Goal: Task Accomplishment & Management: Use online tool/utility

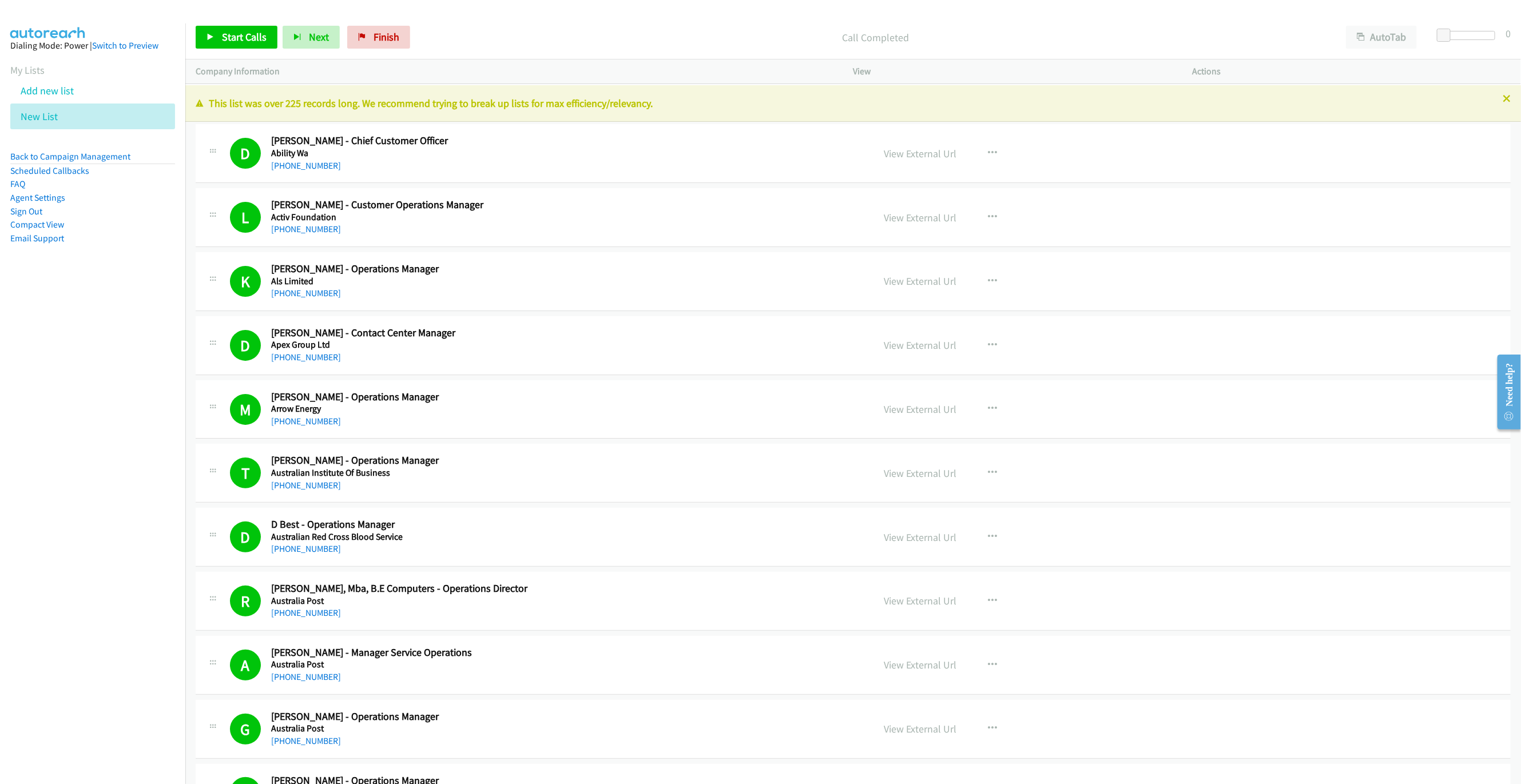
scroll to position [3757, 0]
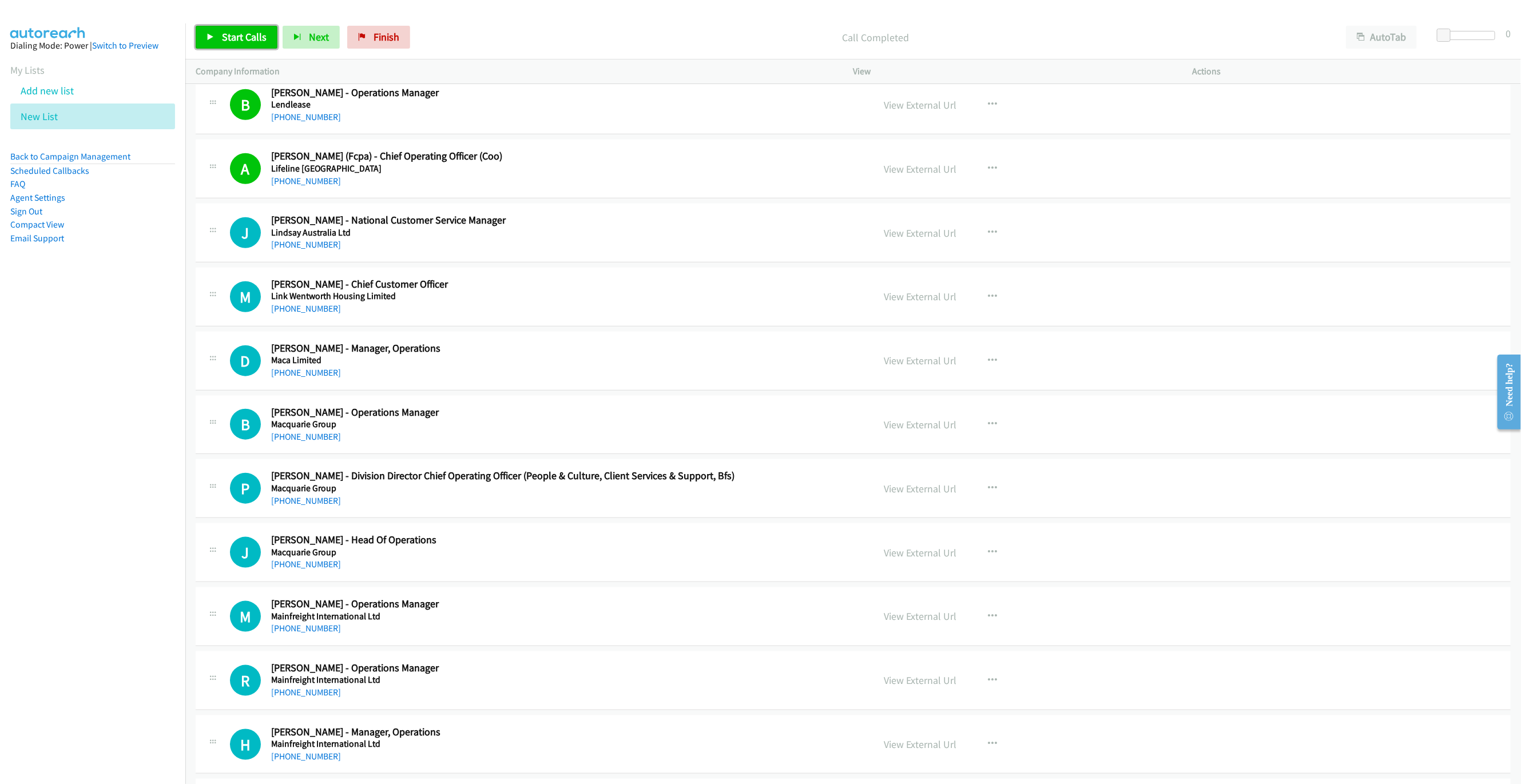
click at [235, 34] on span "Start Calls" at bounding box center [245, 36] width 45 height 13
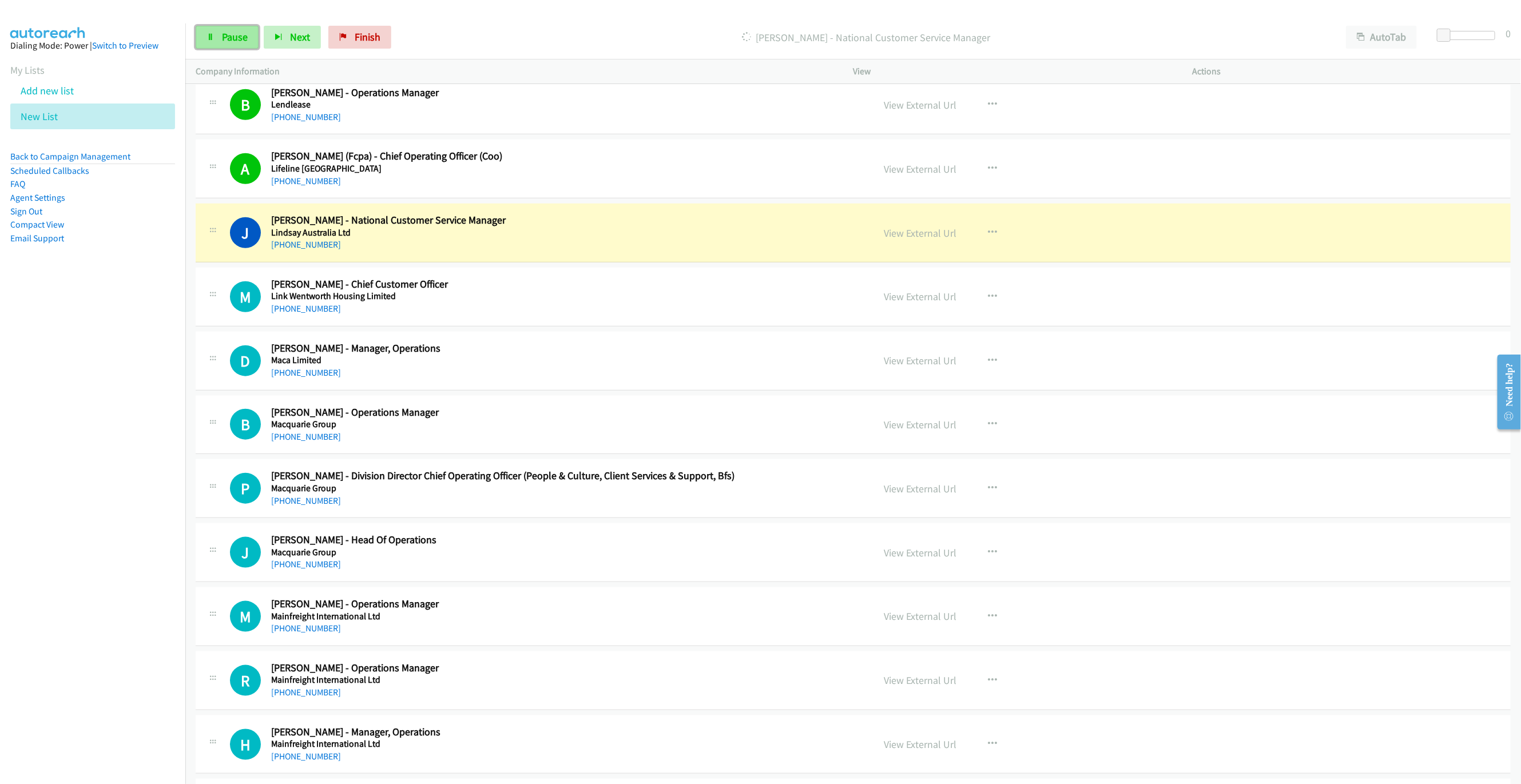
click at [227, 35] on span "Pause" at bounding box center [235, 36] width 26 height 13
click at [901, 240] on link "View External Url" at bounding box center [920, 233] width 73 height 13
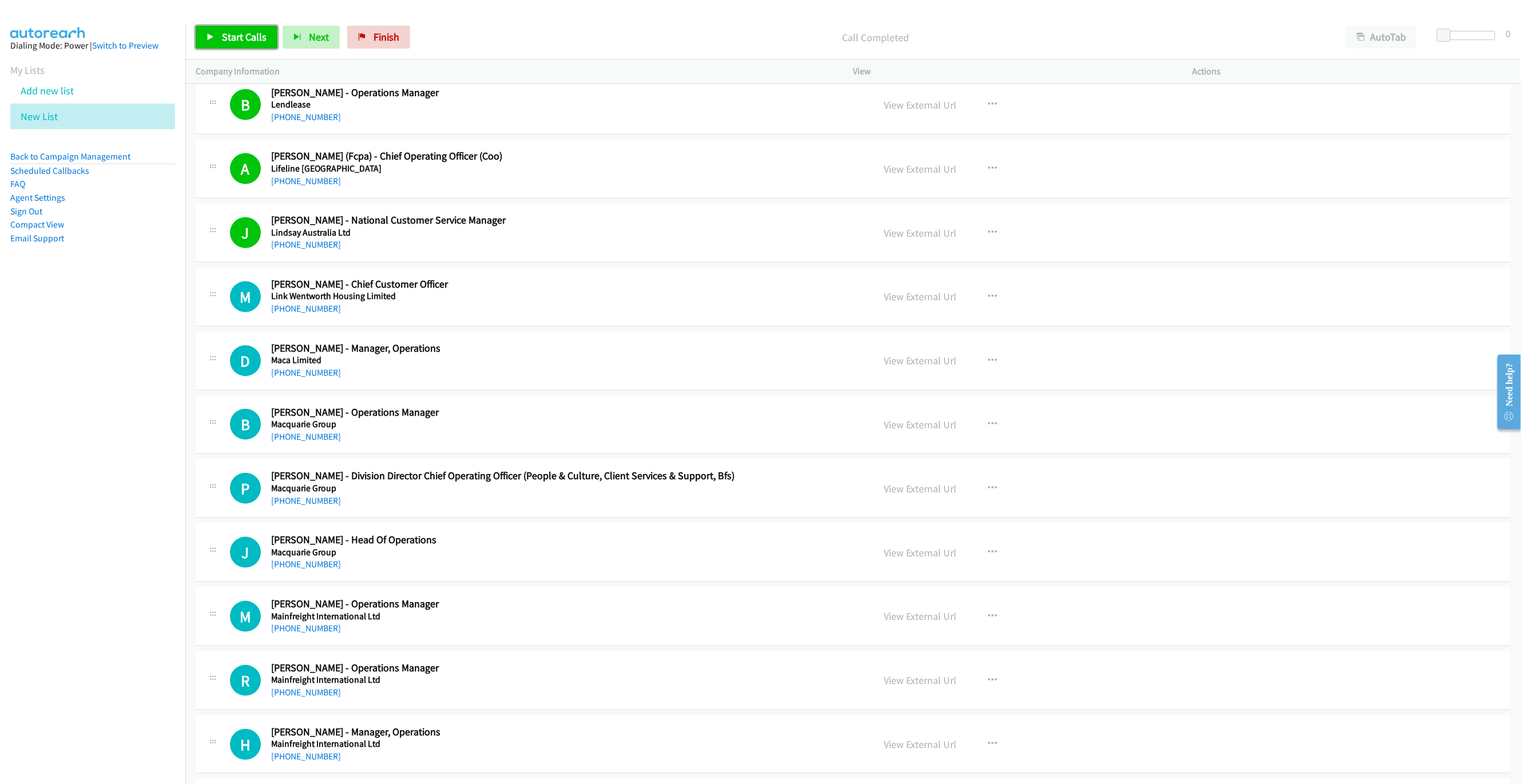
click at [222, 39] on span "Start Calls" at bounding box center [245, 36] width 45 height 13
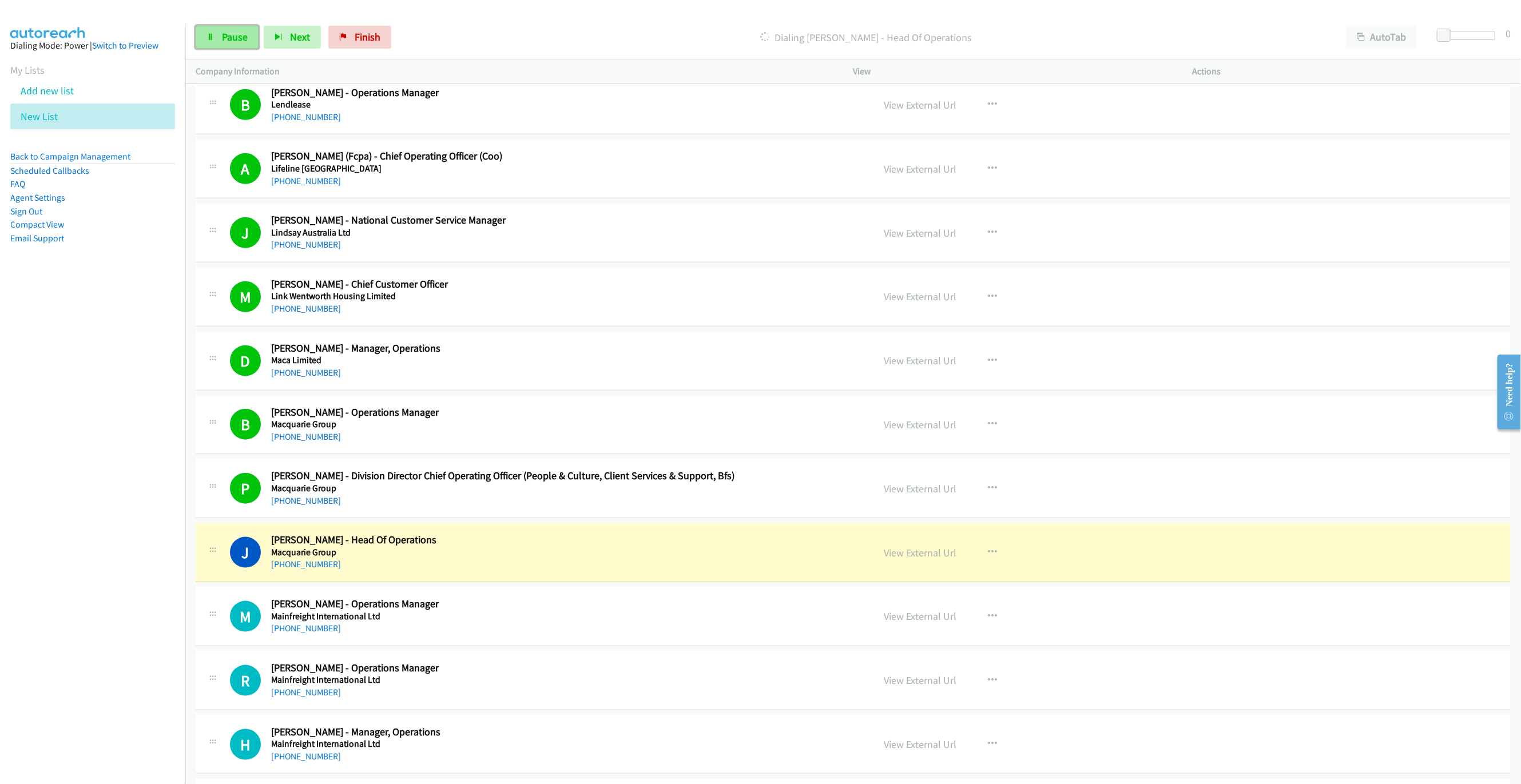
click at [227, 41] on span "Pause" at bounding box center [235, 36] width 26 height 13
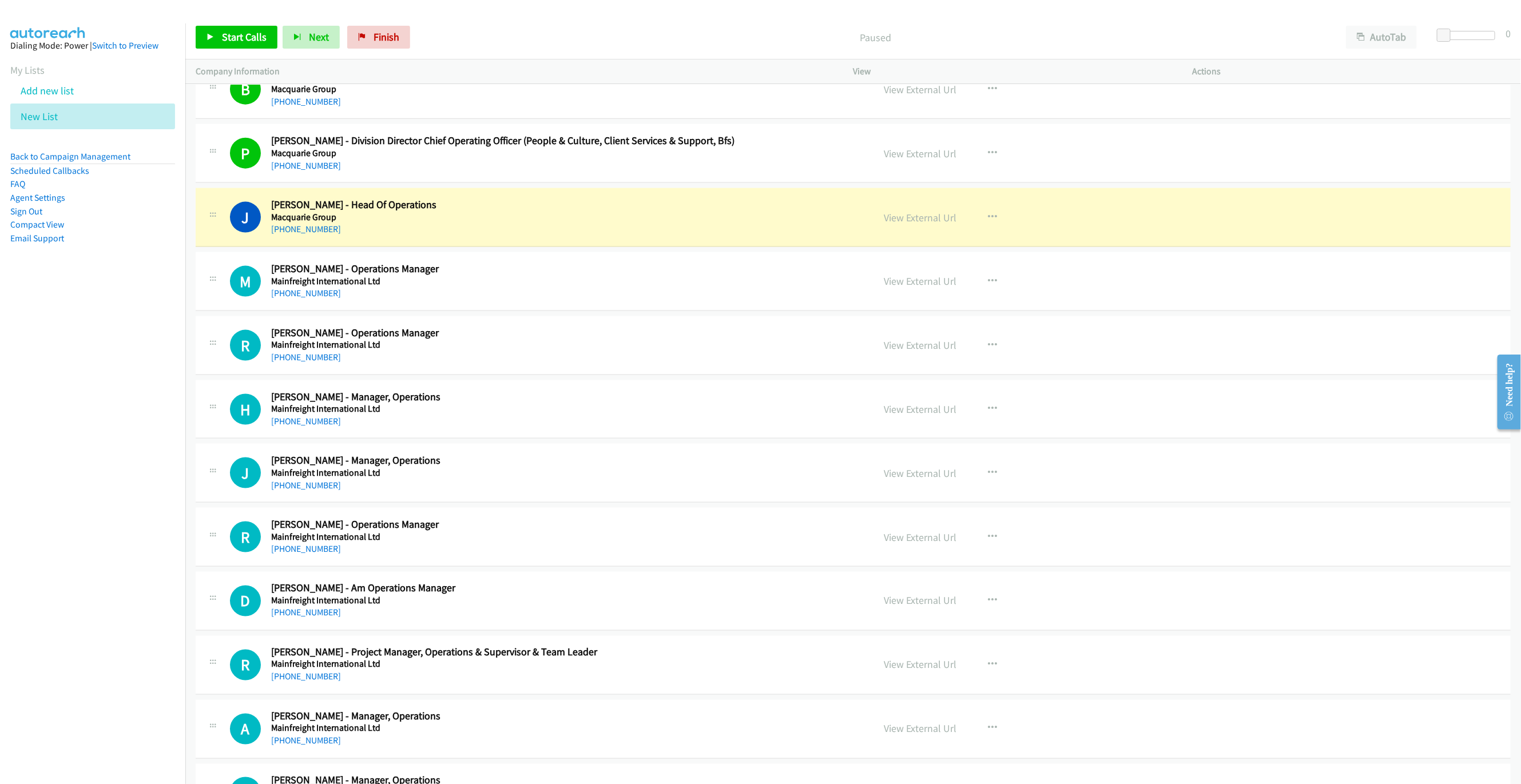
scroll to position [4100, 0]
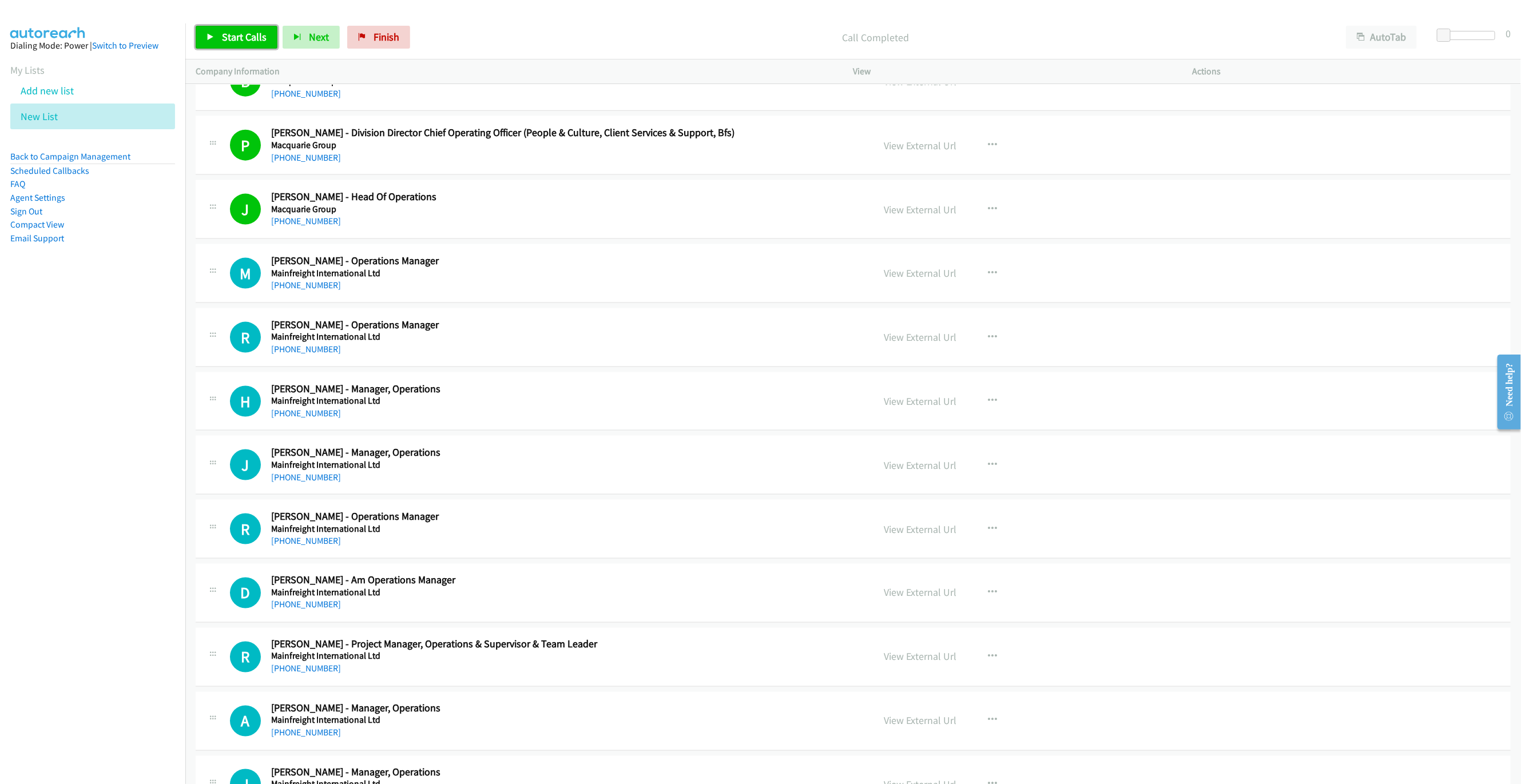
click at [230, 36] on span "Start Calls" at bounding box center [245, 36] width 45 height 13
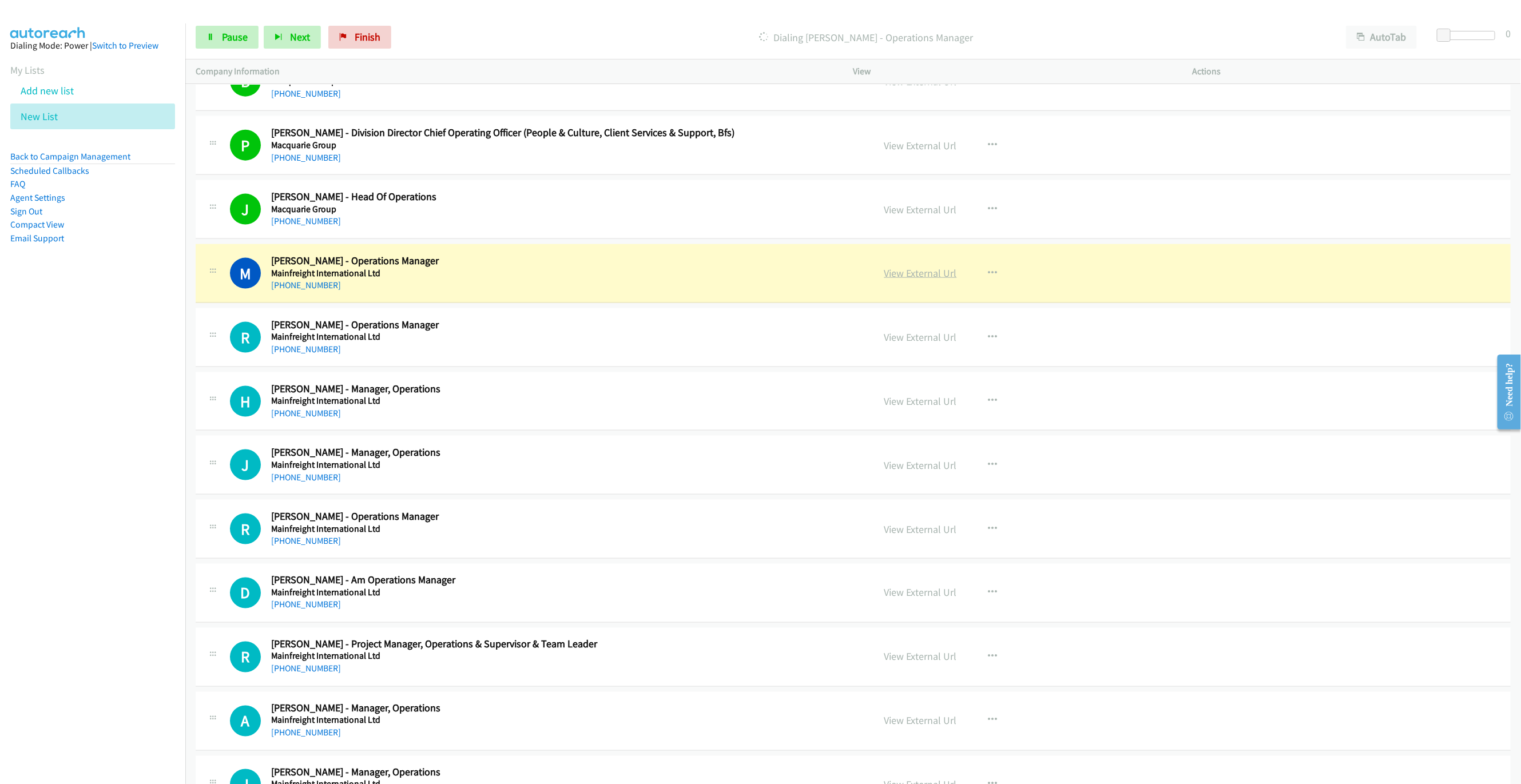
click at [903, 279] on link "View External Url" at bounding box center [920, 272] width 73 height 13
click at [213, 45] on link "Pause" at bounding box center [227, 37] width 63 height 23
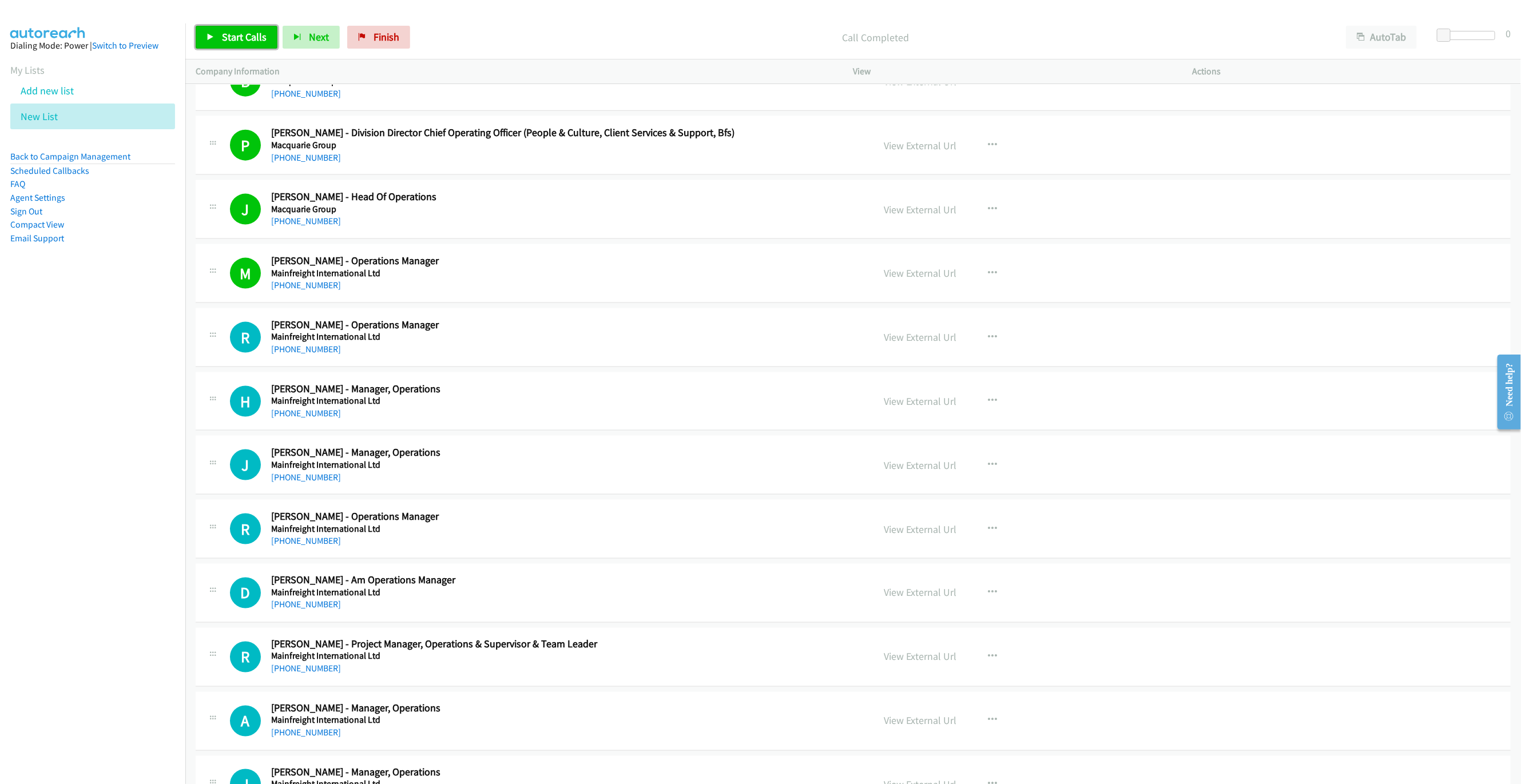
click at [254, 36] on span "Start Calls" at bounding box center [245, 36] width 45 height 13
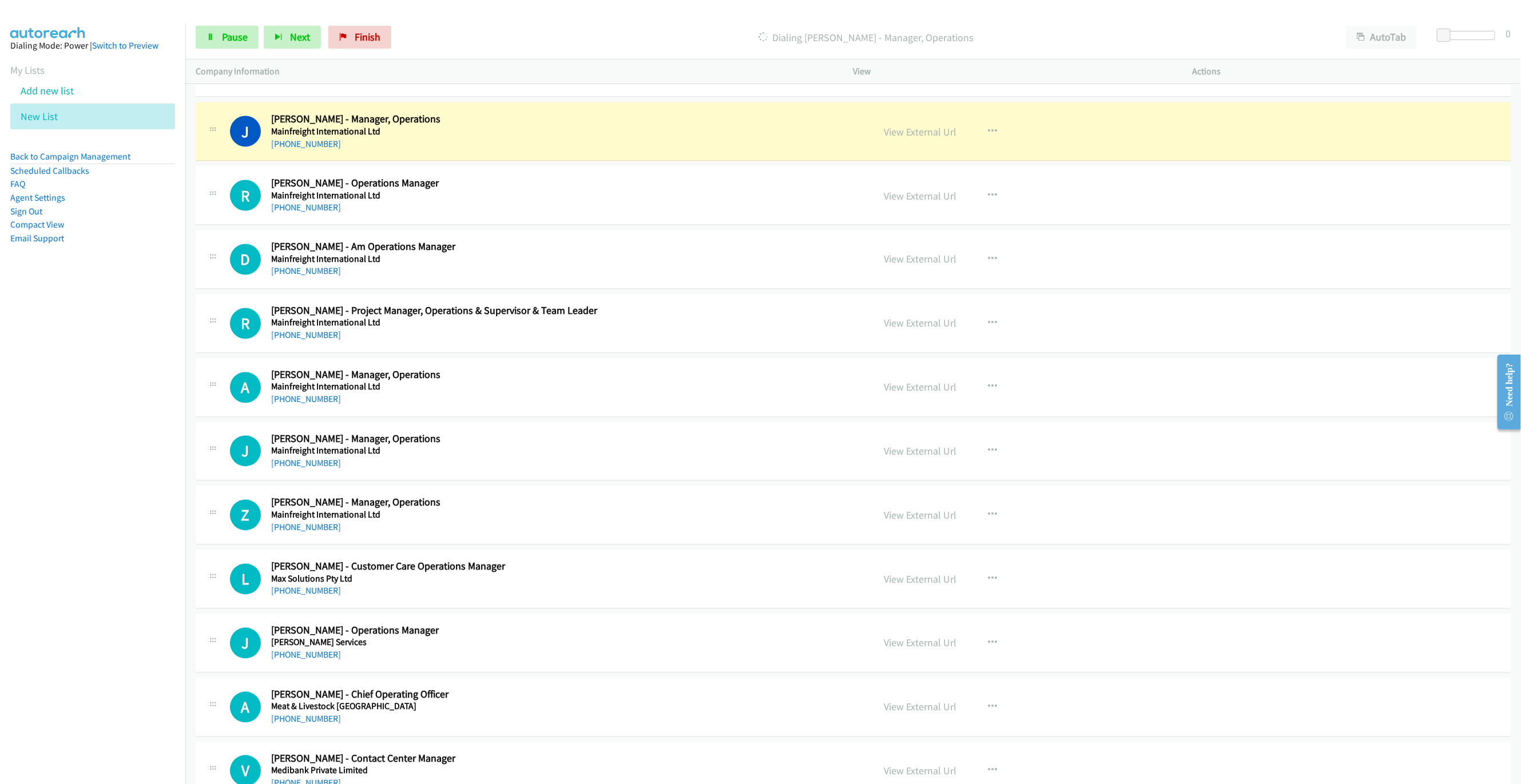
scroll to position [4443, 0]
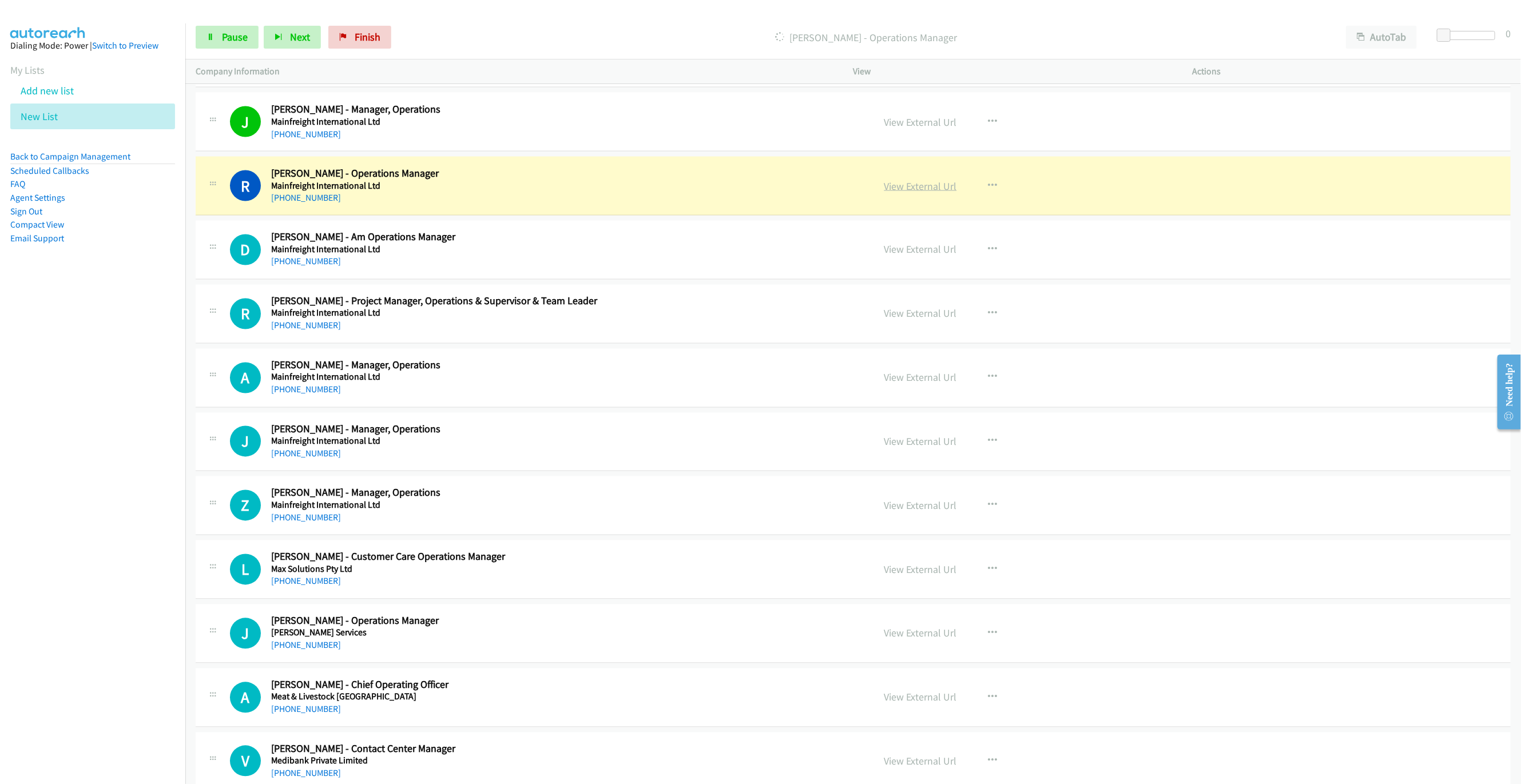
click at [906, 193] on link "View External Url" at bounding box center [920, 186] width 73 height 13
click at [242, 39] on span "Pause" at bounding box center [235, 36] width 26 height 13
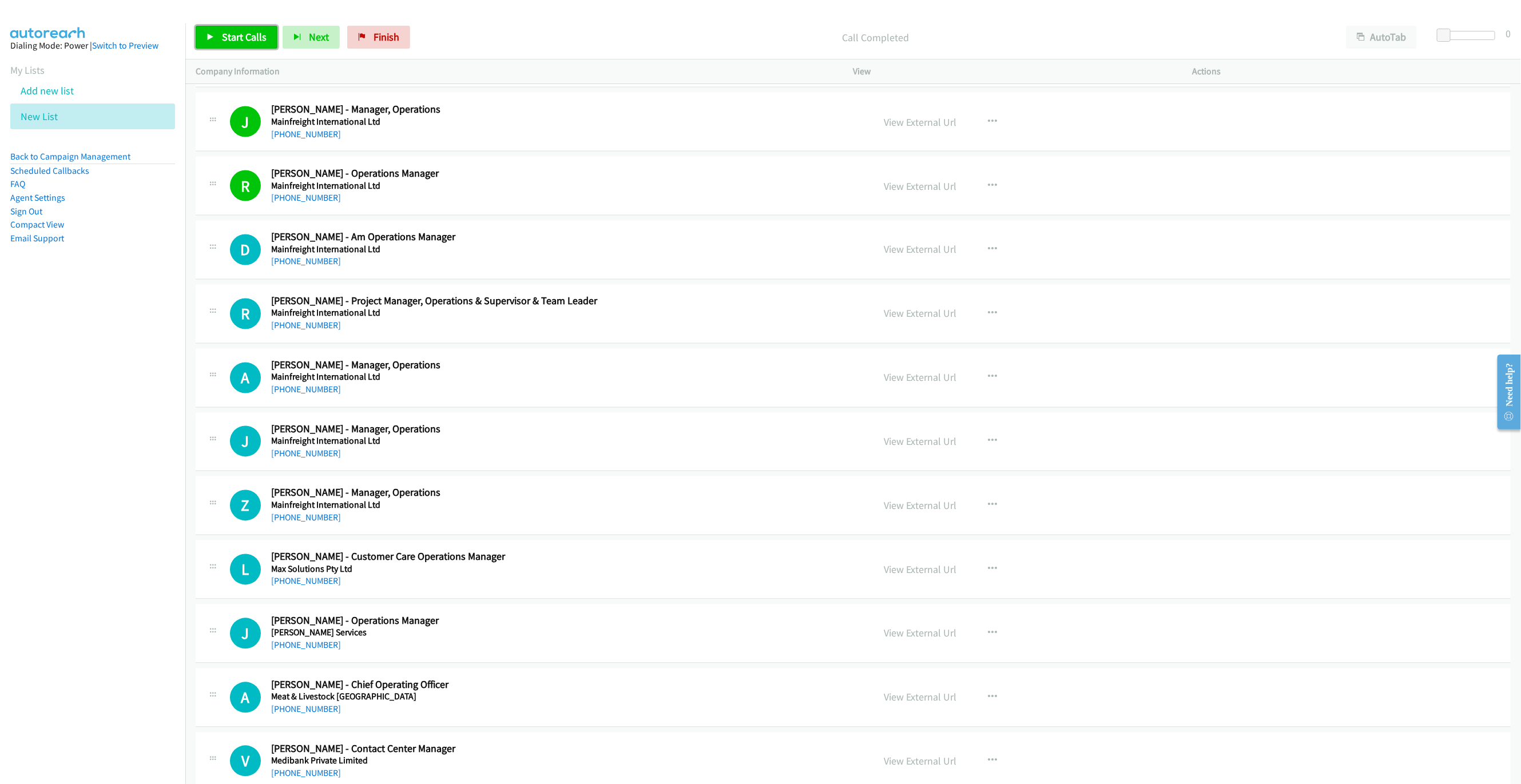
click at [232, 38] on span "Start Calls" at bounding box center [245, 36] width 45 height 13
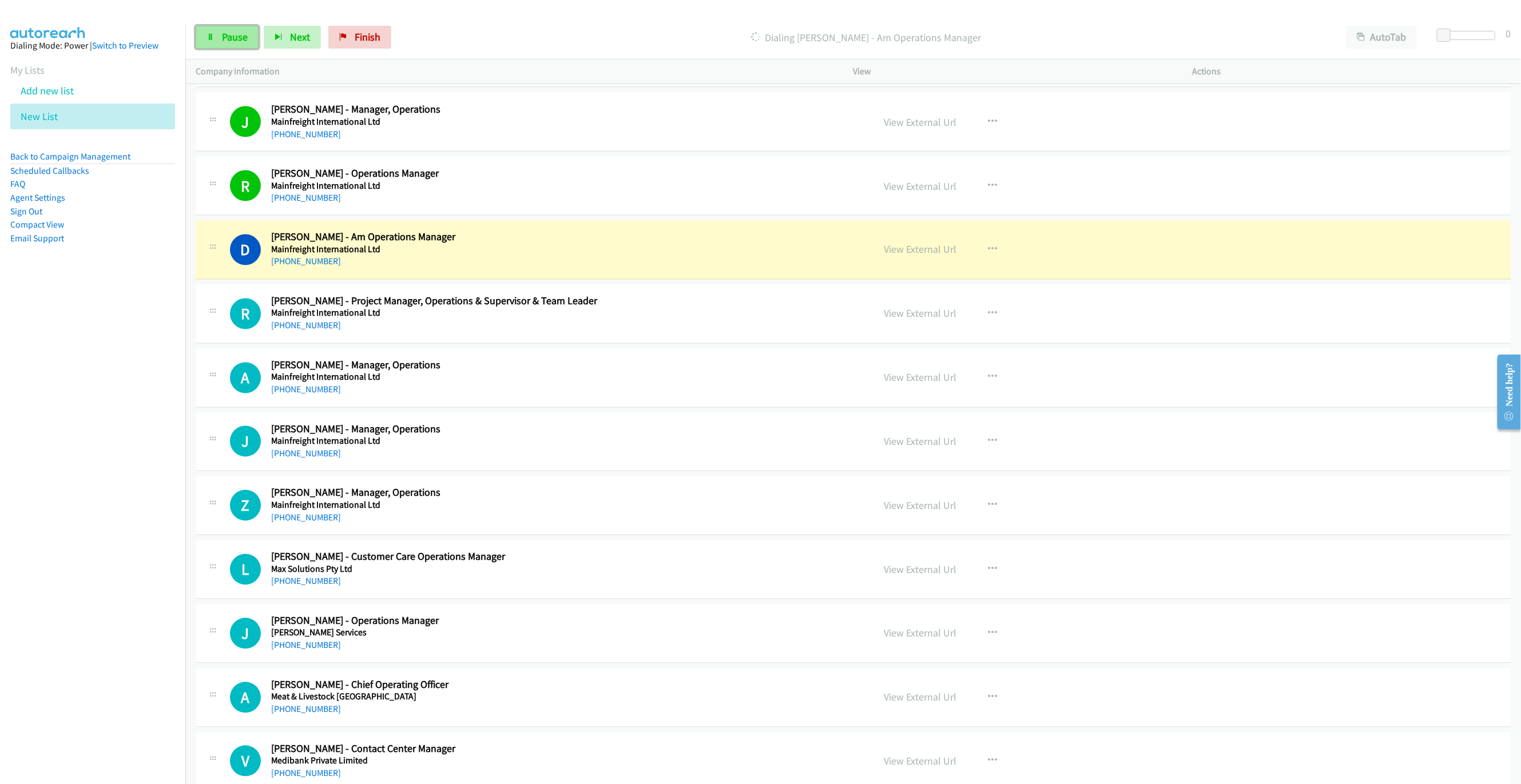
click at [231, 32] on span "Pause" at bounding box center [235, 36] width 26 height 13
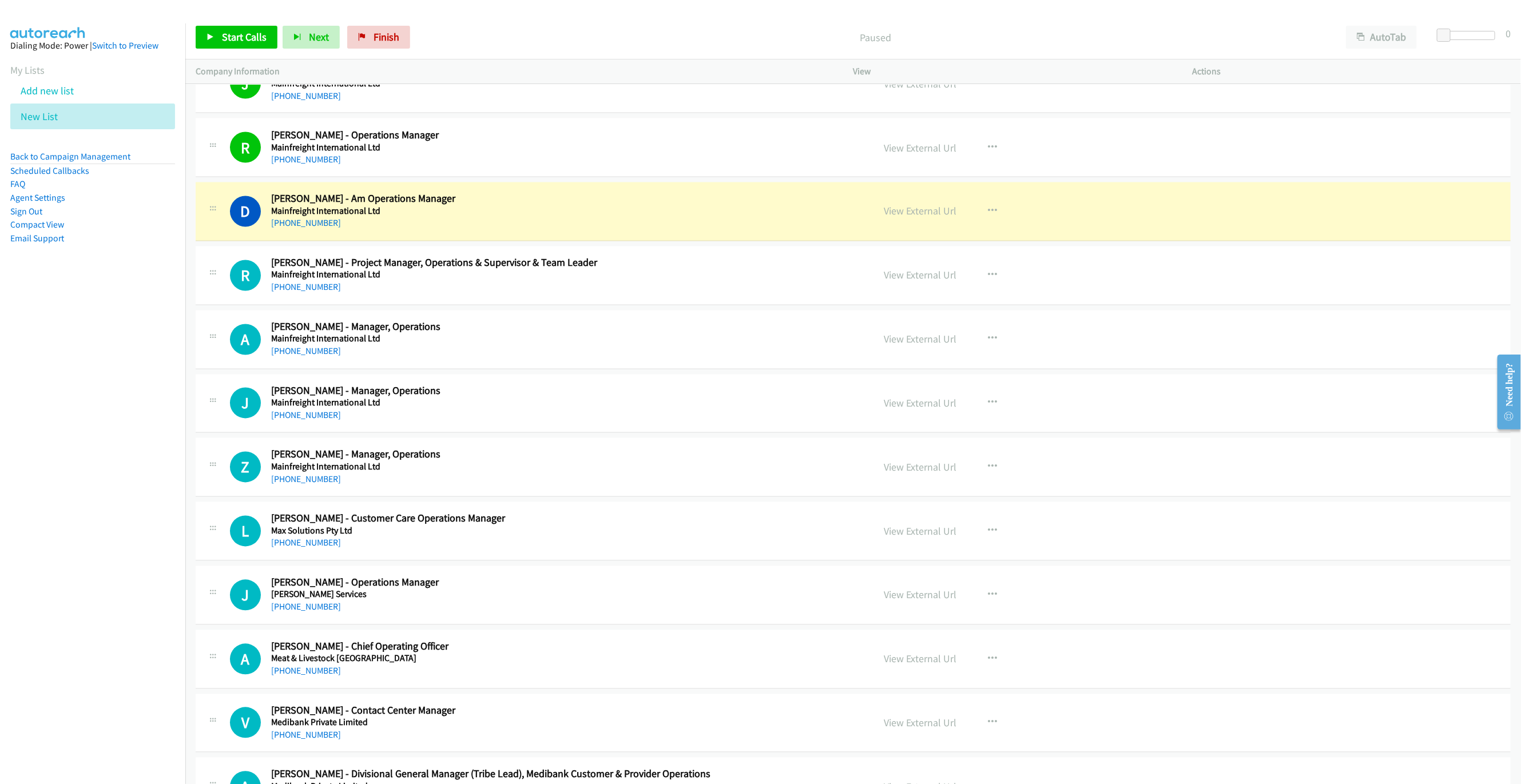
scroll to position [4615, 0]
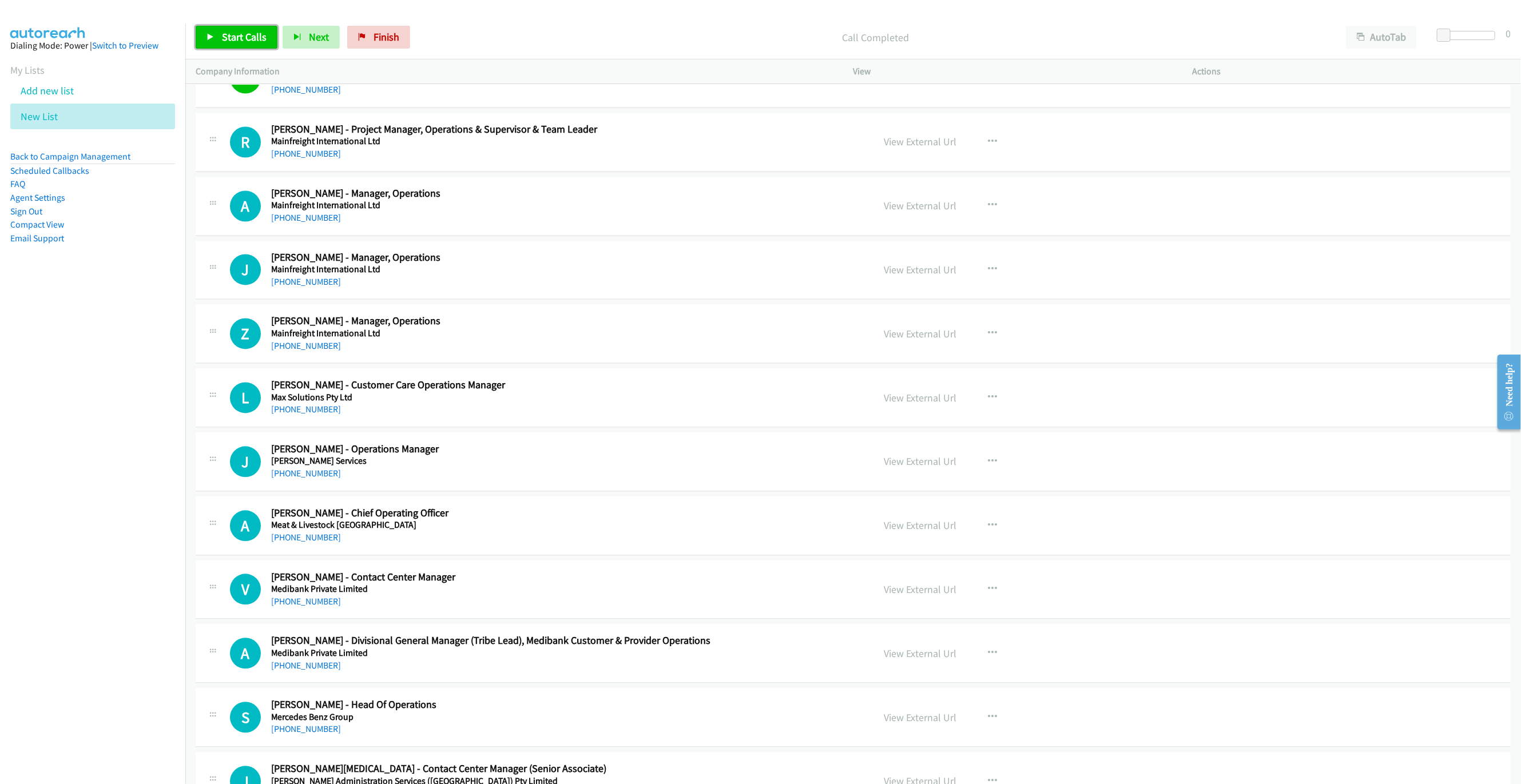
click at [224, 31] on span "Start Calls" at bounding box center [245, 36] width 45 height 13
click at [220, 32] on link "Pause" at bounding box center [227, 37] width 63 height 23
click at [198, 43] on link "Start Calls" at bounding box center [237, 37] width 82 height 23
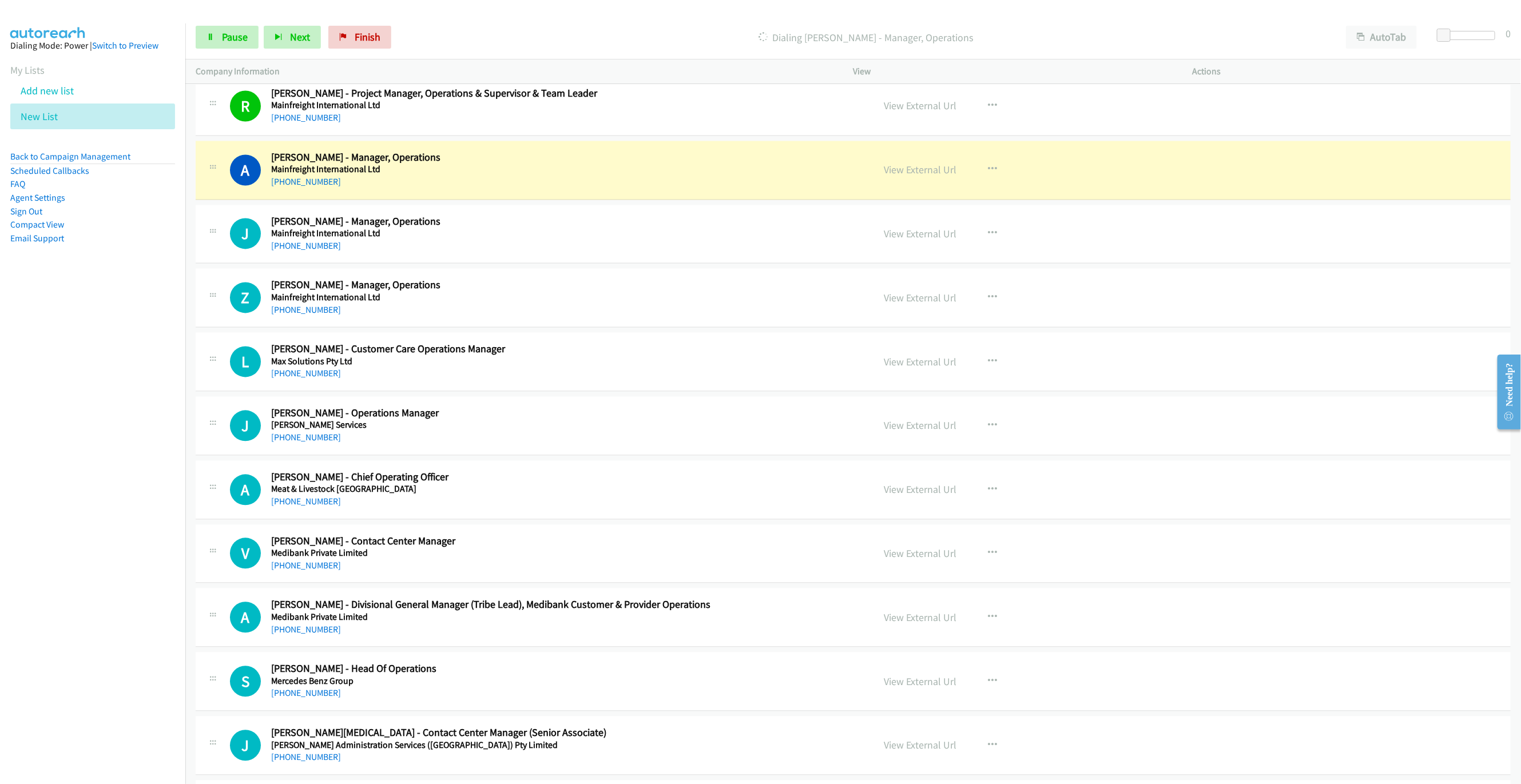
scroll to position [4787, 0]
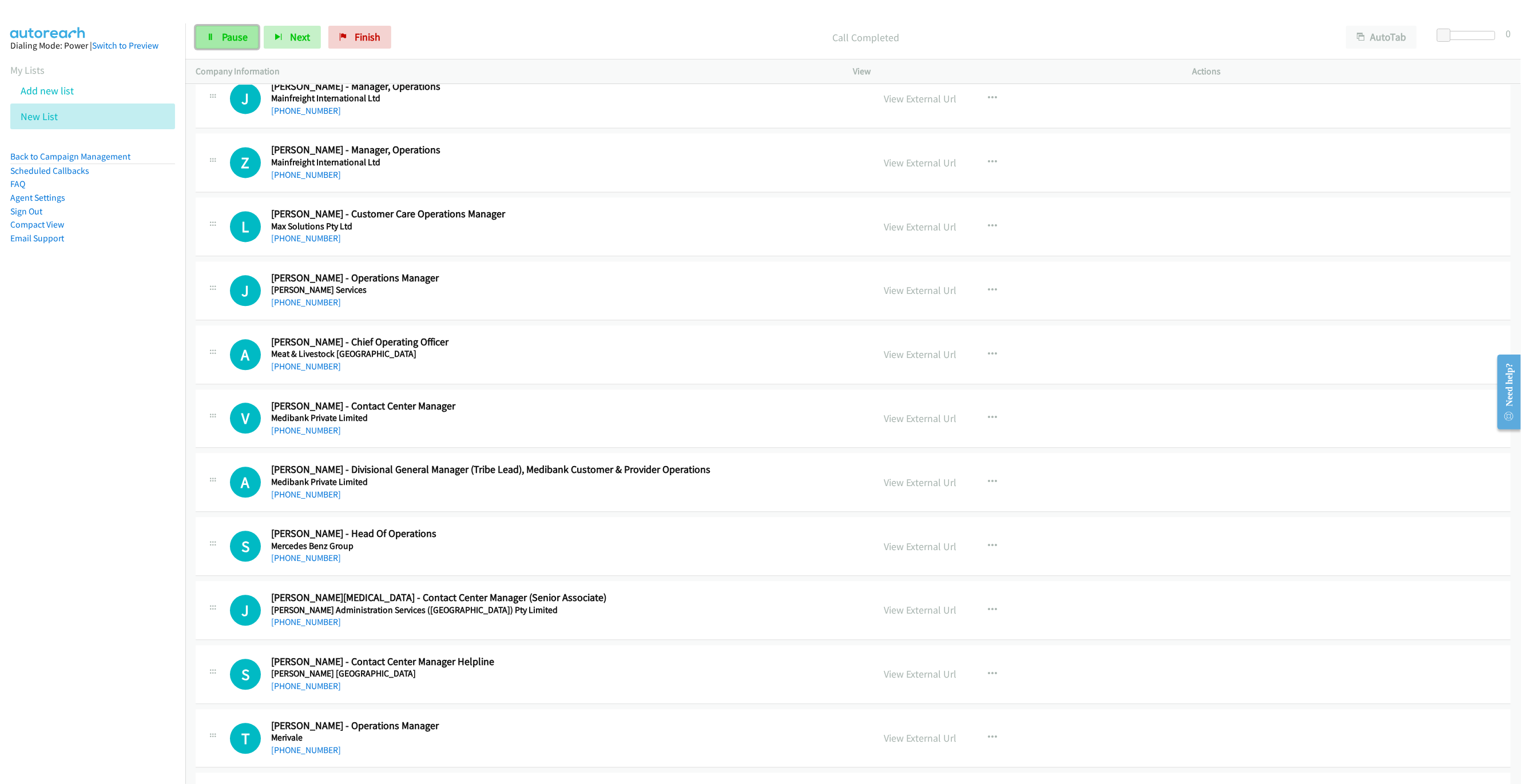
click at [233, 41] on span "Pause" at bounding box center [235, 36] width 26 height 13
click at [916, 105] on link "View External Url" at bounding box center [920, 98] width 73 height 13
click at [991, 238] on button "button" at bounding box center [993, 227] width 31 height 23
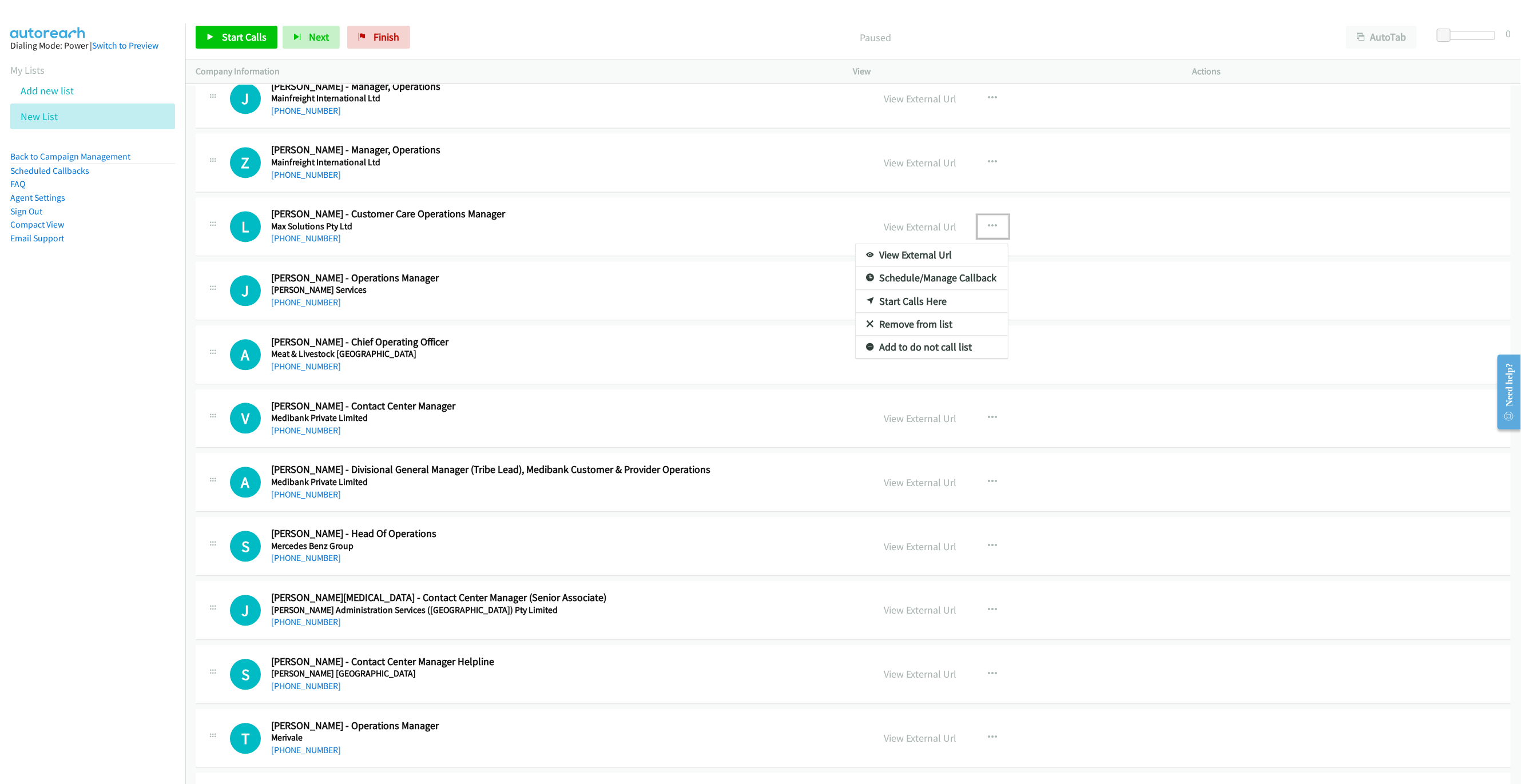
click at [910, 313] on link "Start Calls Here" at bounding box center [931, 302] width 152 height 23
click at [233, 43] on span "Start Calls" at bounding box center [245, 36] width 45 height 13
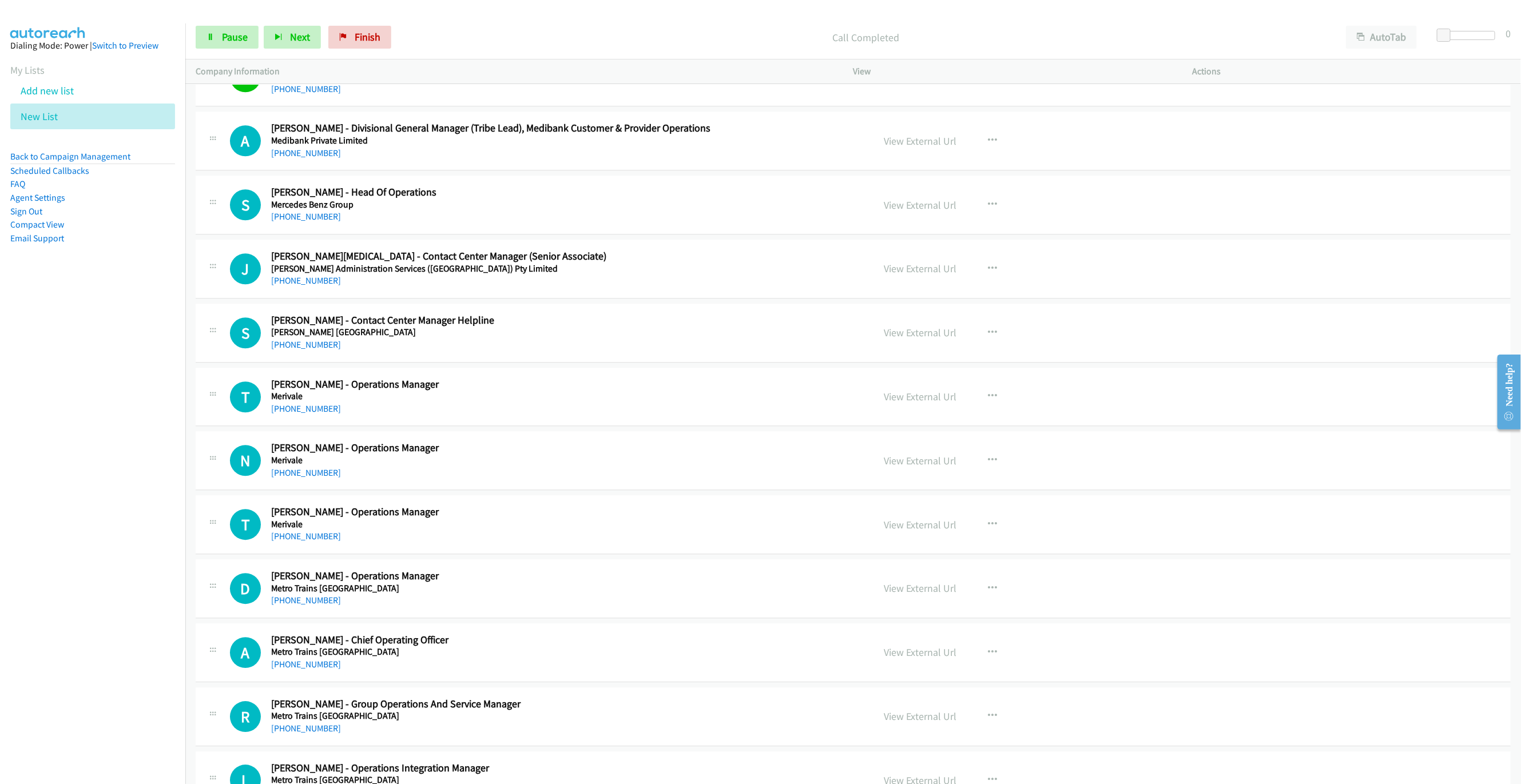
scroll to position [5130, 0]
click at [238, 29] on link "Pause" at bounding box center [227, 37] width 63 height 23
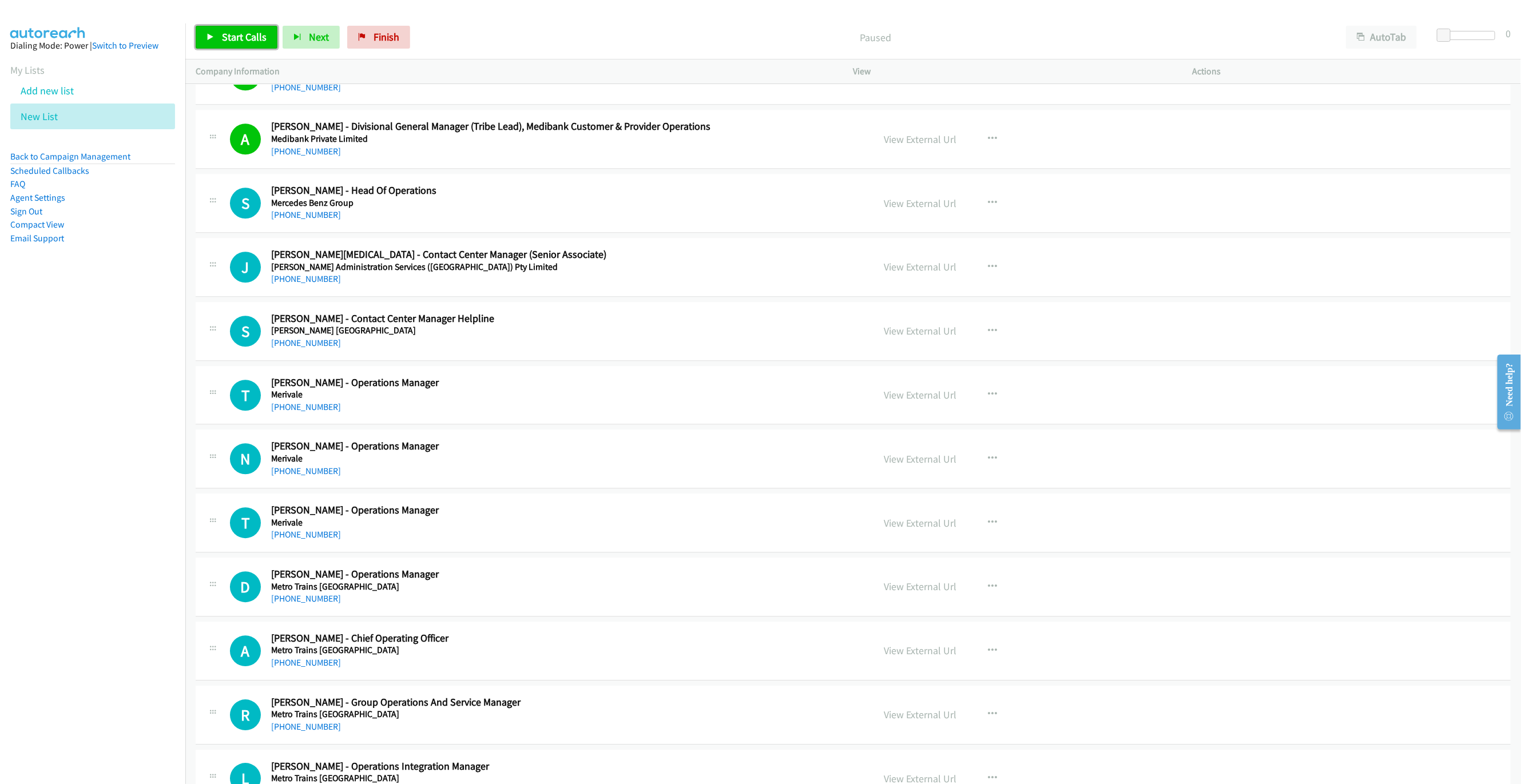
click at [240, 36] on span "Start Calls" at bounding box center [245, 36] width 45 height 13
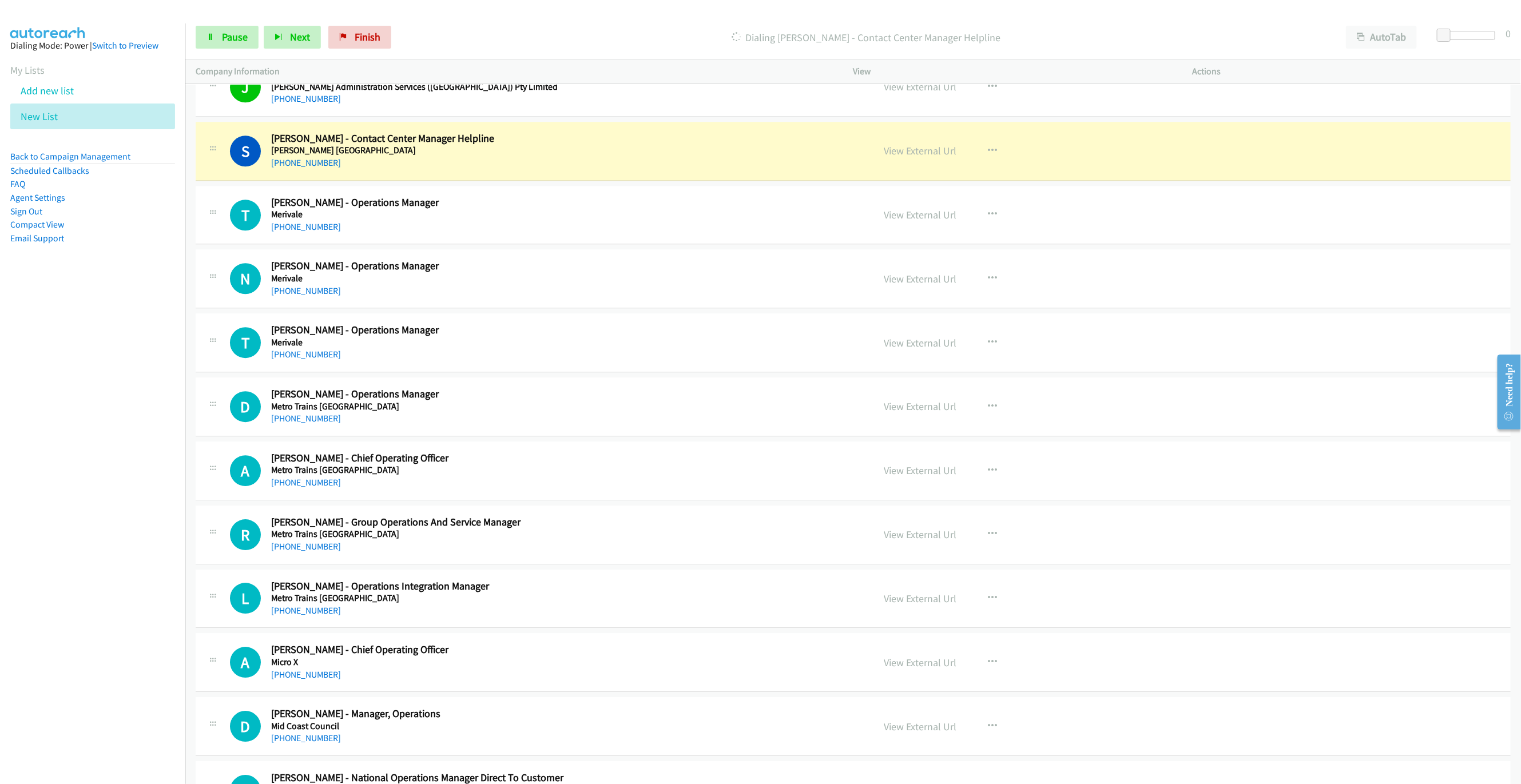
scroll to position [5301, 0]
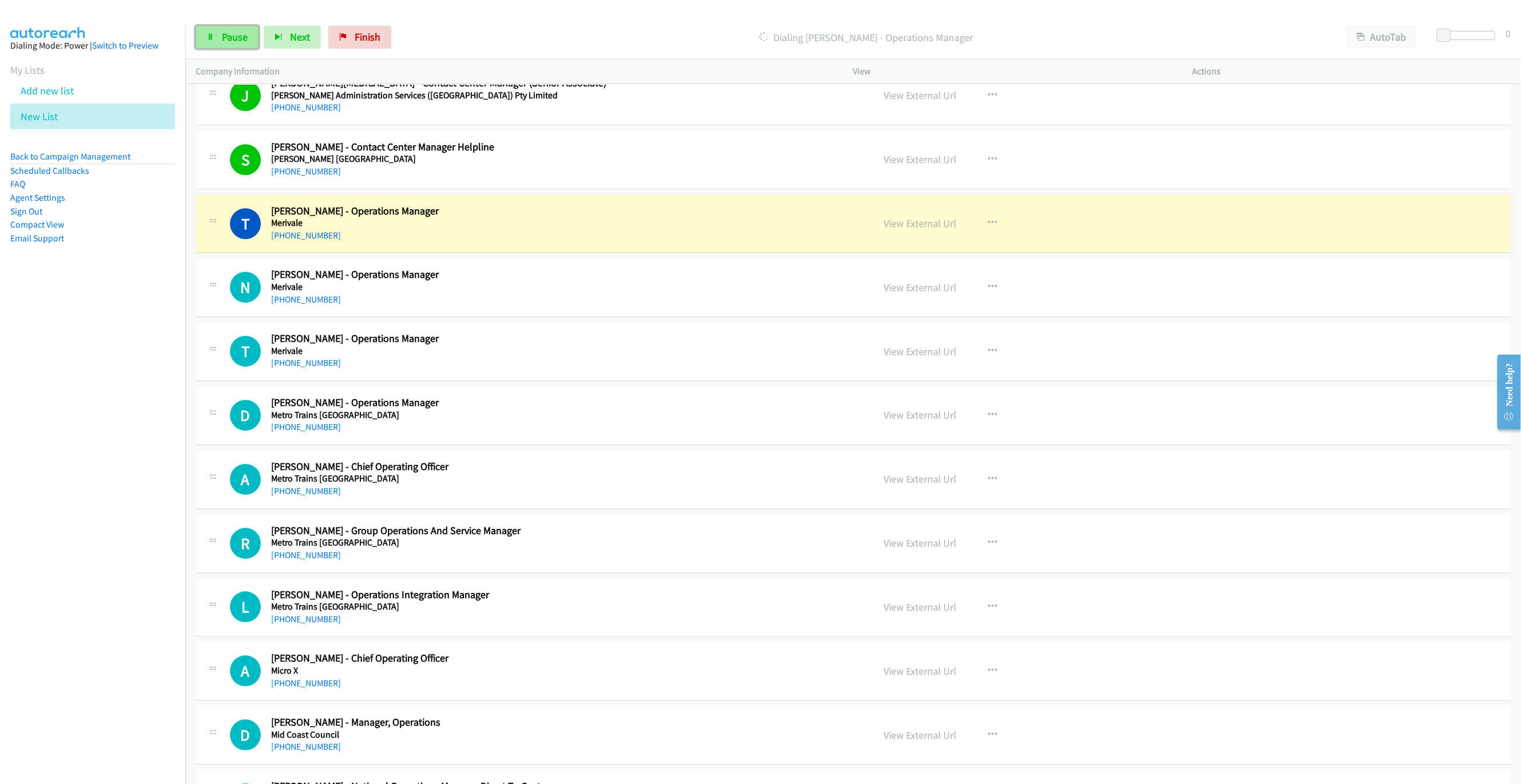
click at [207, 34] on icon at bounding box center [211, 38] width 8 height 8
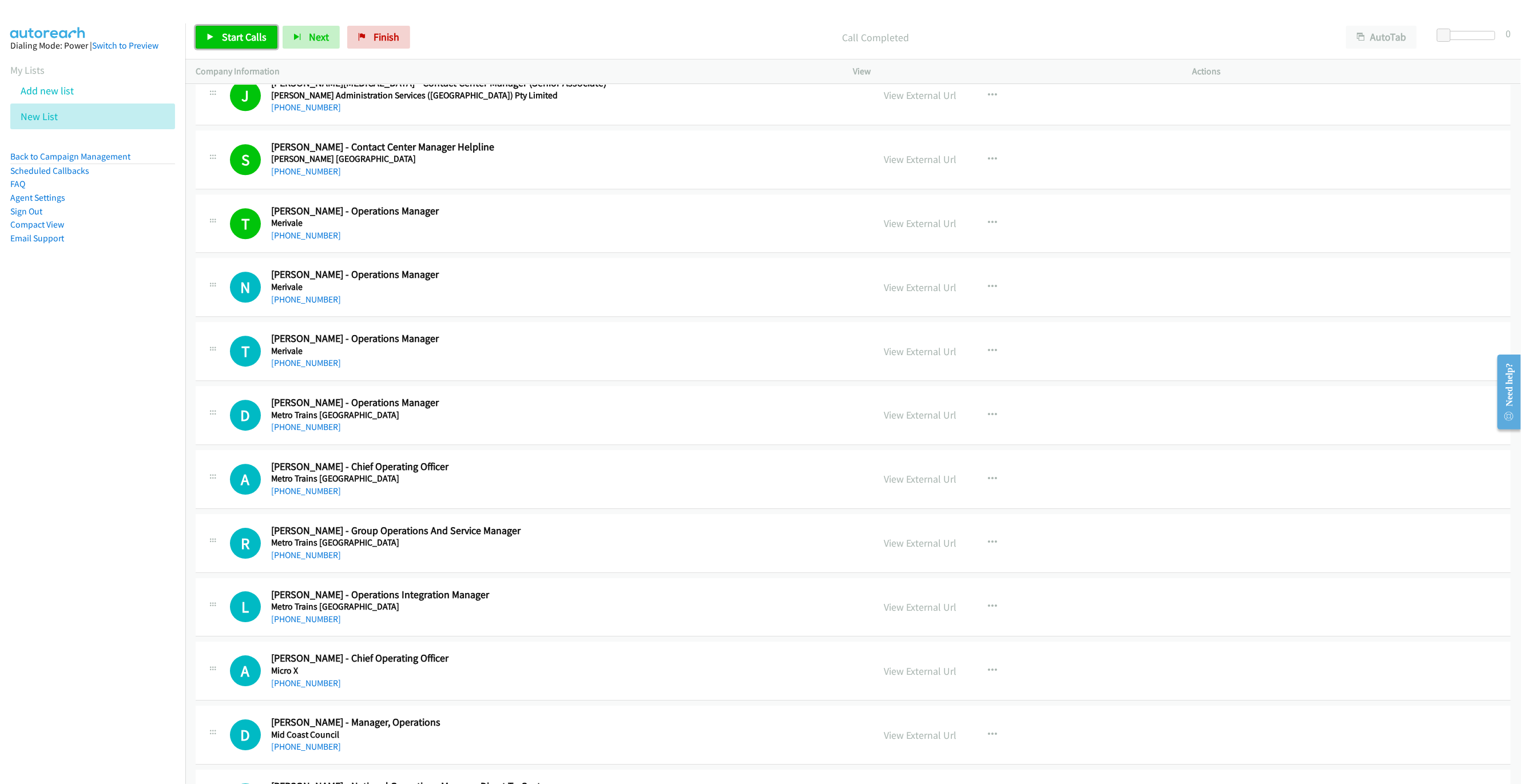
drag, startPoint x: 230, startPoint y: 35, endPoint x: 306, endPoint y: 0, distance: 83.7
click at [230, 35] on span "Start Calls" at bounding box center [245, 36] width 45 height 13
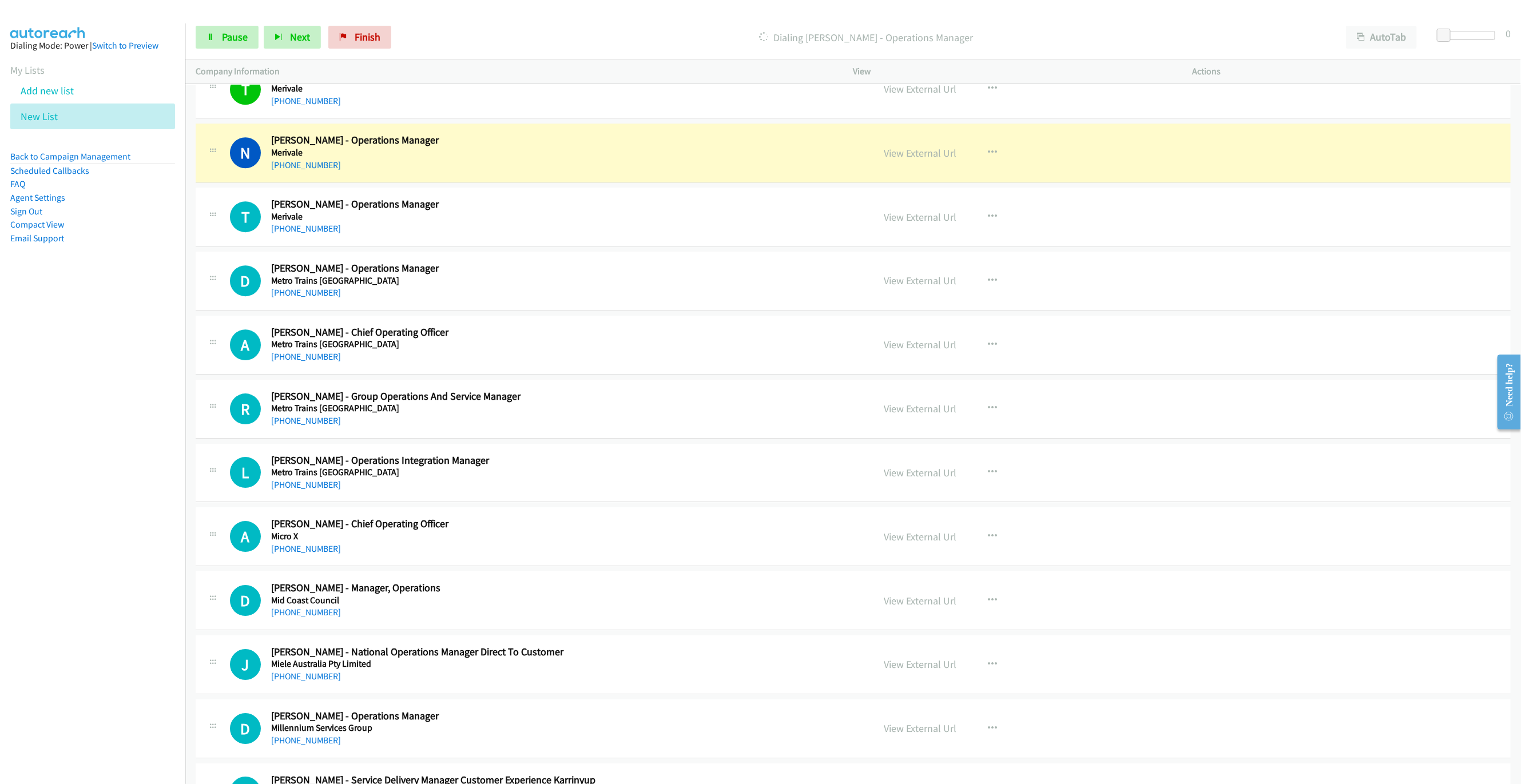
scroll to position [5473, 0]
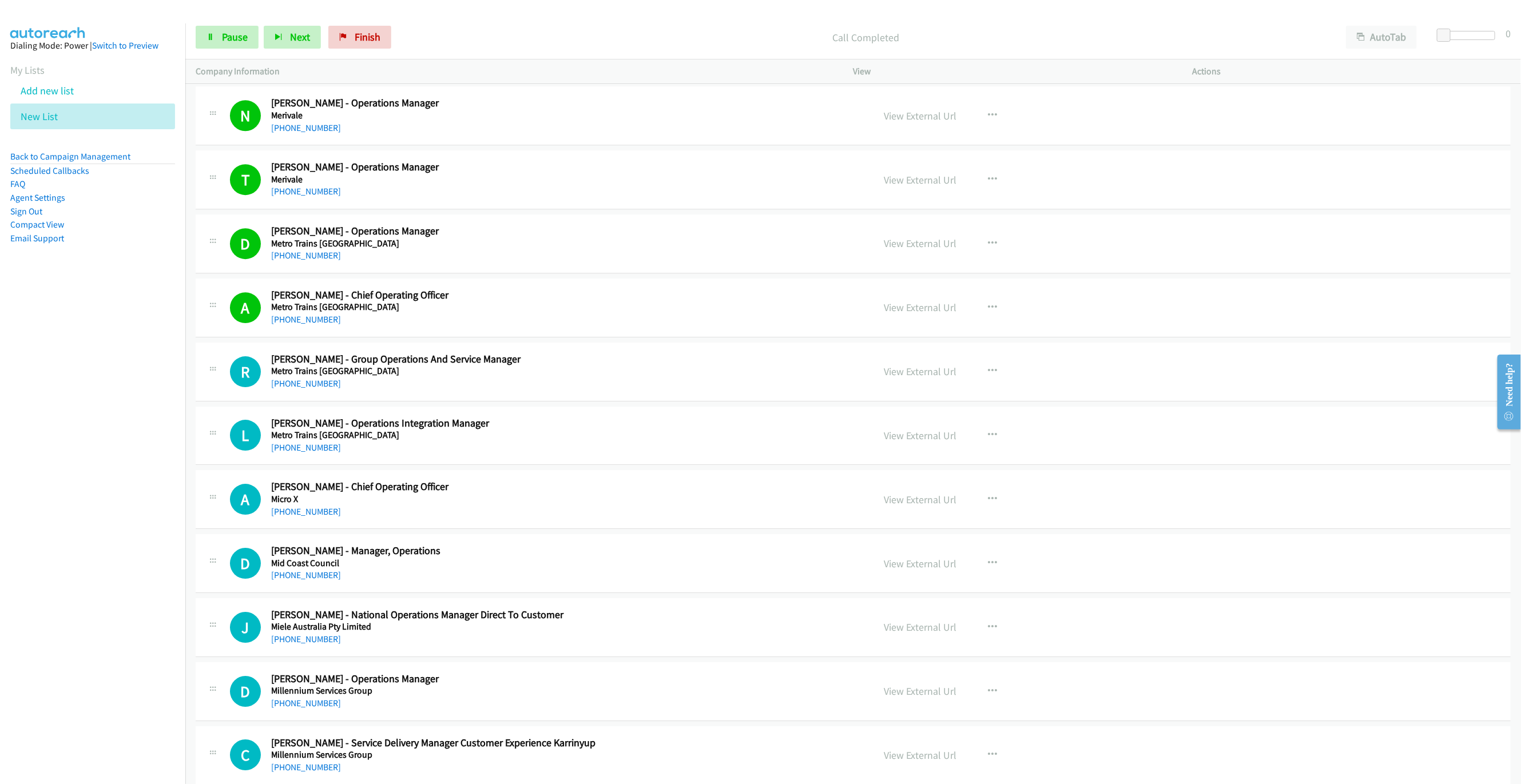
click at [235, 50] on div "Start Calls Pause Next Finish Call Completed AutoTab AutoTab 0" at bounding box center [852, 37] width 1335 height 44
click at [233, 43] on link "Pause" at bounding box center [227, 37] width 63 height 23
click at [235, 34] on span "Start Calls" at bounding box center [245, 36] width 45 height 13
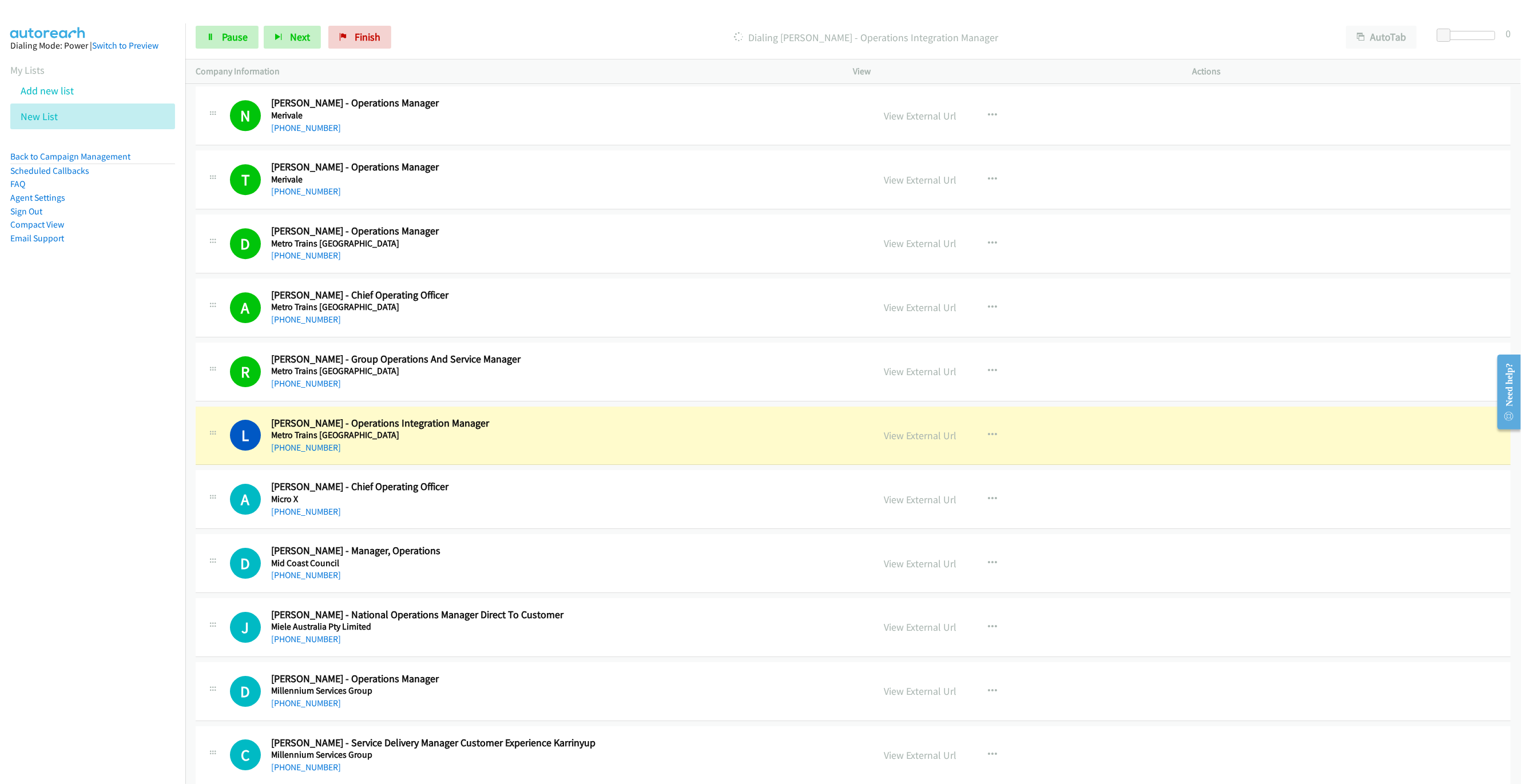
click at [228, 25] on div "Start Calls Pause Next Finish Dialing [PERSON_NAME] - Operations Integration Ma…" at bounding box center [852, 37] width 1335 height 44
click at [220, 49] on link "Pause" at bounding box center [227, 37] width 63 height 23
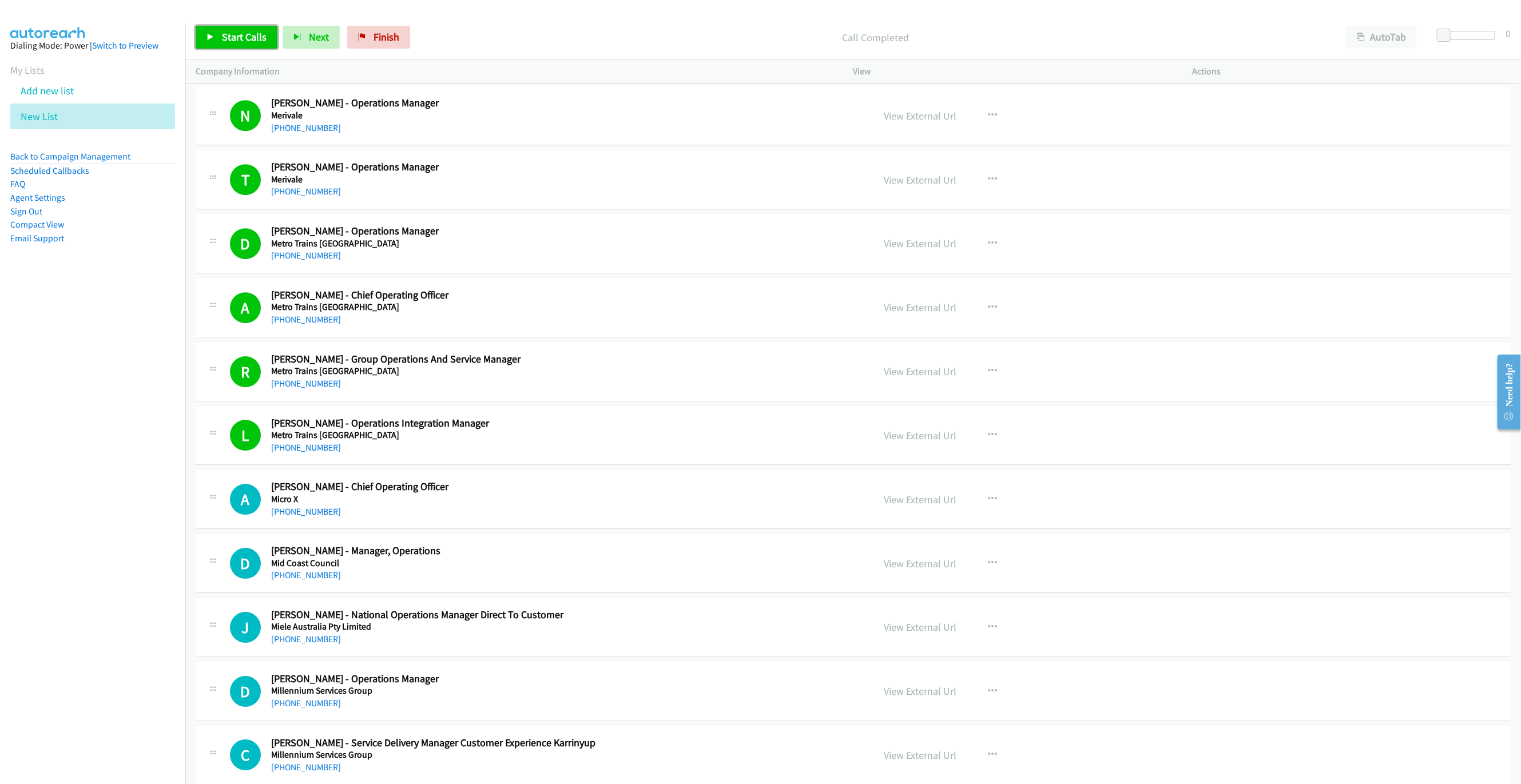
click at [233, 40] on span "Start Calls" at bounding box center [245, 36] width 45 height 13
click at [220, 50] on div "Start Calls Pause Next Finish Started AutoTab AutoTab 0" at bounding box center [852, 37] width 1335 height 44
click at [218, 39] on link "Pause" at bounding box center [227, 37] width 63 height 23
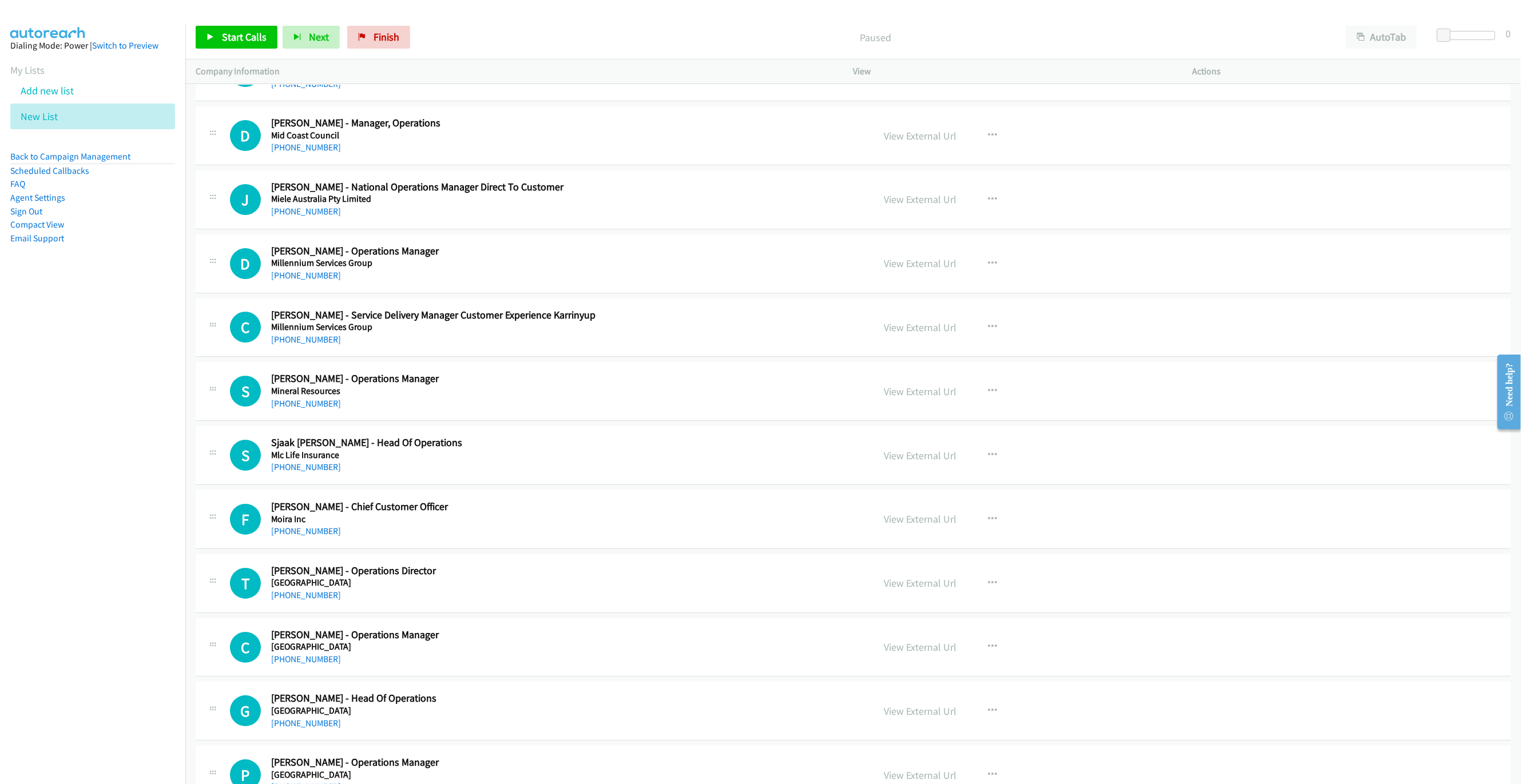
scroll to position [5902, 0]
click at [230, 45] on link "Start Calls" at bounding box center [237, 37] width 82 height 23
click at [232, 43] on link "Pause" at bounding box center [227, 37] width 63 height 23
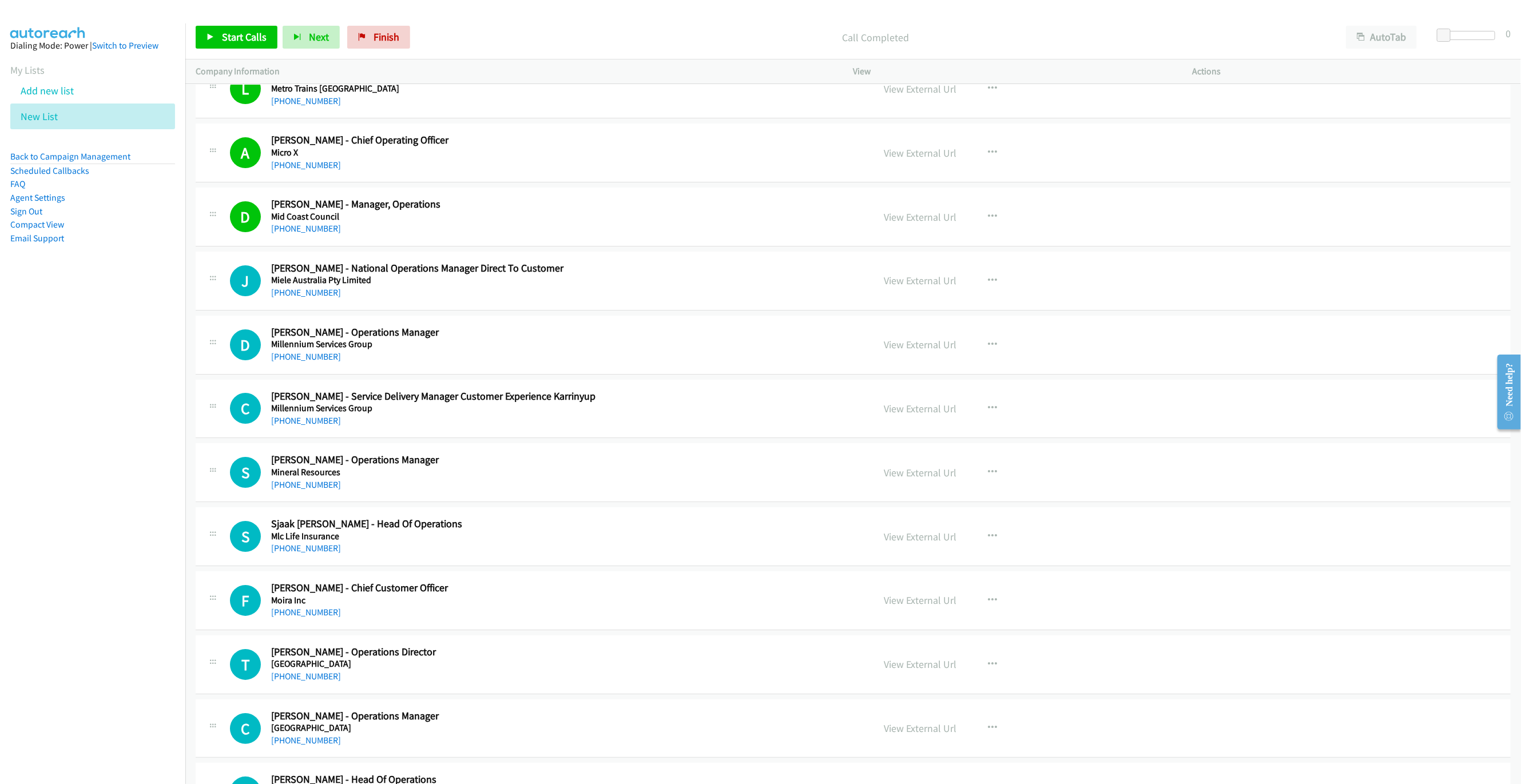
scroll to position [5816, 0]
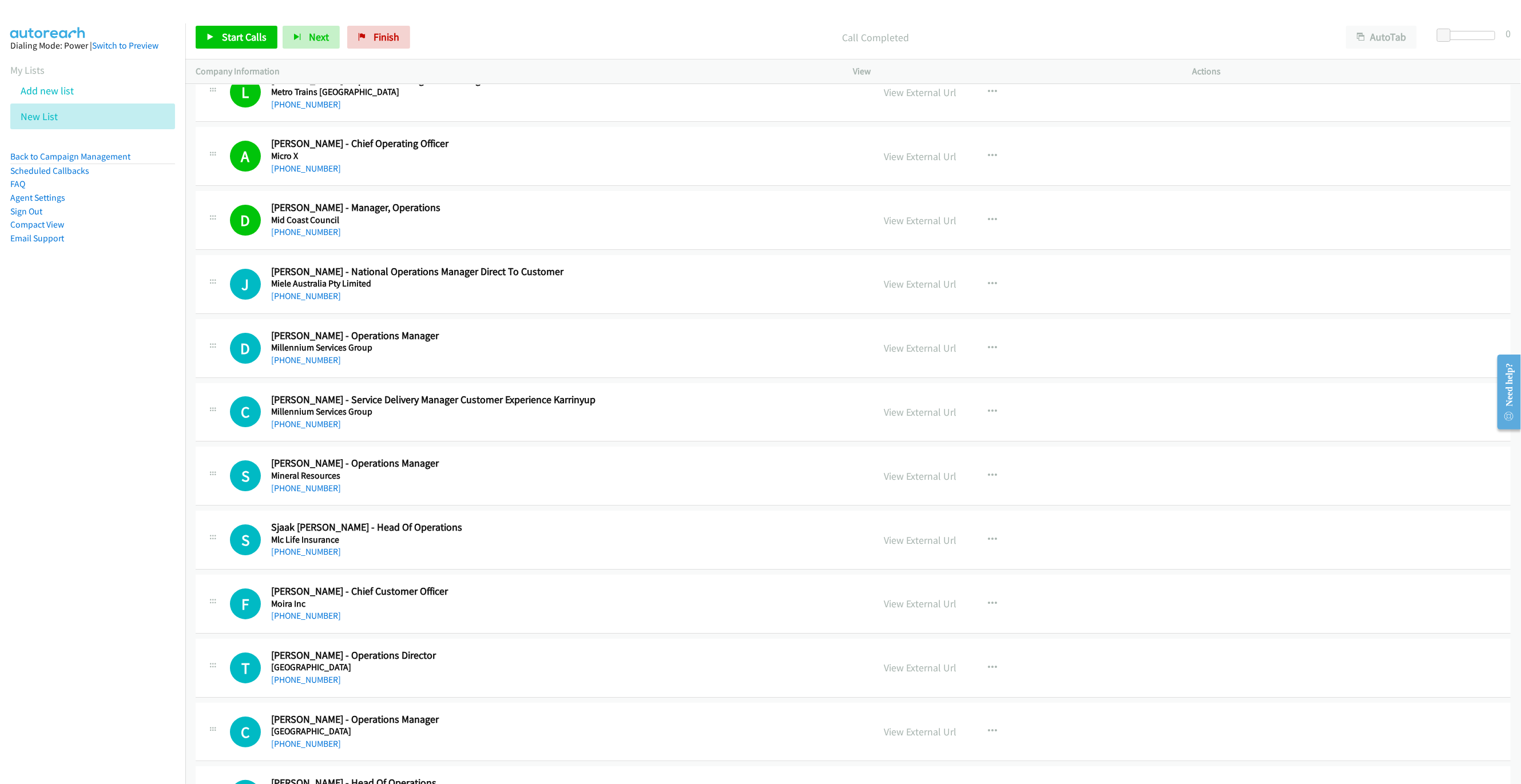
click at [129, 293] on aside "Dialing Mode: Power | Switch to Preview My Lists Add new list New List Back to …" at bounding box center [92, 159] width 185 height 273
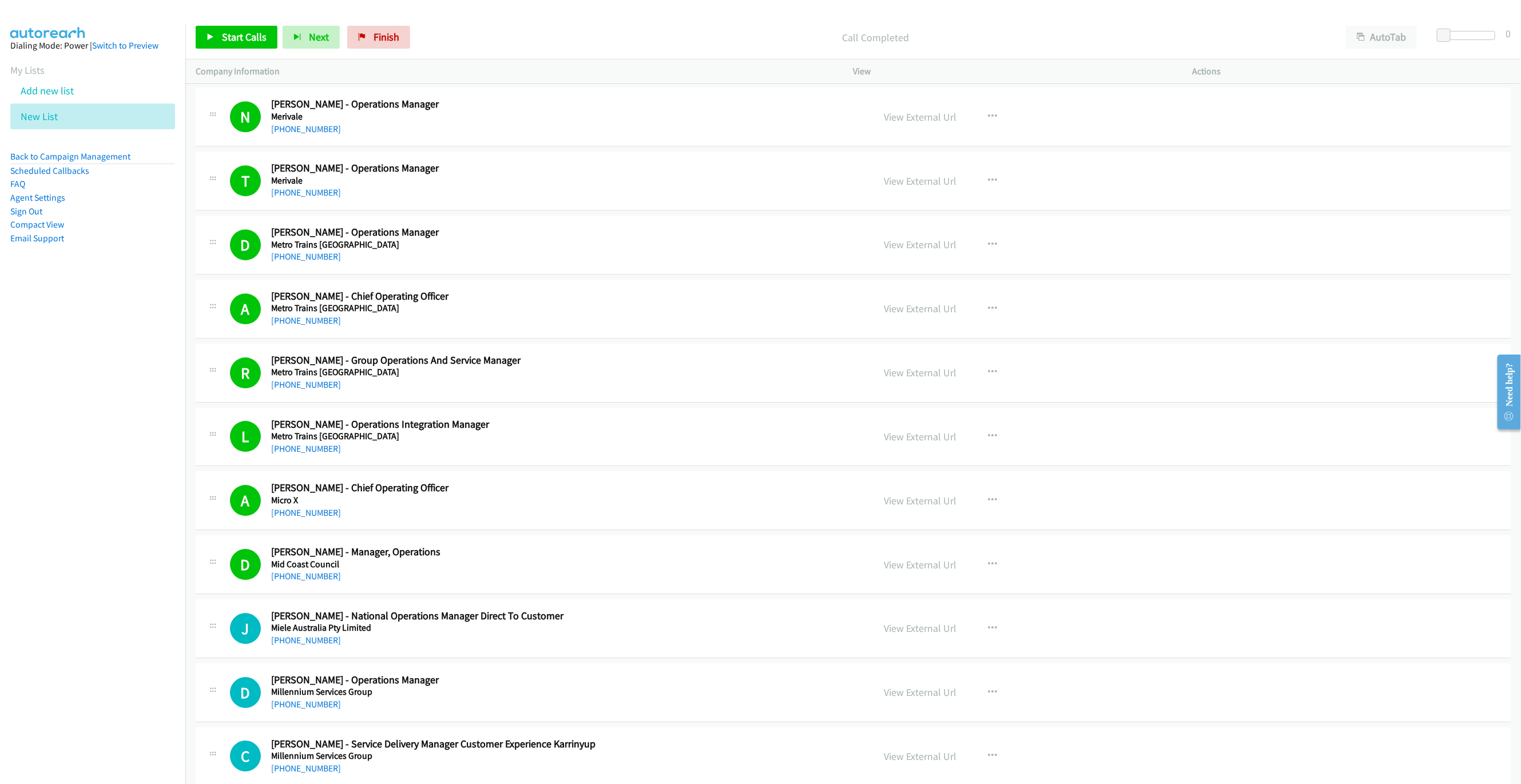
scroll to position [5301, 0]
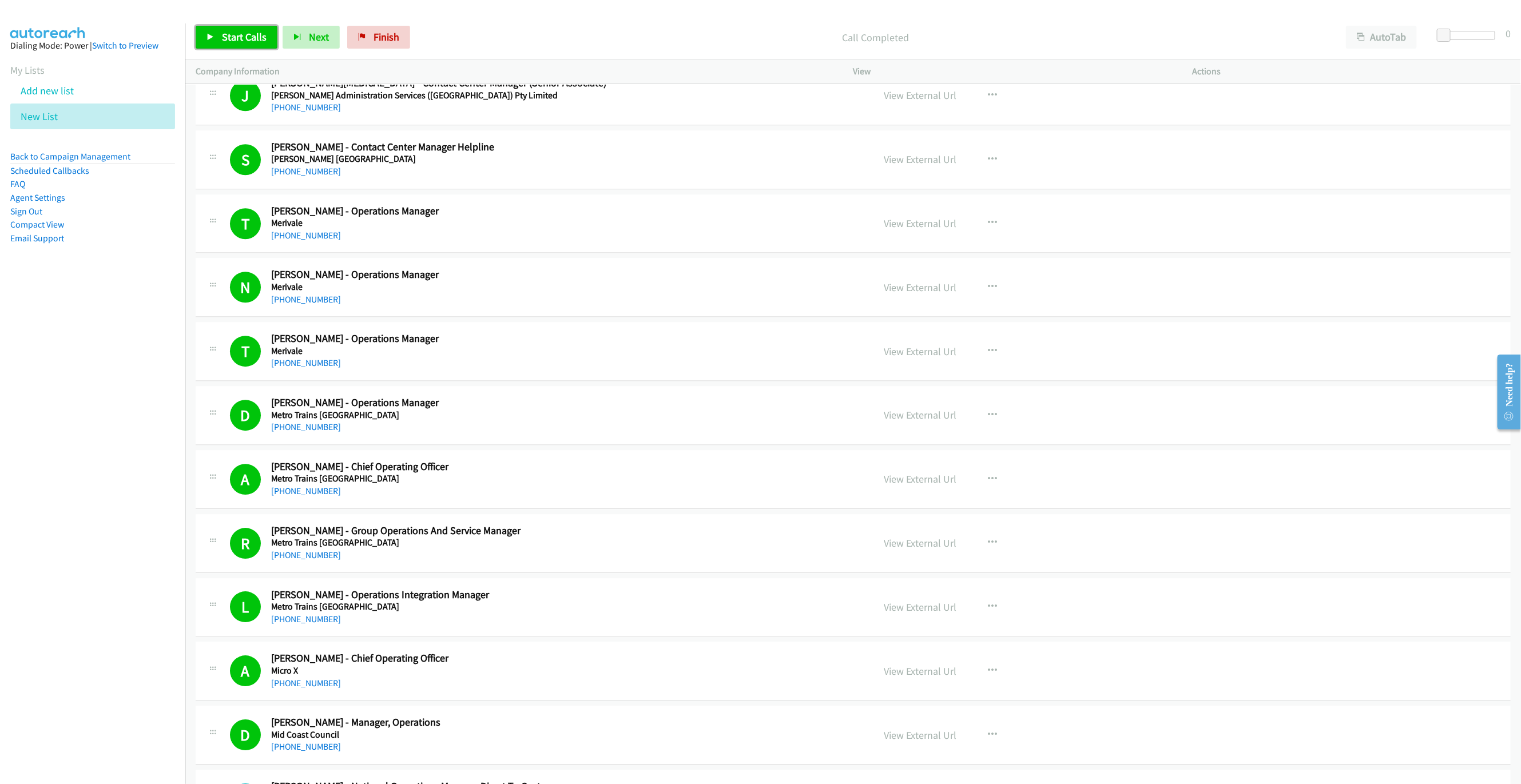
click at [207, 29] on link "Start Calls" at bounding box center [237, 37] width 82 height 23
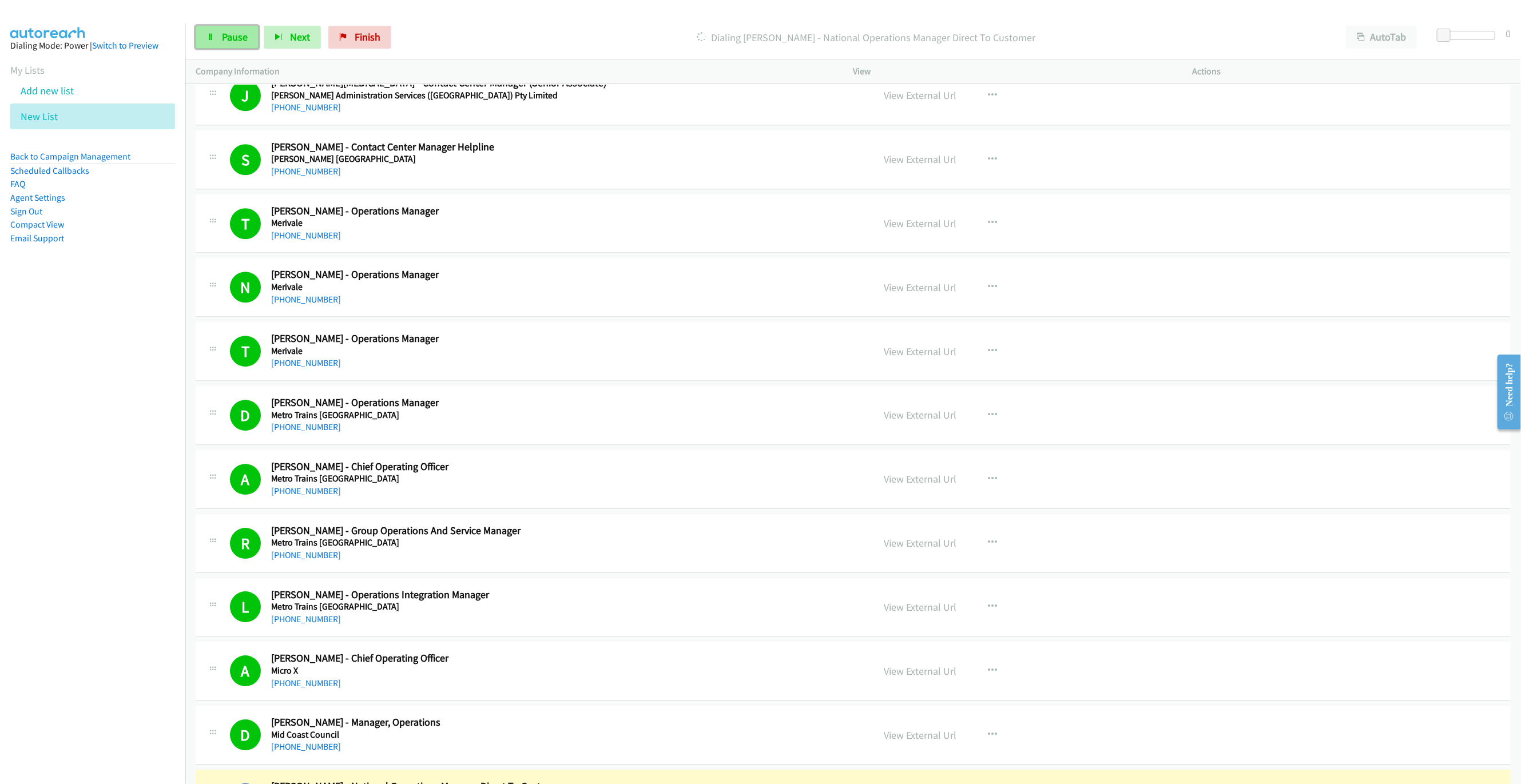
click at [229, 40] on span "Pause" at bounding box center [235, 36] width 26 height 13
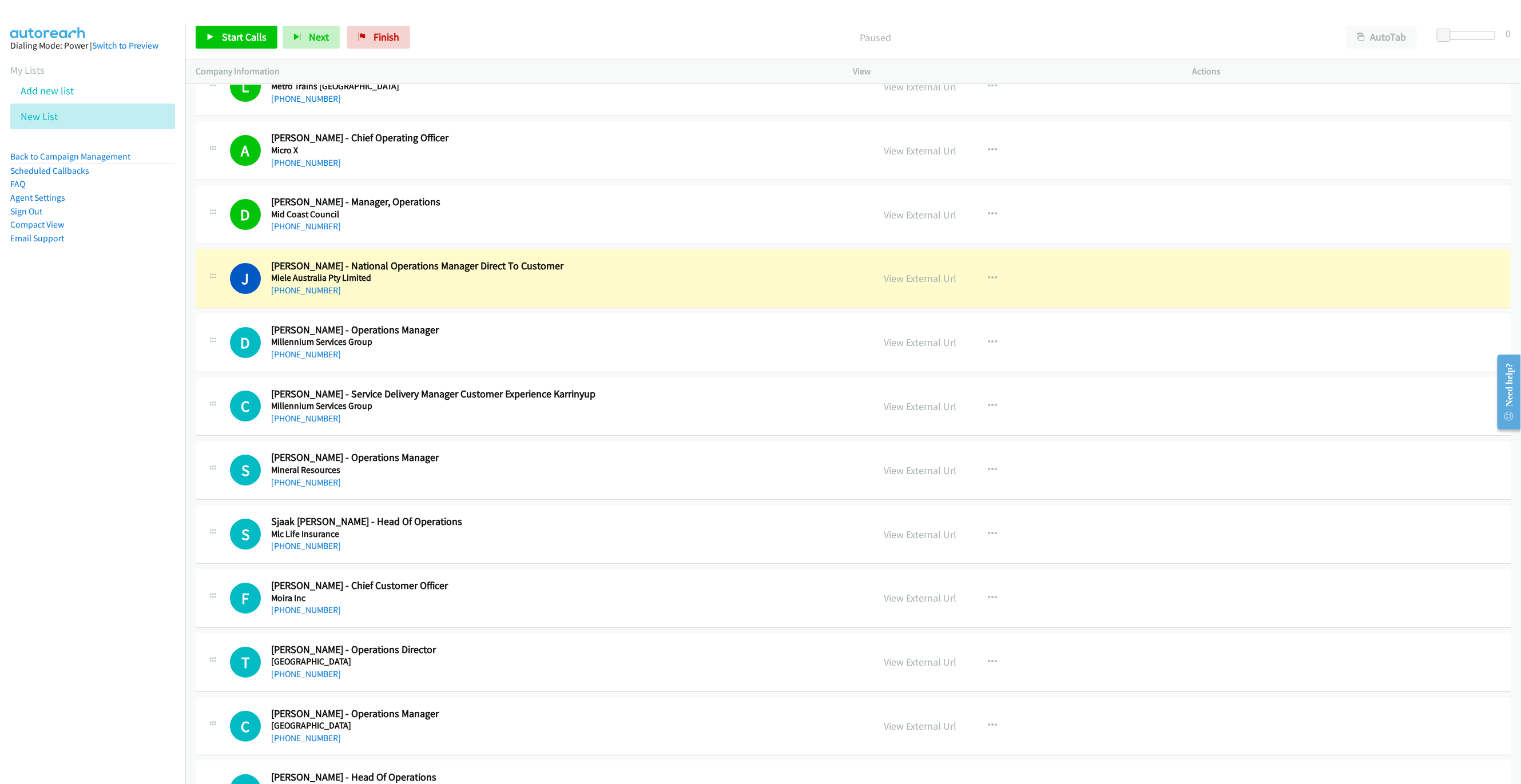
scroll to position [5816, 0]
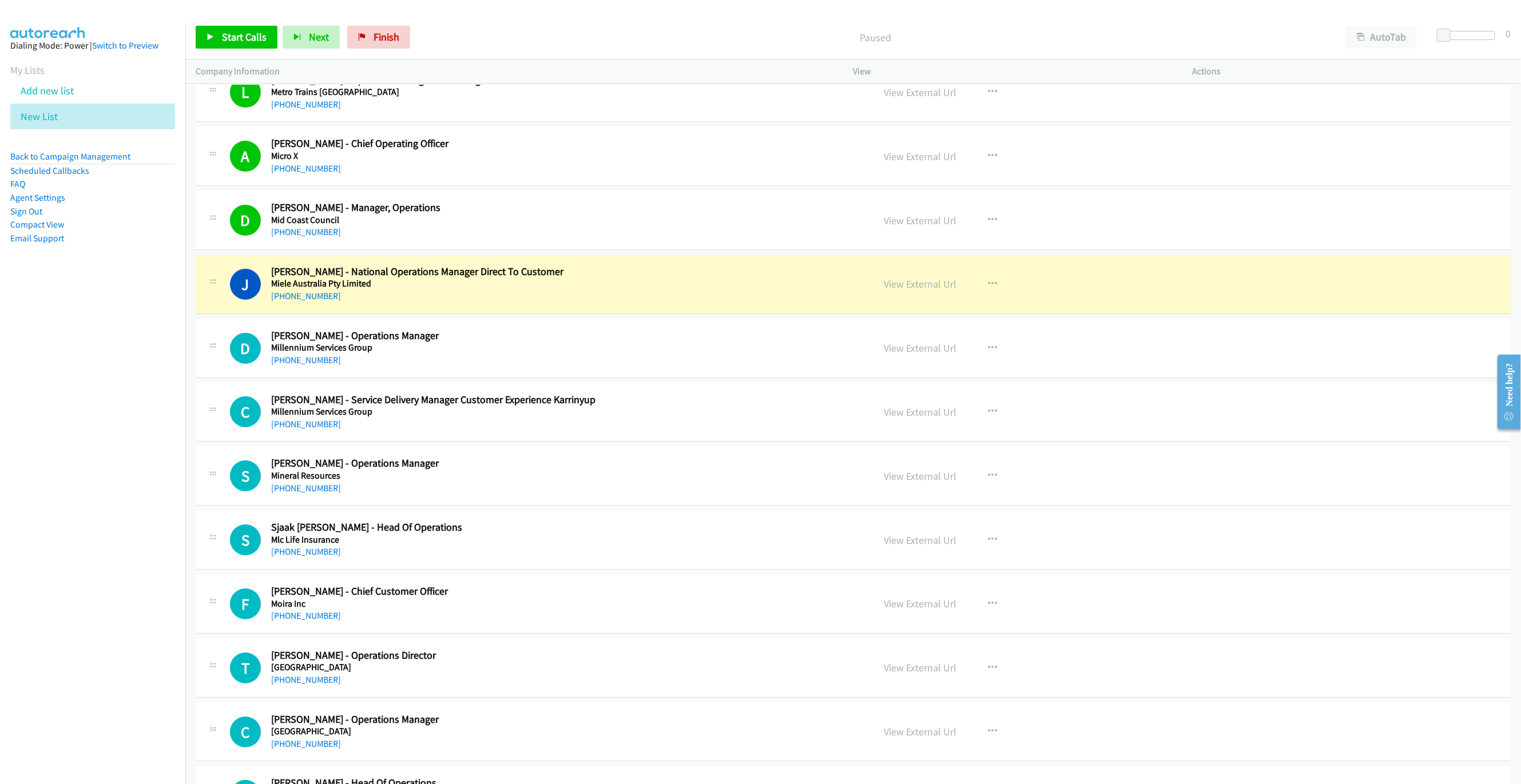
click at [774, 303] on div "J Callback Scheduled [PERSON_NAME] - National Operations Manager Direct To Cust…" at bounding box center [546, 284] width 634 height 38
click at [895, 290] on link "View External Url" at bounding box center [920, 283] width 73 height 13
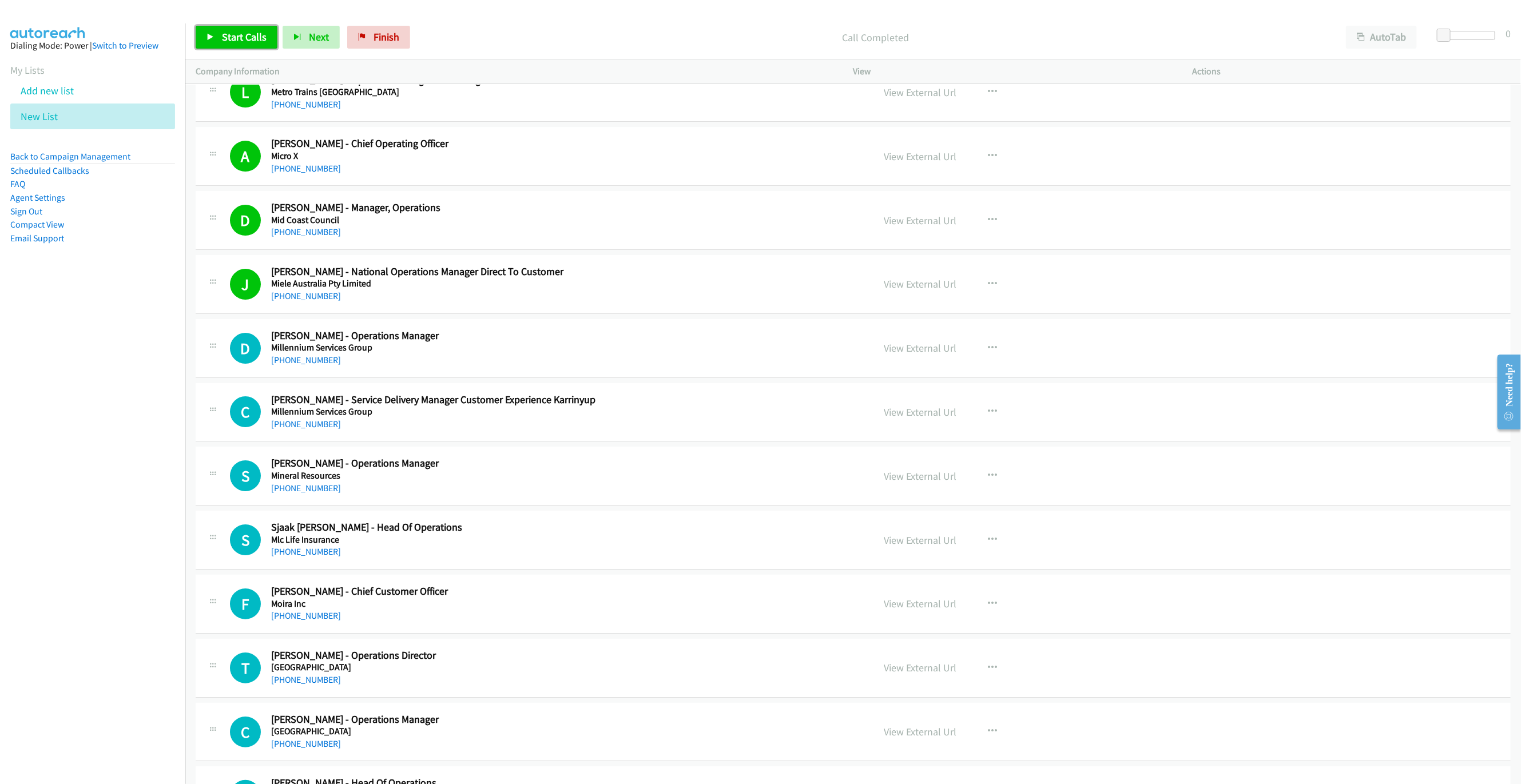
click at [240, 35] on span "Start Calls" at bounding box center [245, 36] width 45 height 13
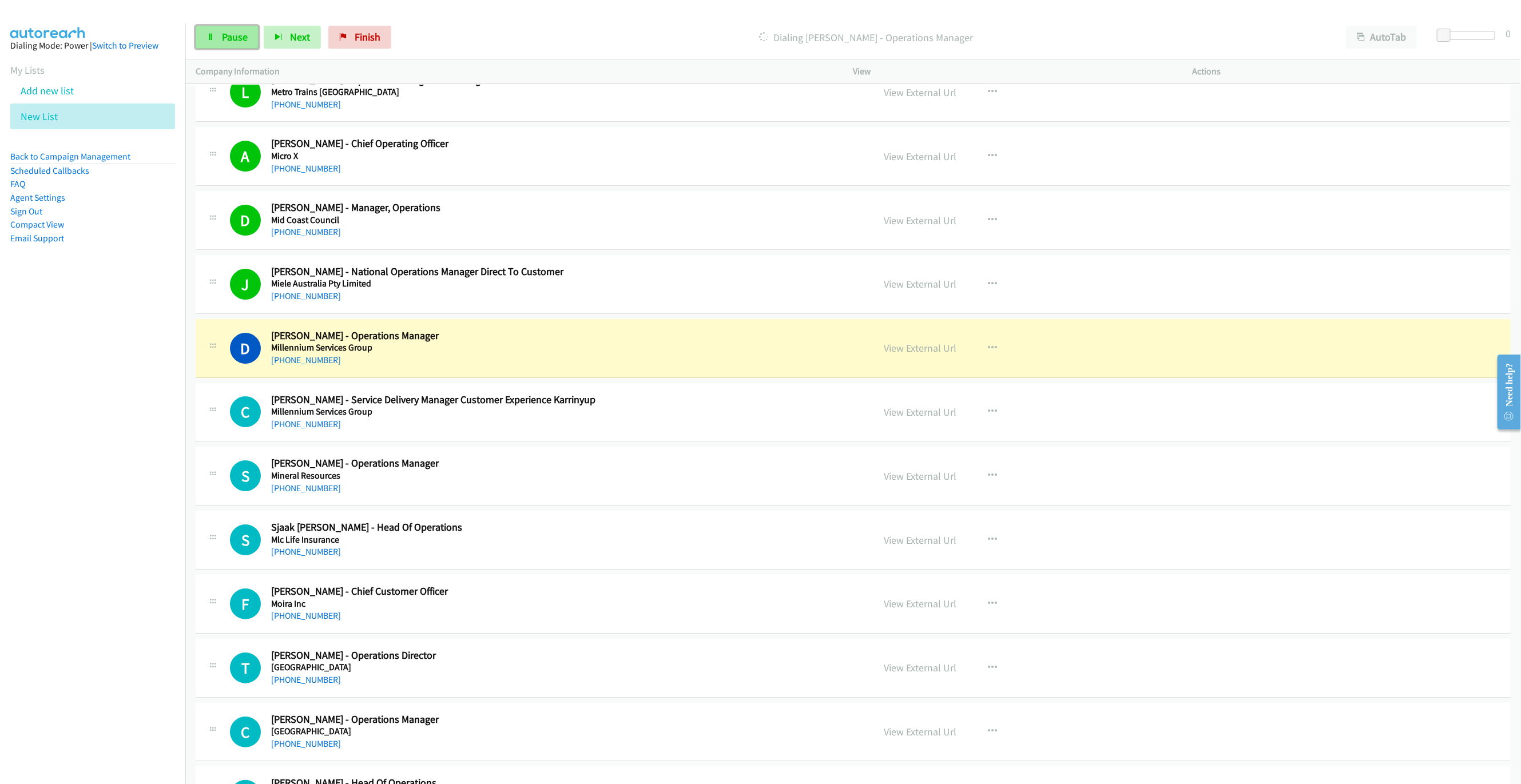
click at [205, 35] on link "Pause" at bounding box center [227, 37] width 63 height 23
click at [594, 367] on div "[PHONE_NUMBER]" at bounding box center [516, 361] width 489 height 14
click at [940, 354] on link "View External Url" at bounding box center [920, 347] width 73 height 13
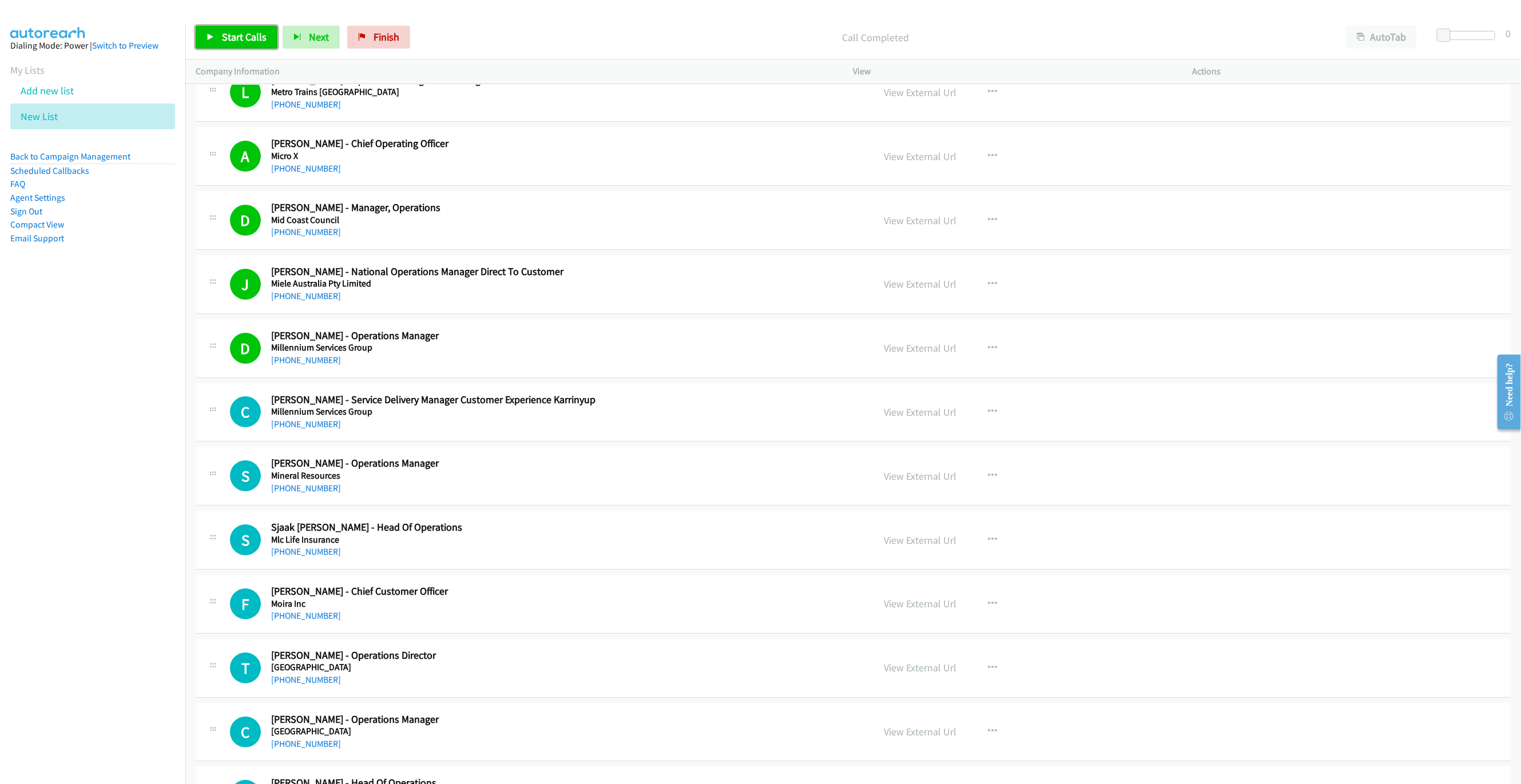
click at [225, 36] on span "Start Calls" at bounding box center [245, 36] width 45 height 13
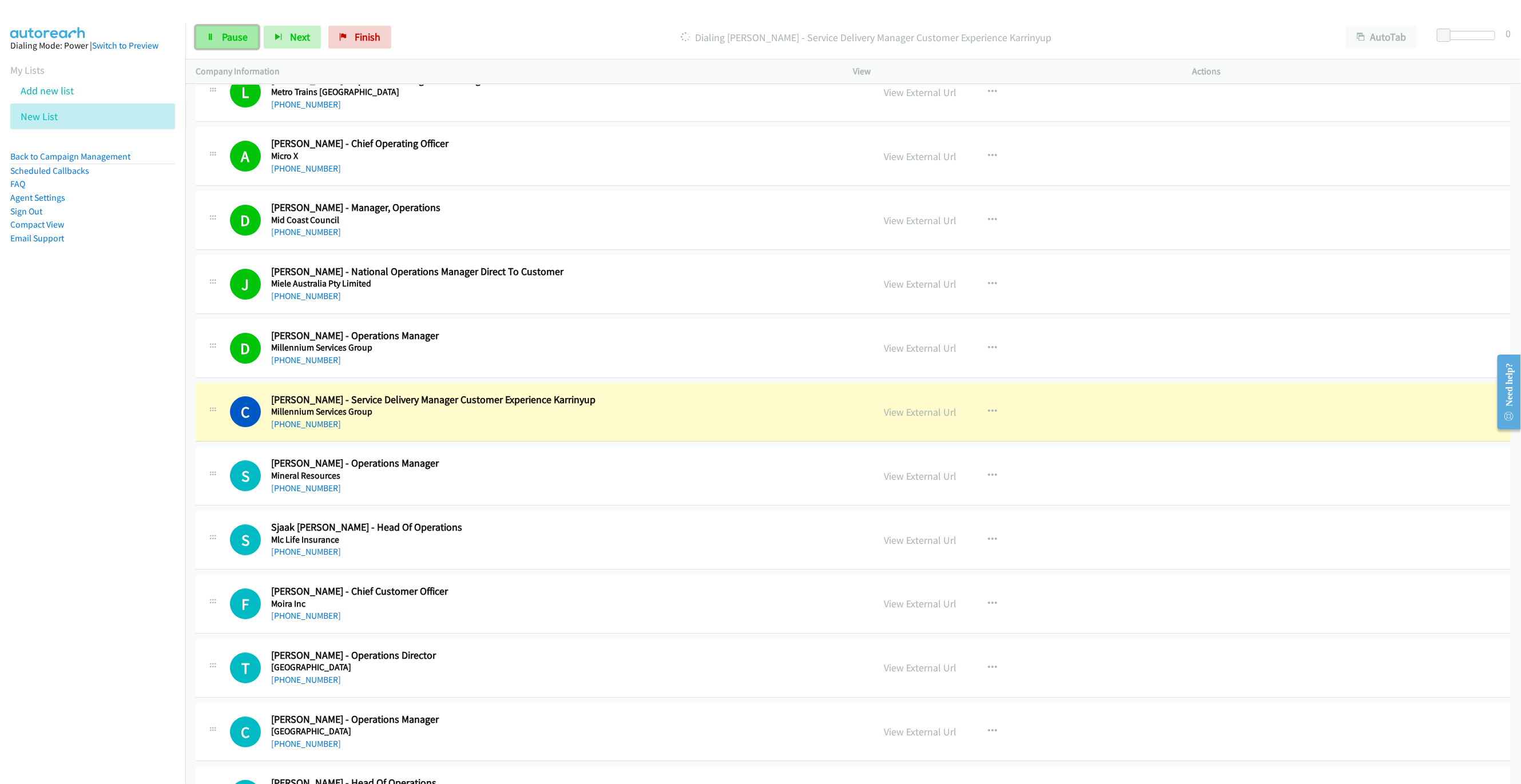
click at [217, 35] on link "Pause" at bounding box center [227, 37] width 63 height 23
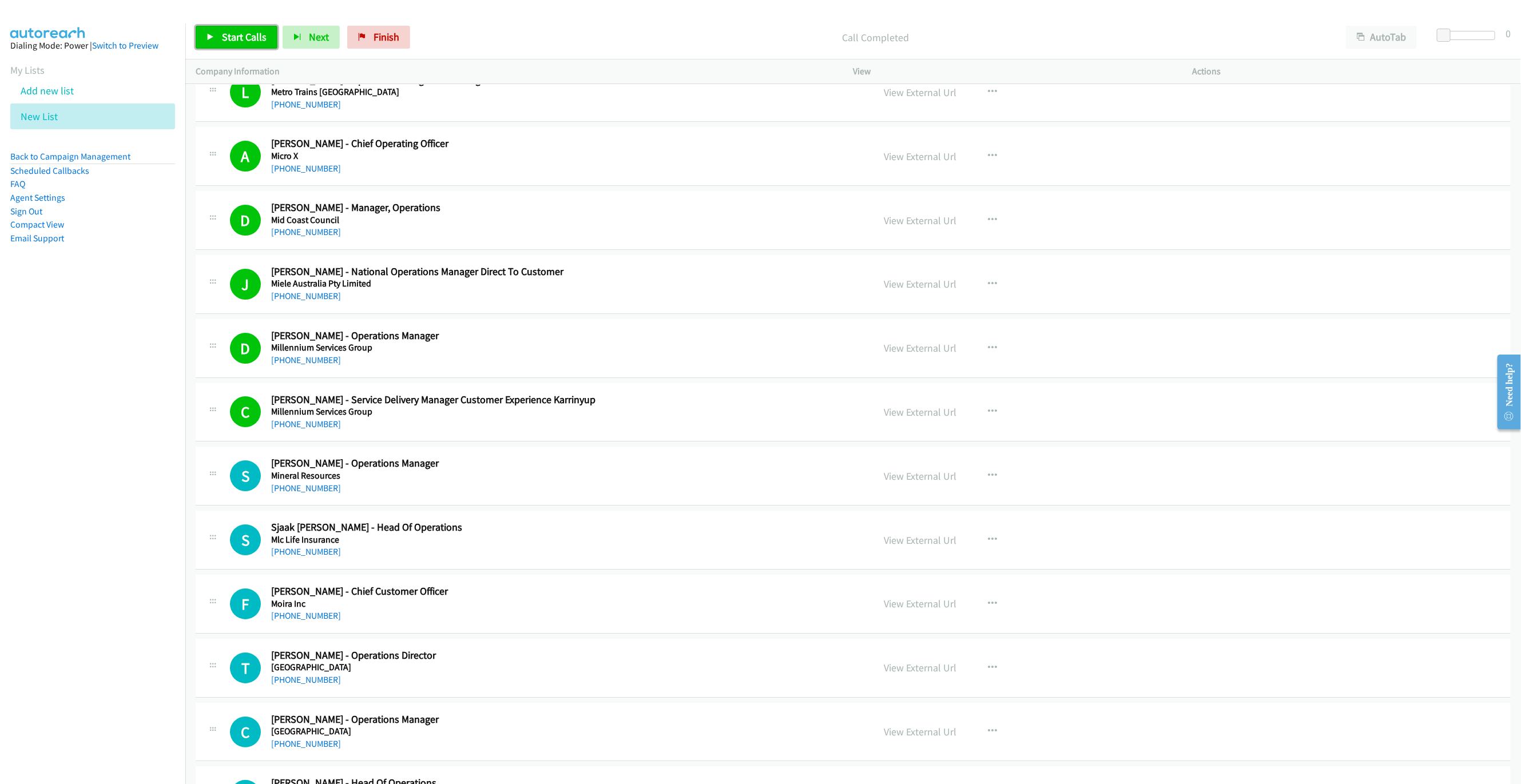
click at [223, 35] on span "Start Calls" at bounding box center [245, 36] width 45 height 13
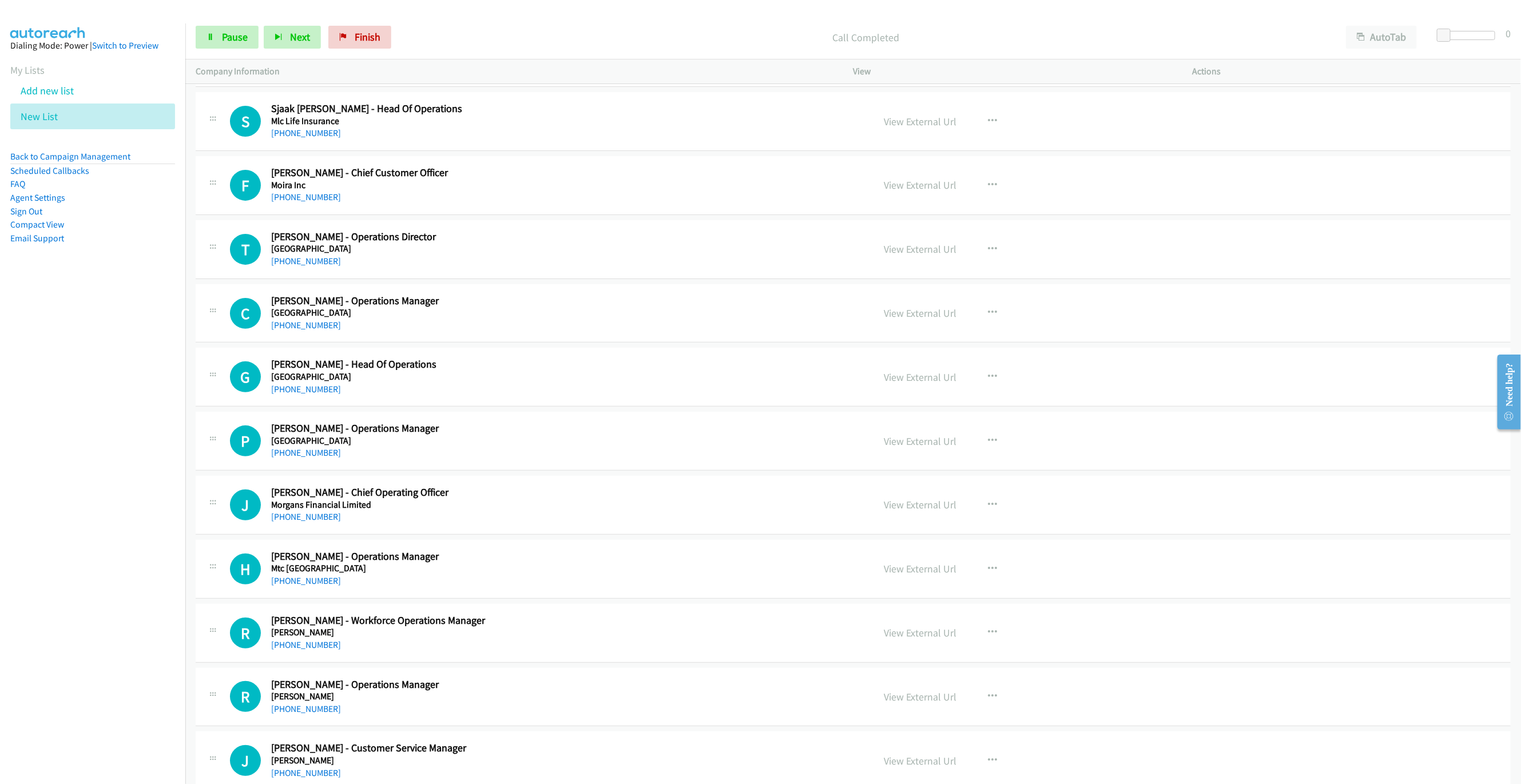
scroll to position [6245, 0]
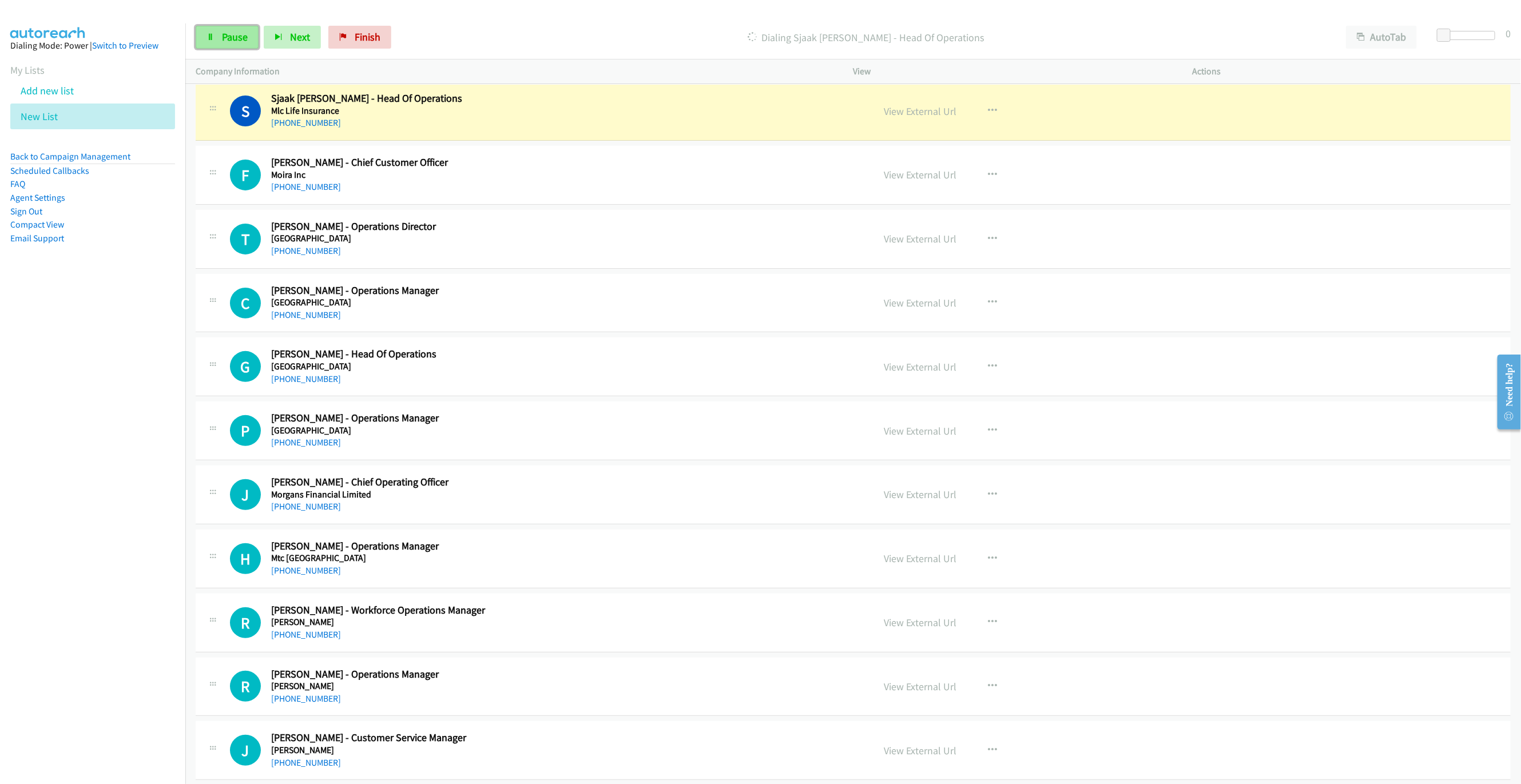
click at [237, 40] on span "Pause" at bounding box center [235, 36] width 26 height 13
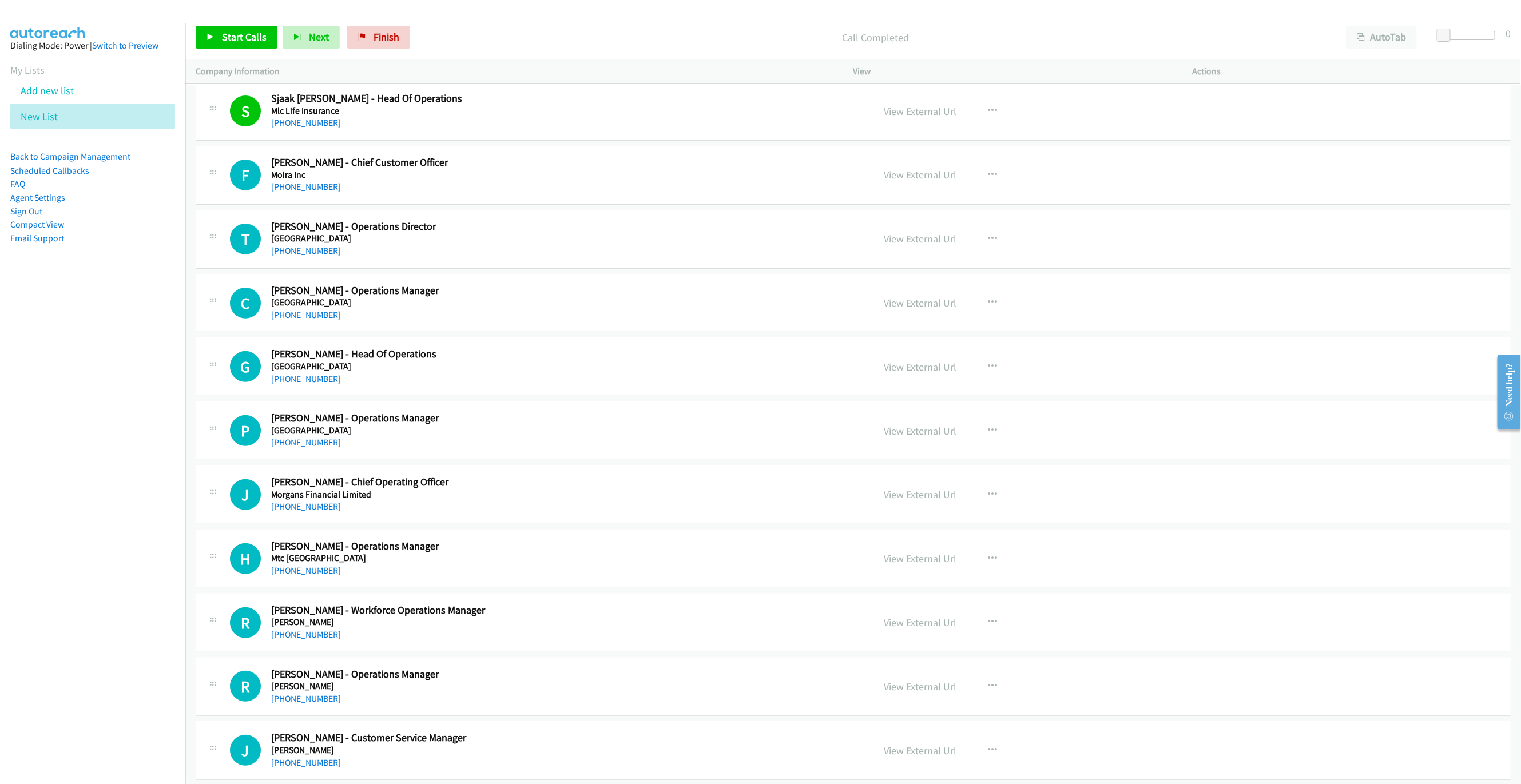
click at [228, 52] on div "Start Calls Pause Next Finish Call Completed AutoTab AutoTab 0" at bounding box center [852, 37] width 1335 height 44
click at [251, 48] on link "Start Calls" at bounding box center [237, 37] width 82 height 23
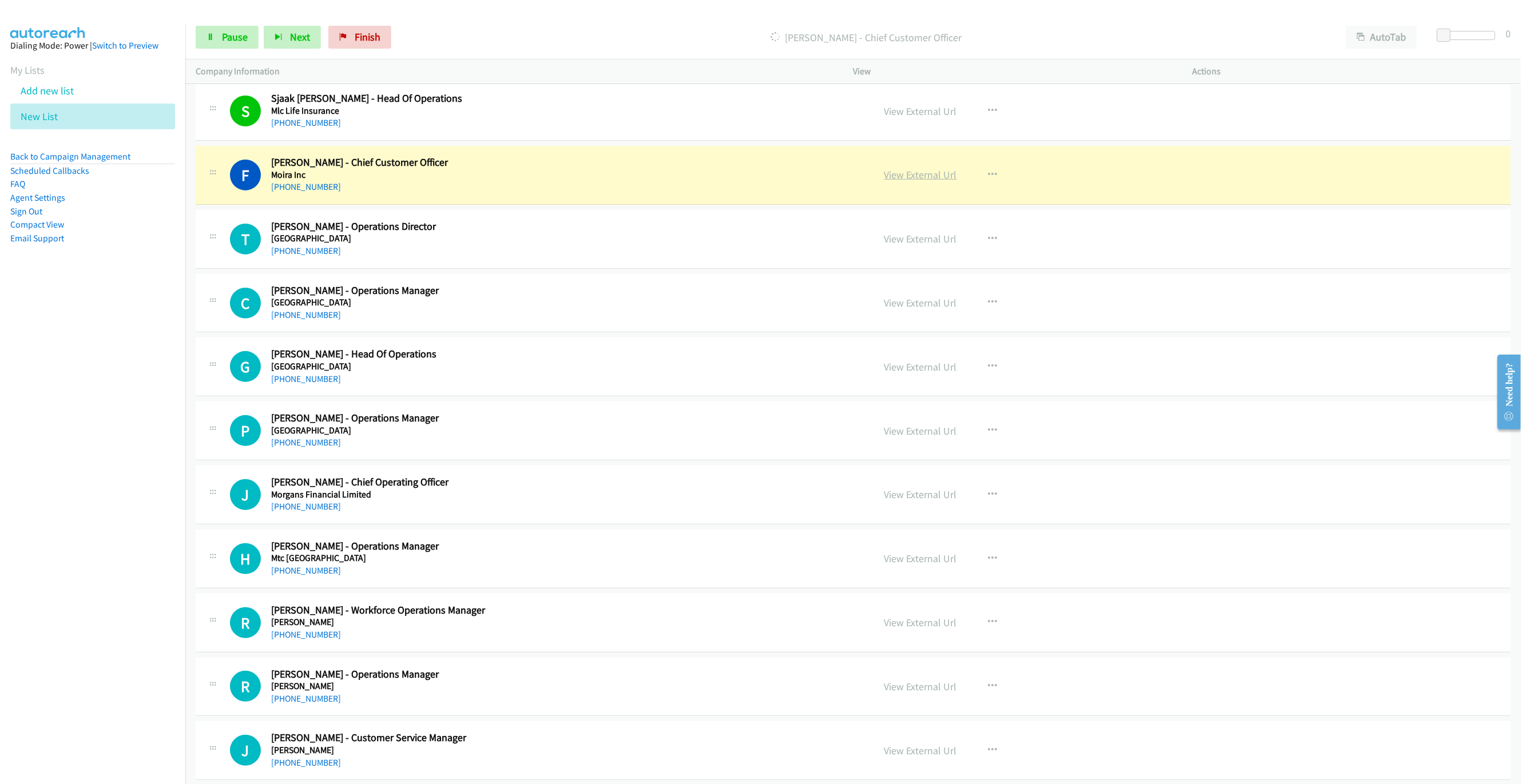
click at [905, 181] on link "View External Url" at bounding box center [920, 174] width 73 height 13
click at [231, 43] on link "Pause" at bounding box center [227, 37] width 63 height 23
click at [902, 181] on link "View External Url" at bounding box center [920, 174] width 73 height 13
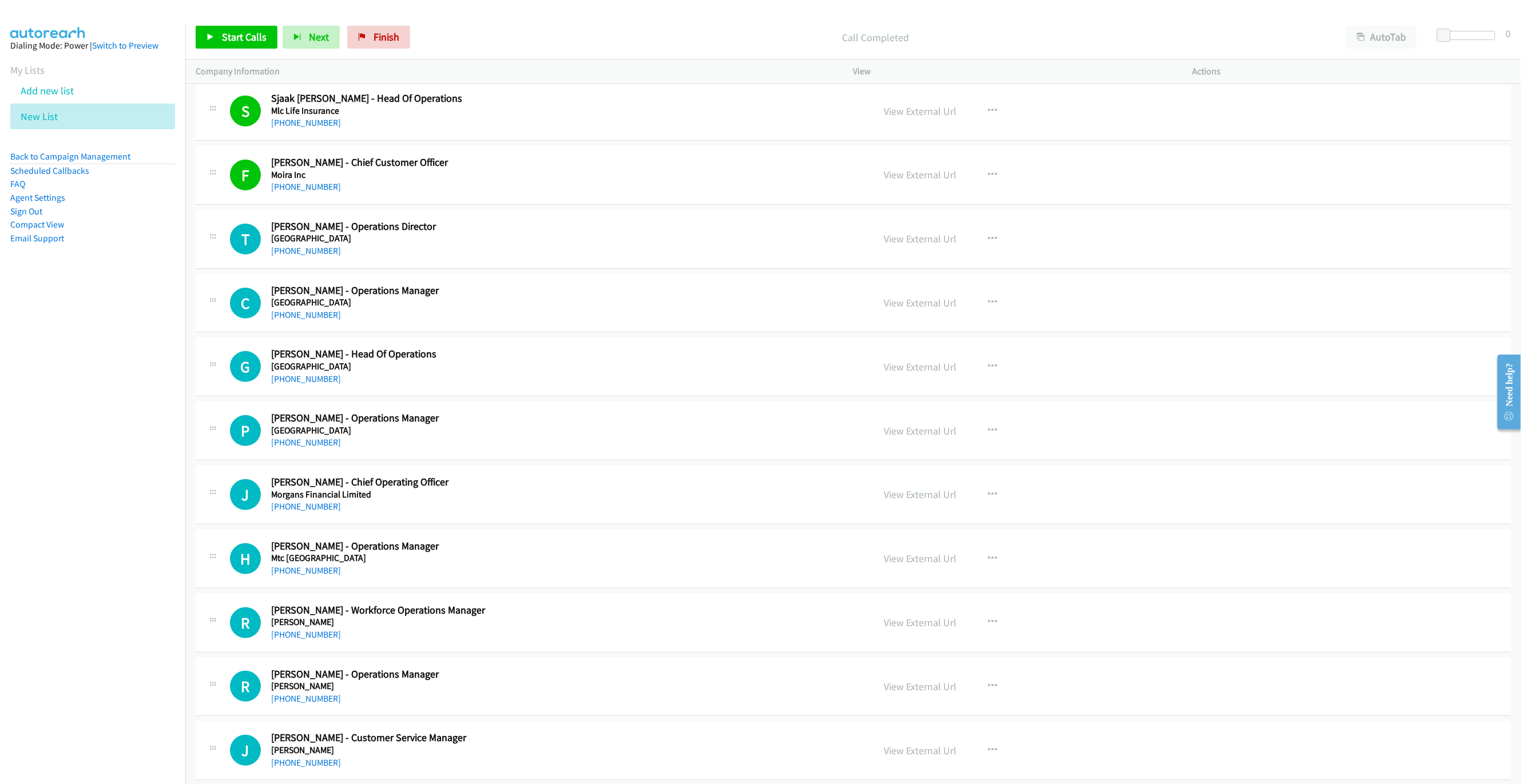
drag, startPoint x: 761, startPoint y: 233, endPoint x: 779, endPoint y: 229, distance: 18.4
click at [761, 207] on td "F Callback Scheduled [PERSON_NAME] - Chief Customer Officer Moira Inc [GEOGRAPH…" at bounding box center [852, 175] width 1335 height 64
click at [902, 181] on link "View External Url" at bounding box center [920, 174] width 73 height 13
click at [237, 36] on span "Start Calls" at bounding box center [245, 36] width 45 height 13
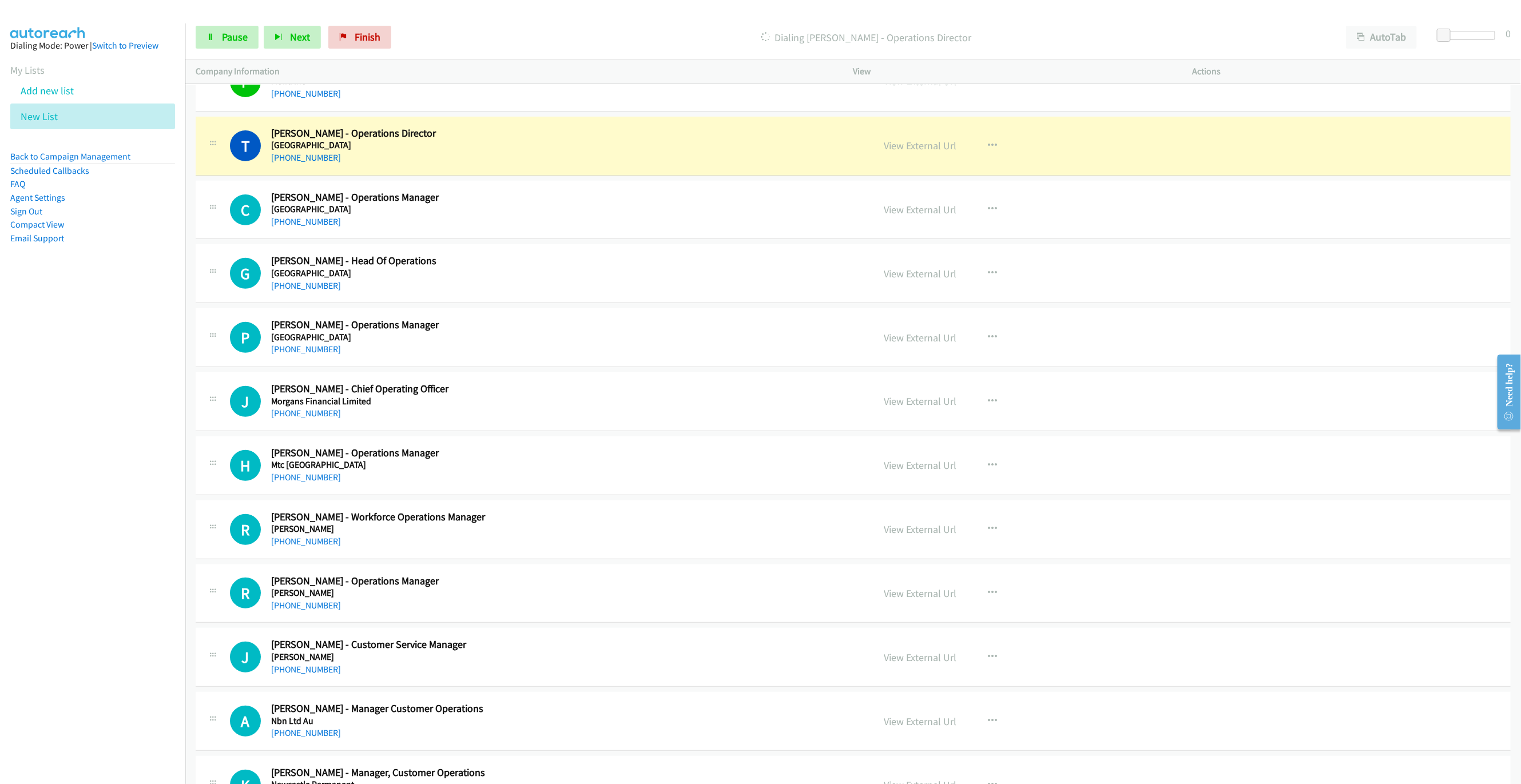
scroll to position [6331, 0]
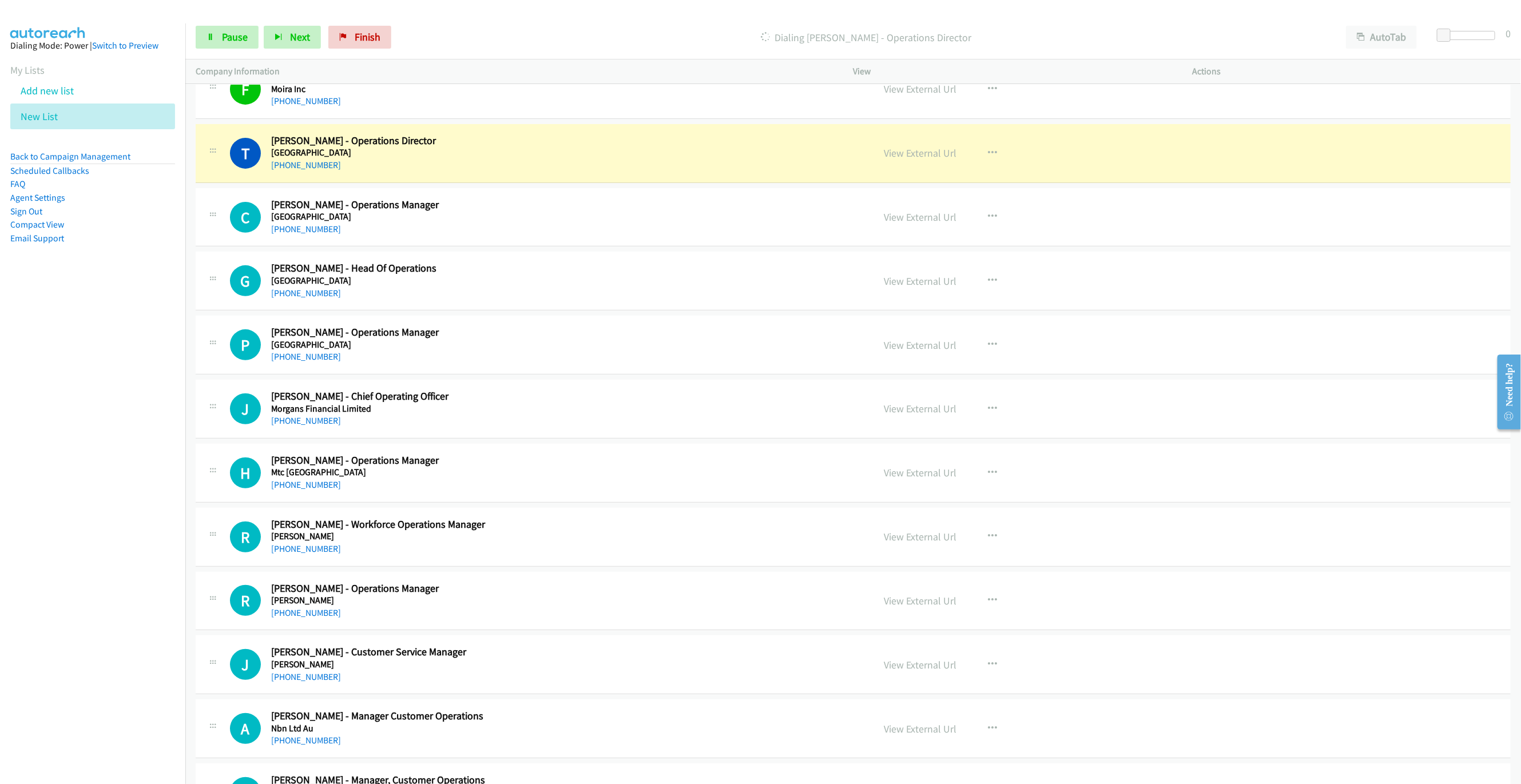
click at [251, 52] on div "Start Calls Pause Next Finish Dialing [PERSON_NAME] - Operations Director AutoT…" at bounding box center [852, 37] width 1335 height 44
click at [251, 41] on link "Pause" at bounding box center [227, 37] width 63 height 23
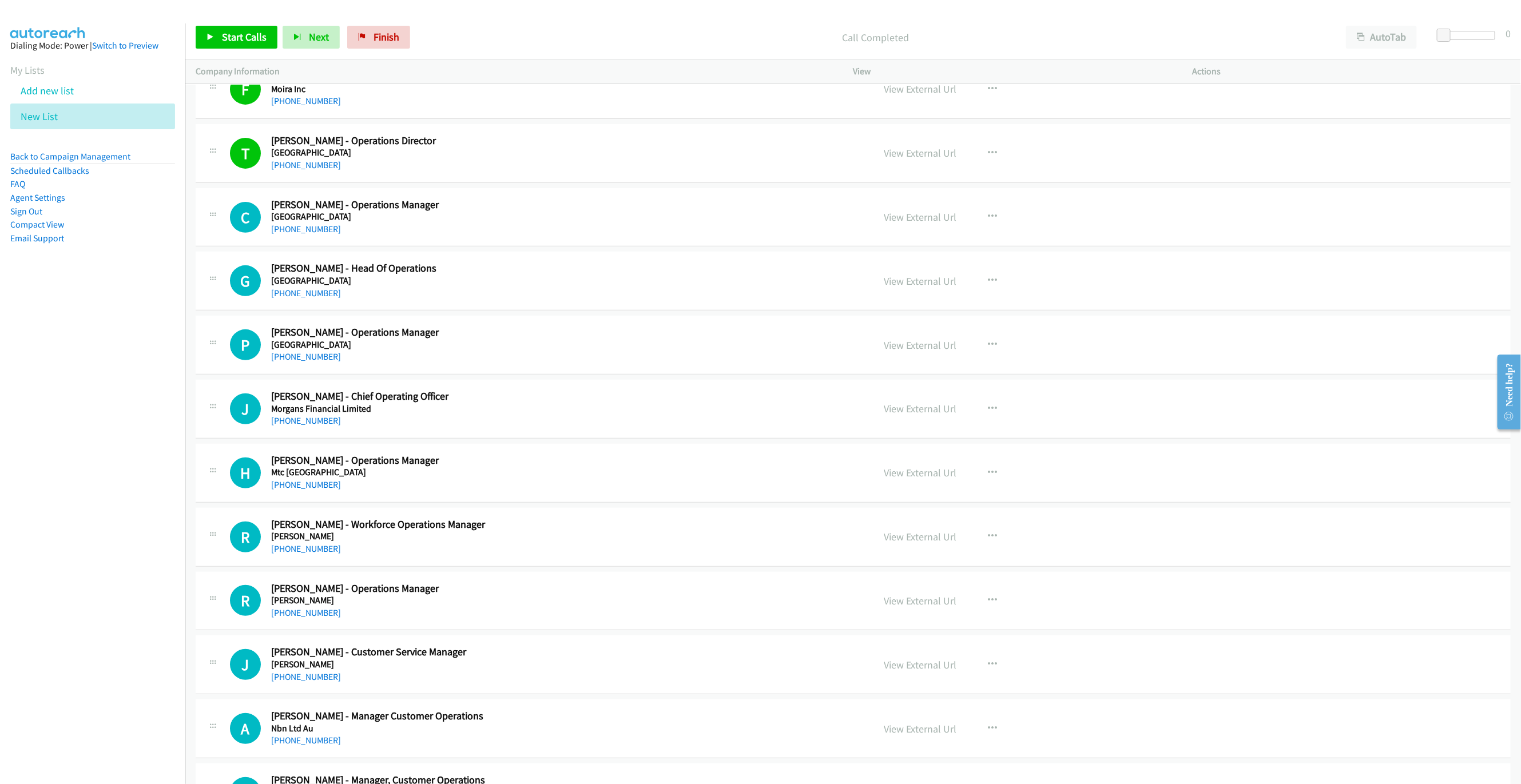
click at [218, 25] on div "Start Calls Pause Next Finish Call Completed AutoTab AutoTab 0" at bounding box center [852, 37] width 1335 height 44
click at [234, 35] on span "Start Calls" at bounding box center [245, 36] width 45 height 13
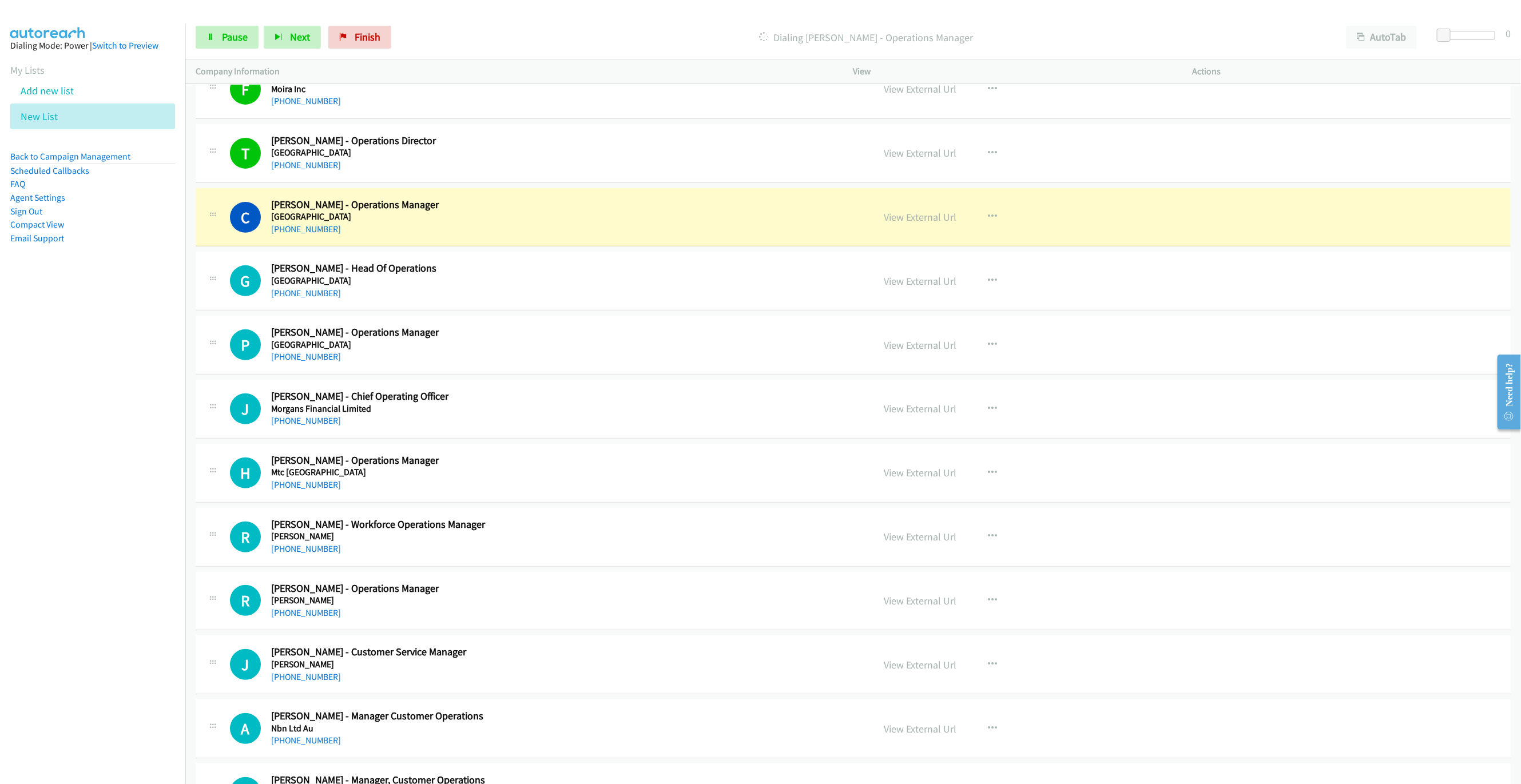
click at [211, 19] on div "Start Calls Pause Next Finish Dialing [PERSON_NAME] - Operations Manager AutoTa…" at bounding box center [852, 37] width 1335 height 44
click at [213, 34] on icon at bounding box center [211, 38] width 8 height 8
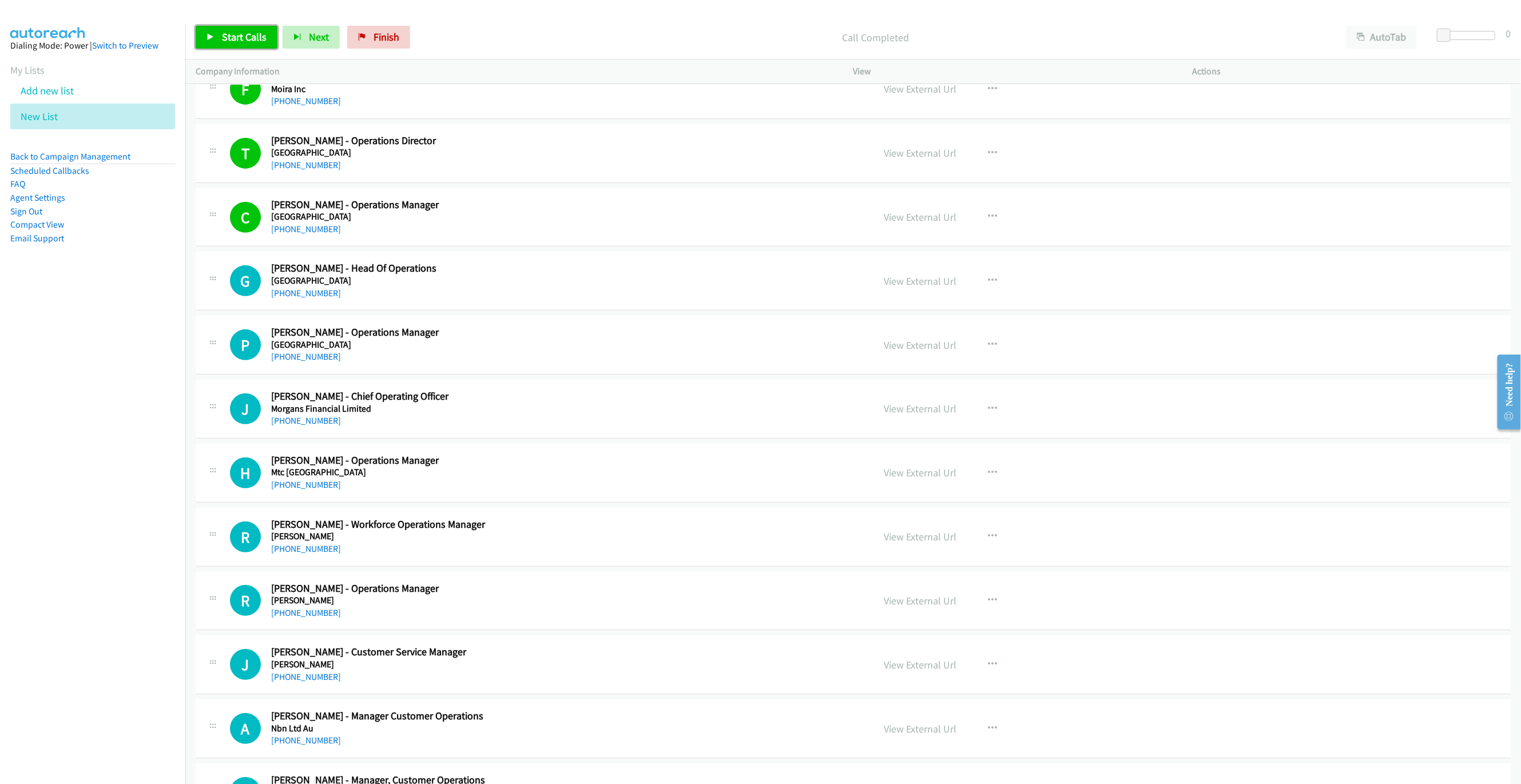
click at [242, 39] on span "Start Calls" at bounding box center [245, 36] width 45 height 13
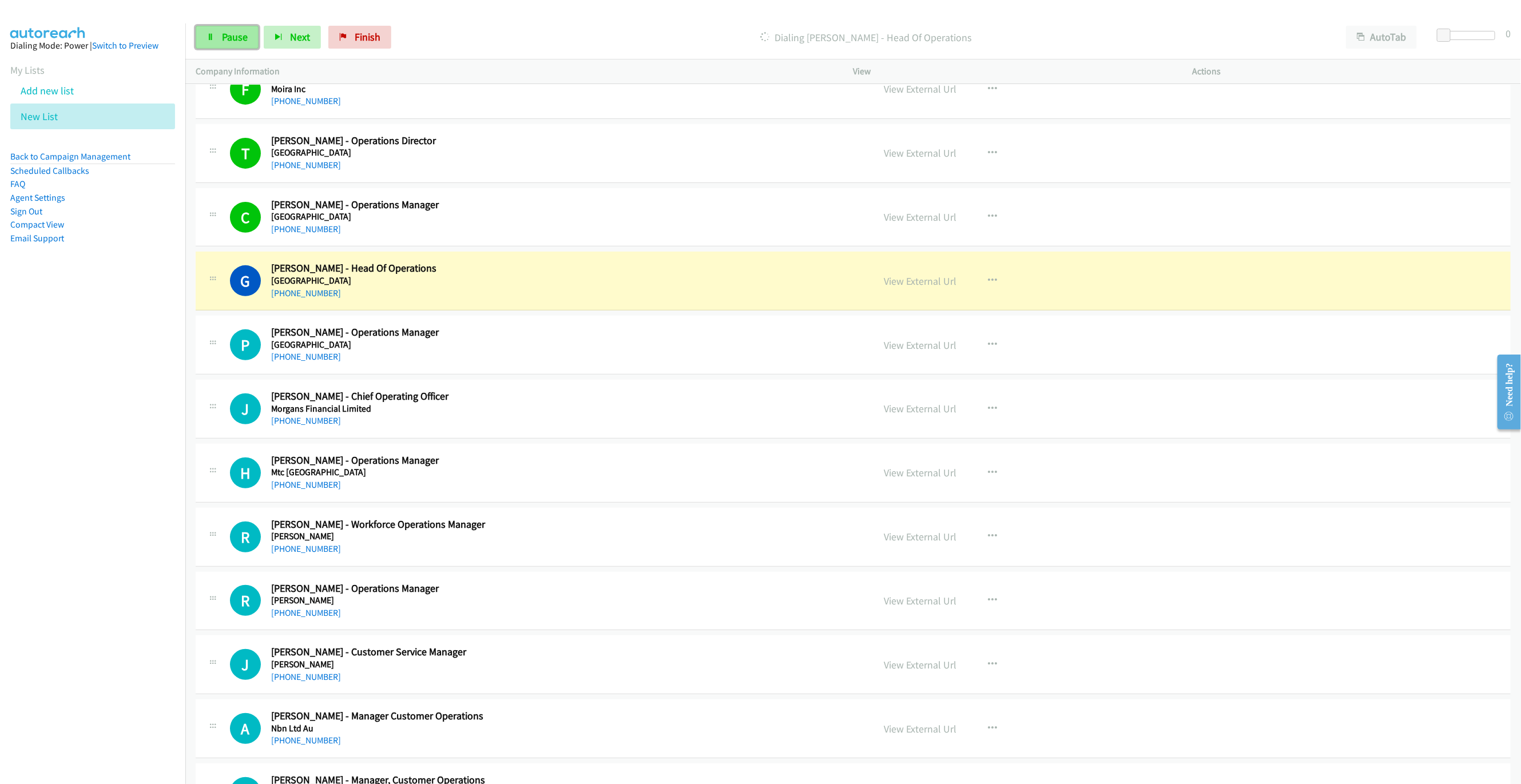
click at [234, 38] on span "Pause" at bounding box center [235, 36] width 26 height 13
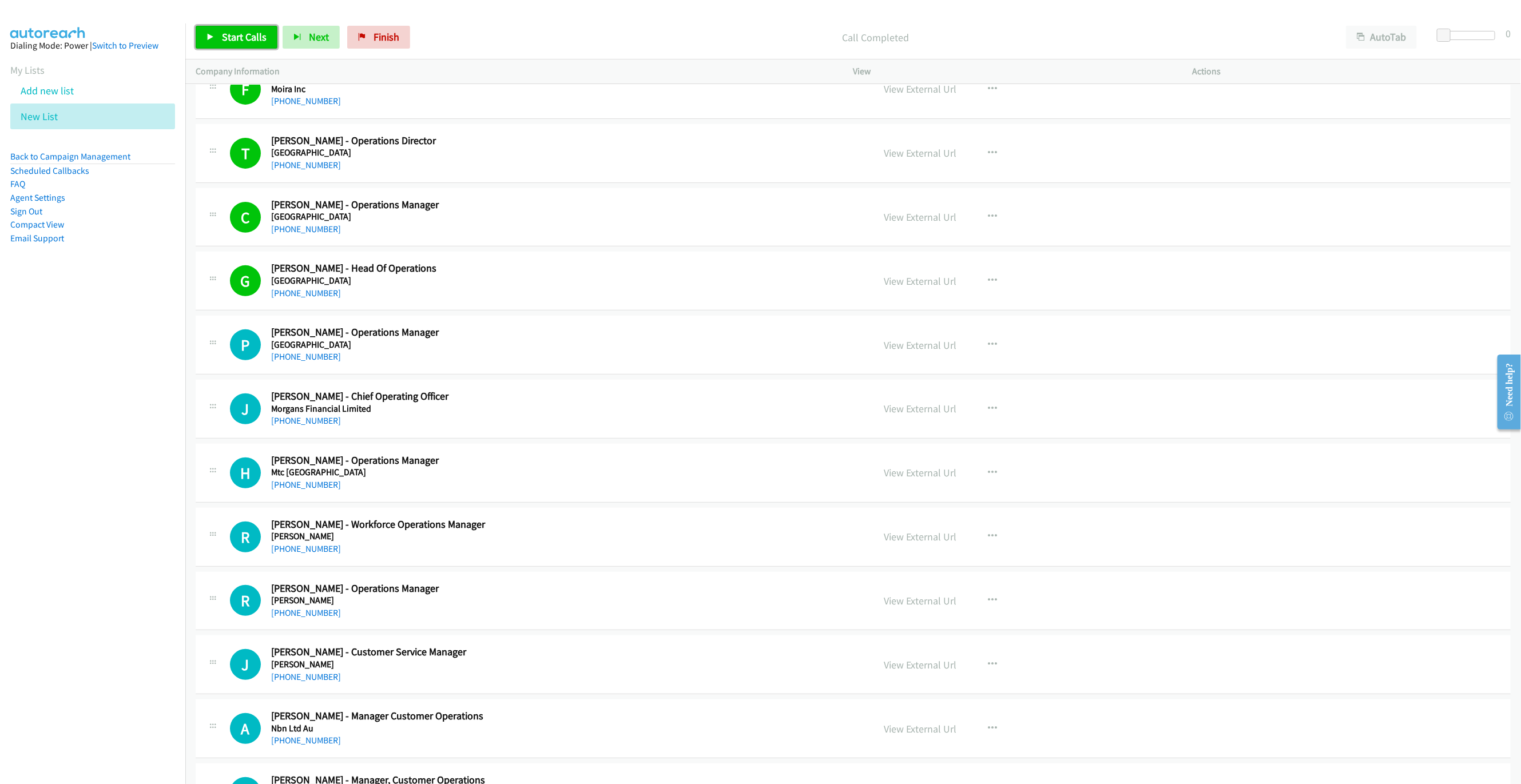
click at [248, 45] on link "Start Calls" at bounding box center [237, 37] width 82 height 23
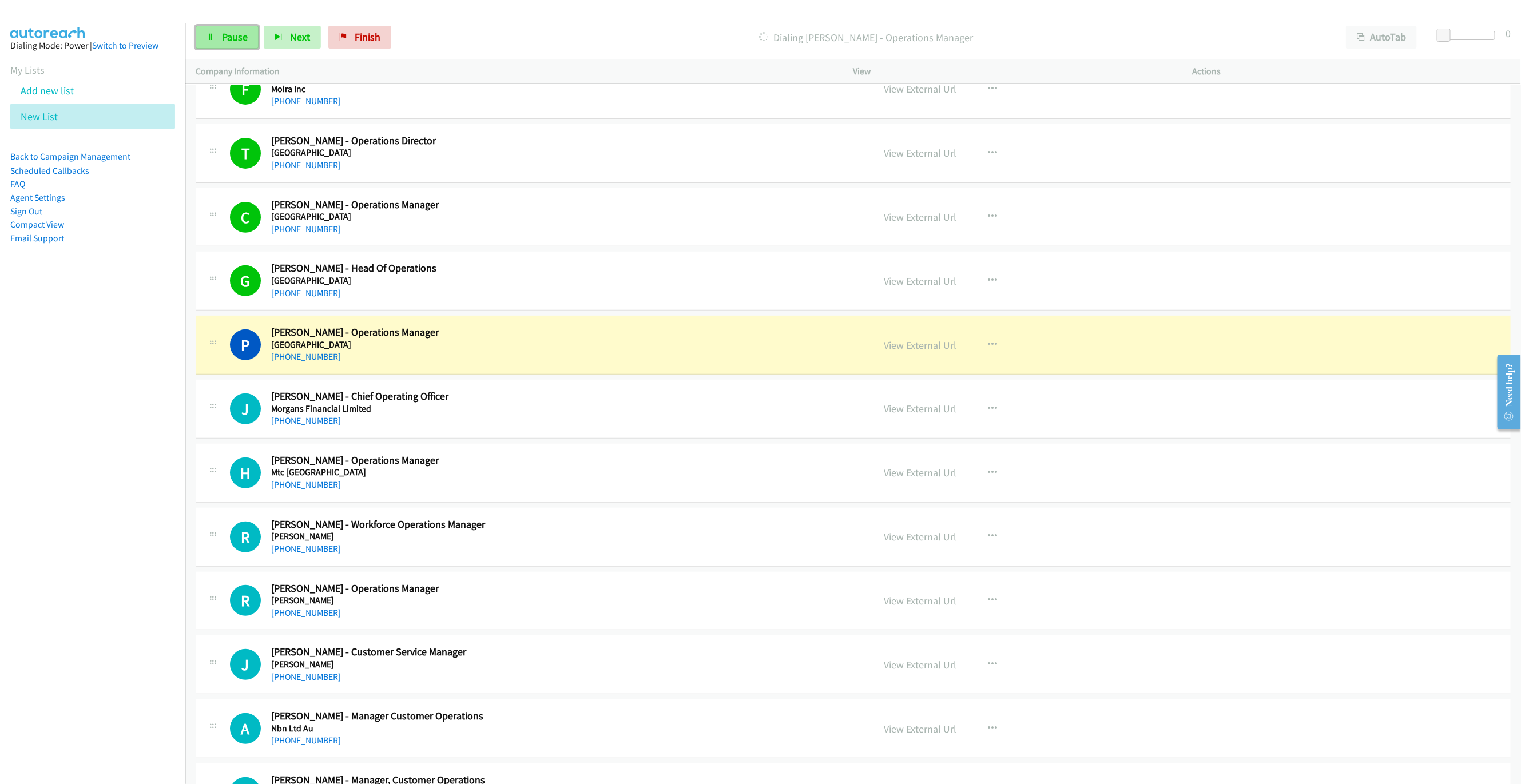
click at [222, 36] on span "Pause" at bounding box center [235, 36] width 26 height 13
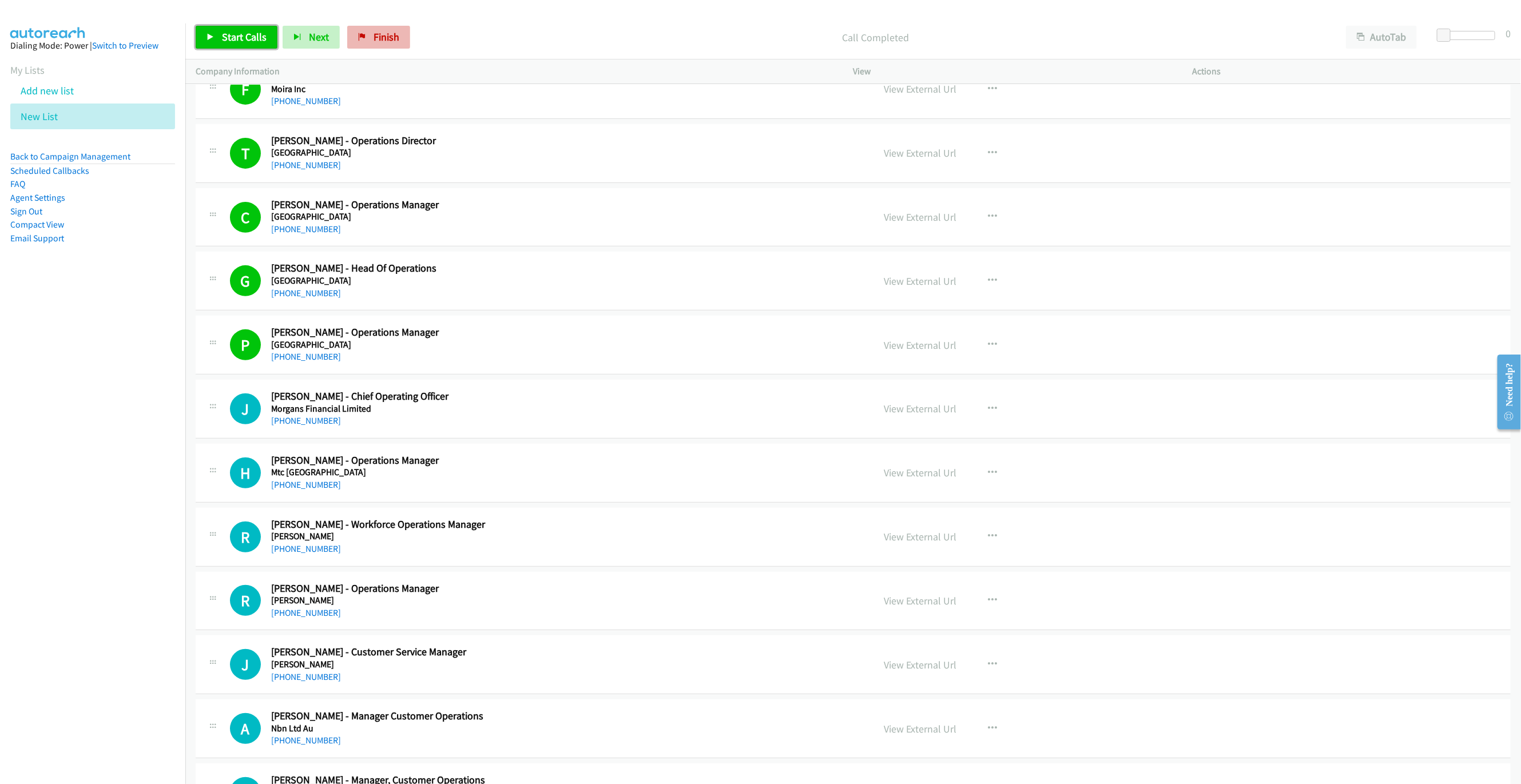
drag, startPoint x: 264, startPoint y: 43, endPoint x: 389, endPoint y: 43, distance: 125.0
click at [264, 43] on link "Start Calls" at bounding box center [237, 37] width 82 height 23
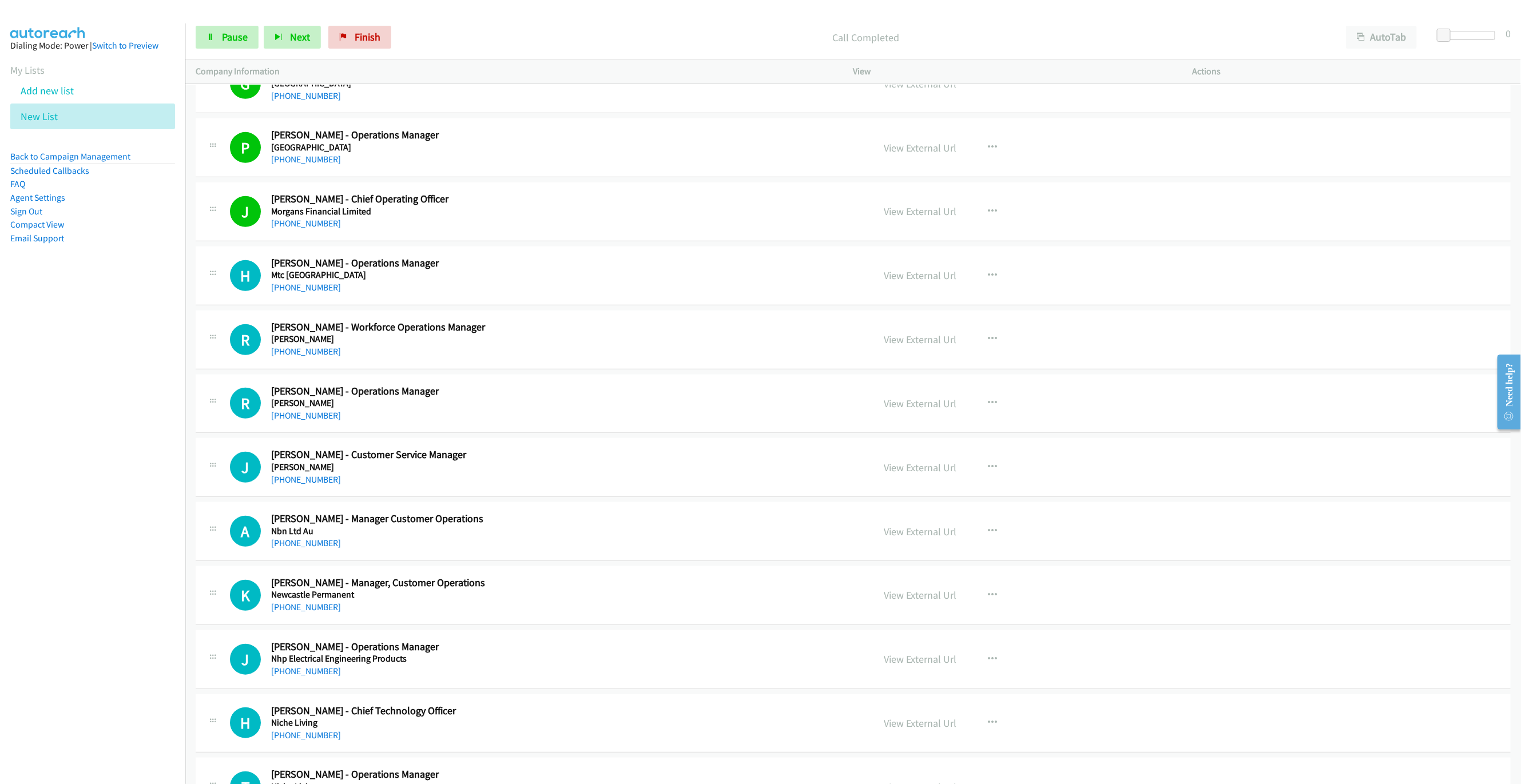
scroll to position [6588, 0]
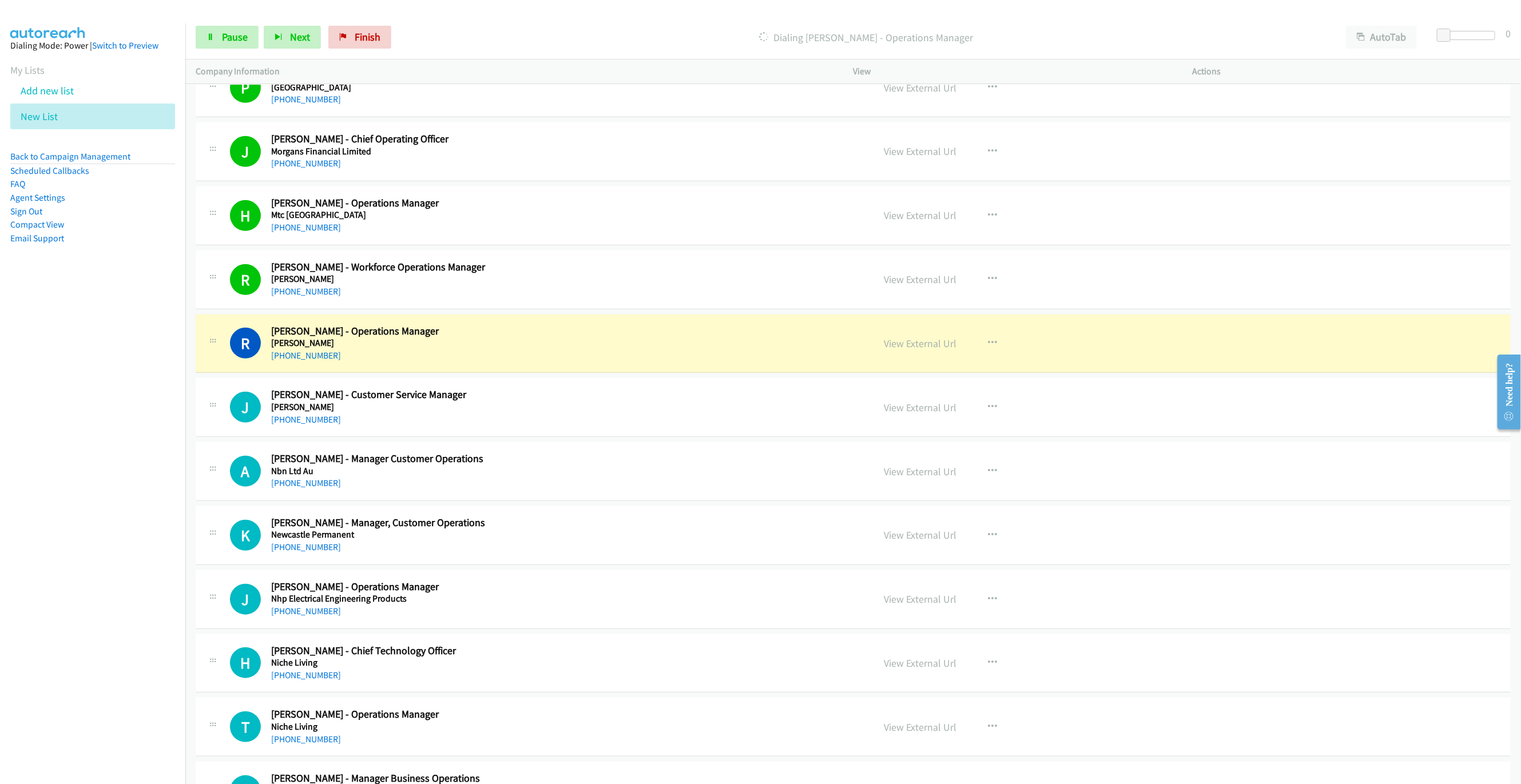
drag, startPoint x: 721, startPoint y: 362, endPoint x: 767, endPoint y: 371, distance: 46.9
click at [721, 338] on h2 "[PERSON_NAME] - Operations Manager" at bounding box center [516, 331] width 489 height 13
click at [218, 35] on link "Pause" at bounding box center [227, 37] width 63 height 23
click at [920, 350] on link "View External Url" at bounding box center [920, 343] width 73 height 13
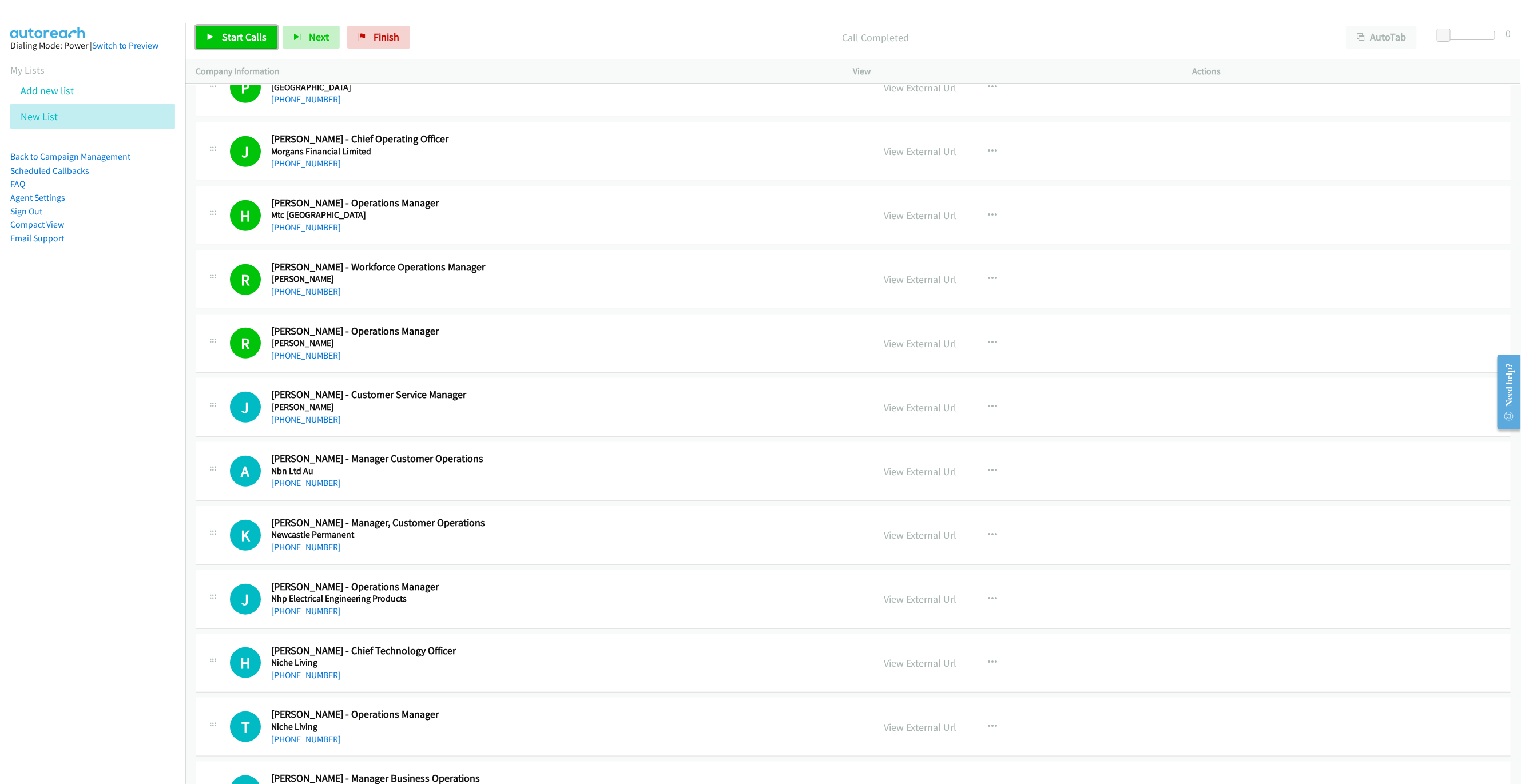
click at [238, 43] on link "Start Calls" at bounding box center [237, 37] width 82 height 23
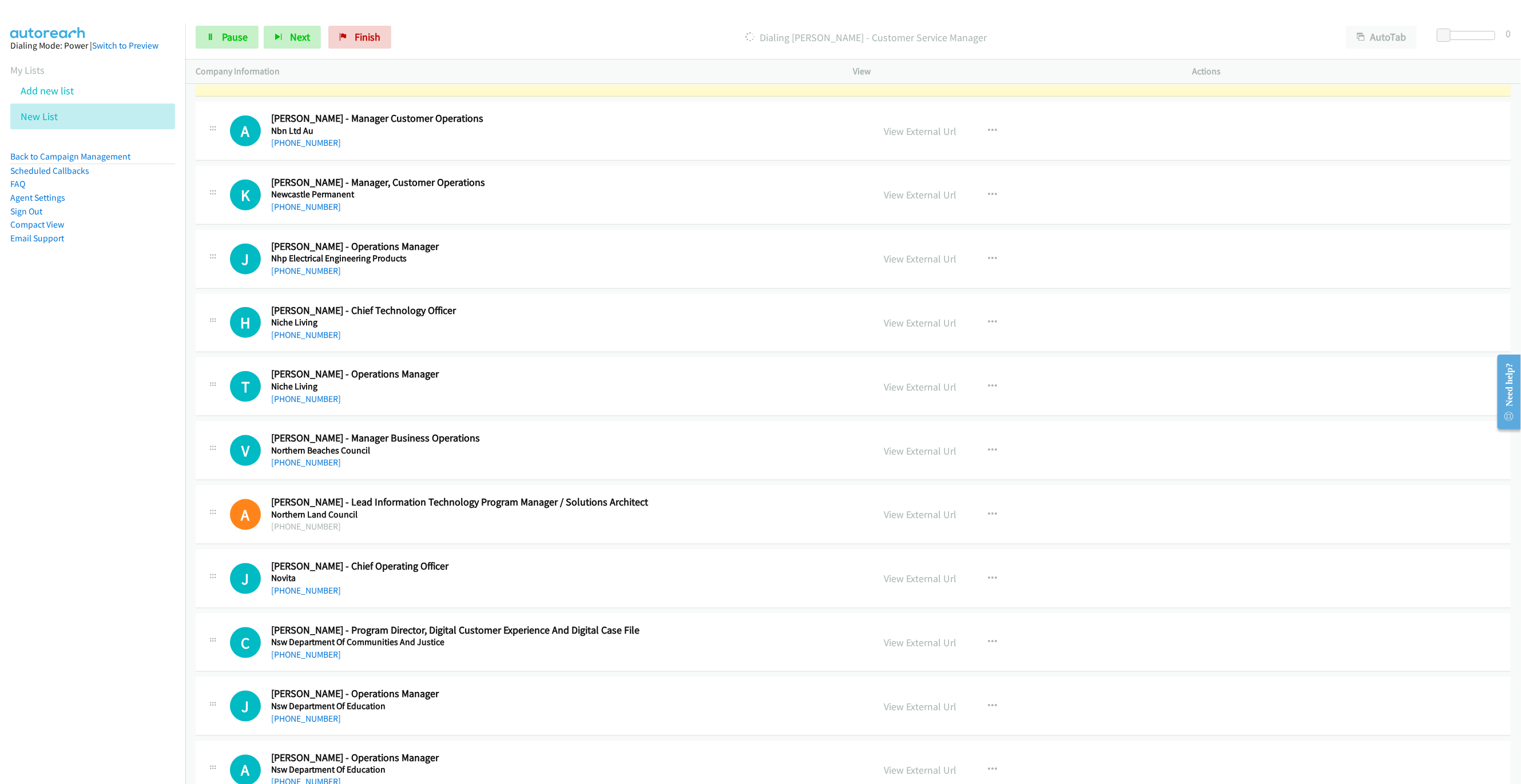
scroll to position [6931, 0]
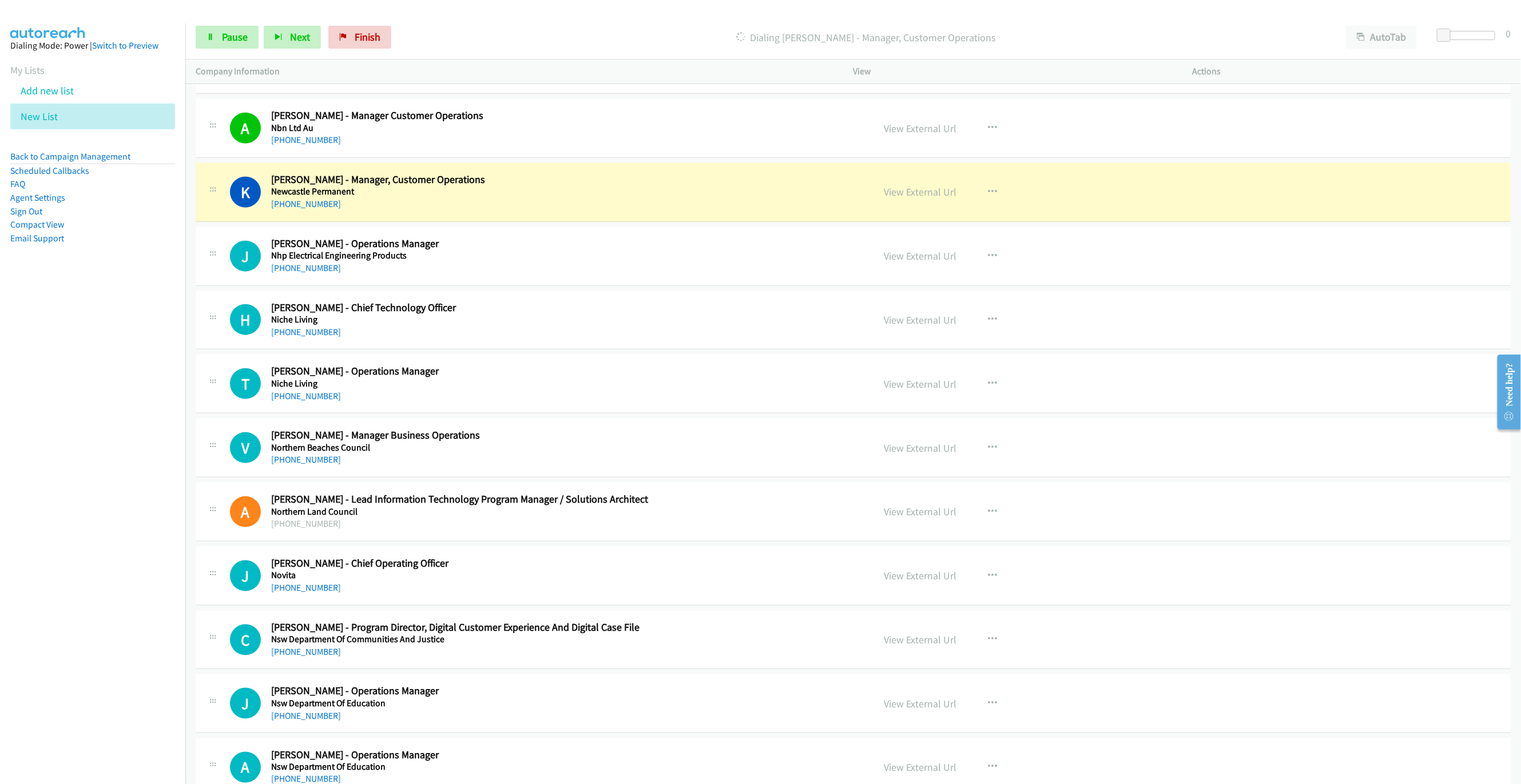
click at [731, 197] on h5 "Newcastle Permanent" at bounding box center [516, 191] width 489 height 12
click at [887, 198] on link "View External Url" at bounding box center [920, 191] width 73 height 13
click at [207, 29] on link "Pause" at bounding box center [227, 37] width 63 height 23
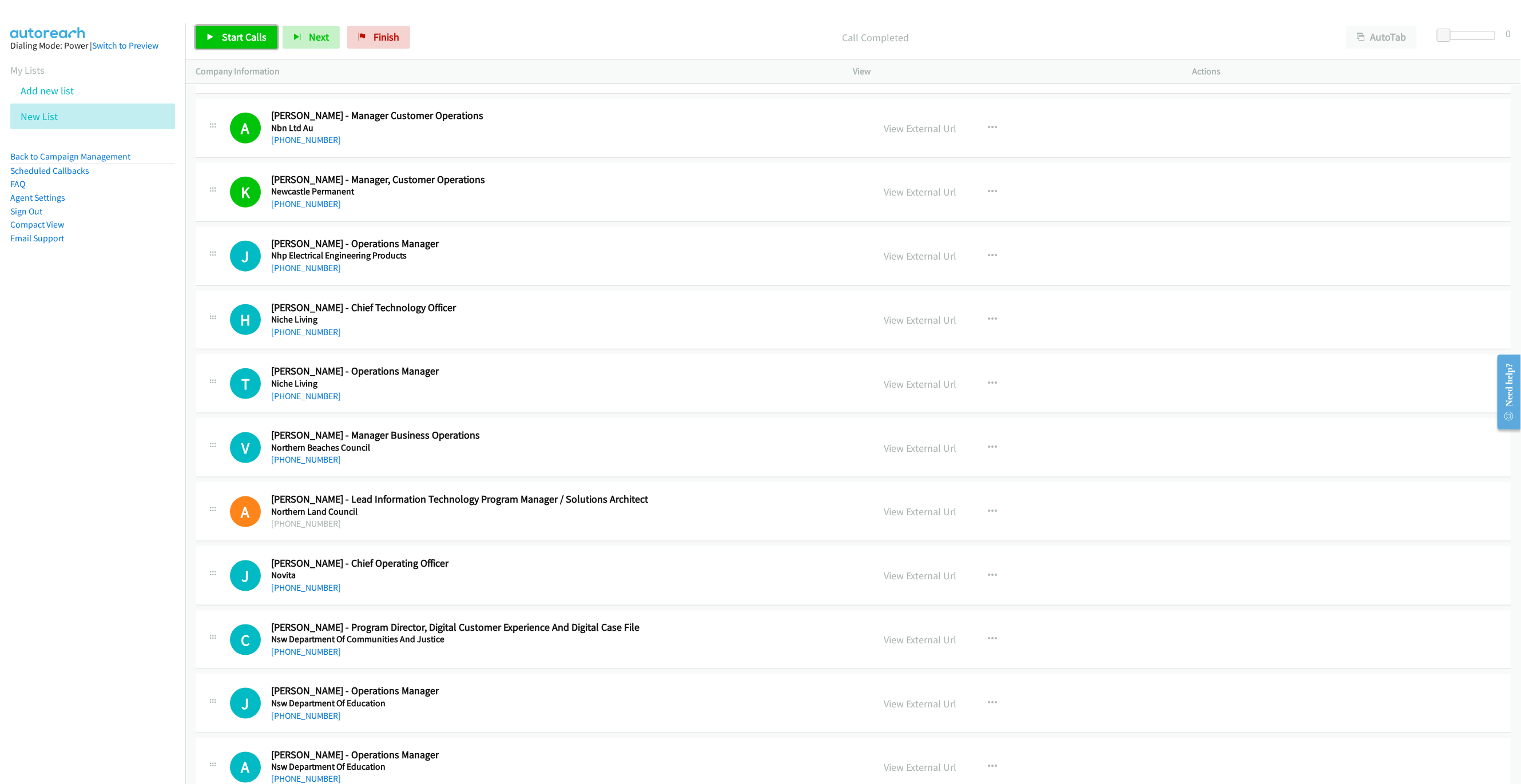
click at [237, 36] on span "Start Calls" at bounding box center [245, 36] width 45 height 13
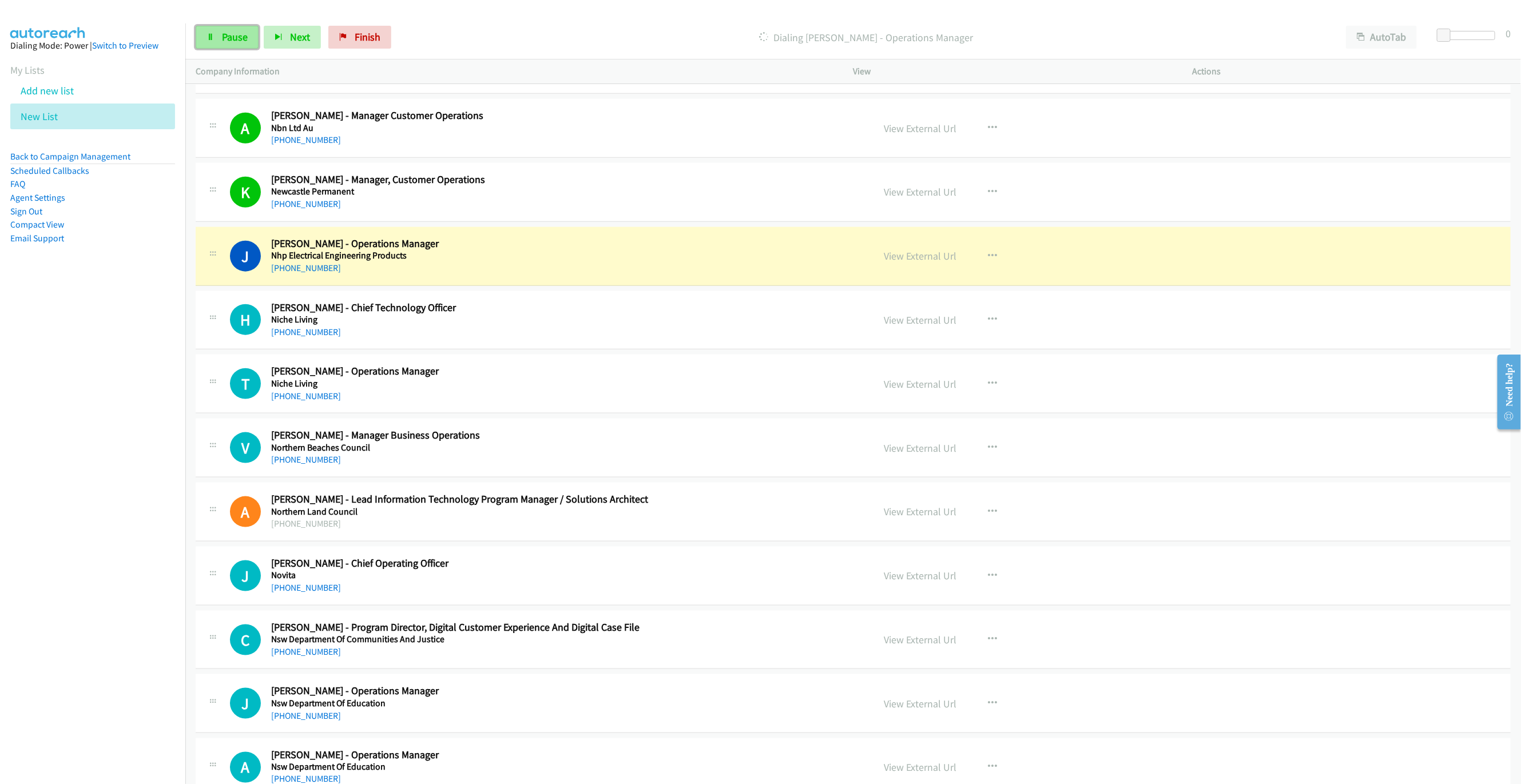
click at [242, 42] on span "Pause" at bounding box center [235, 36] width 26 height 13
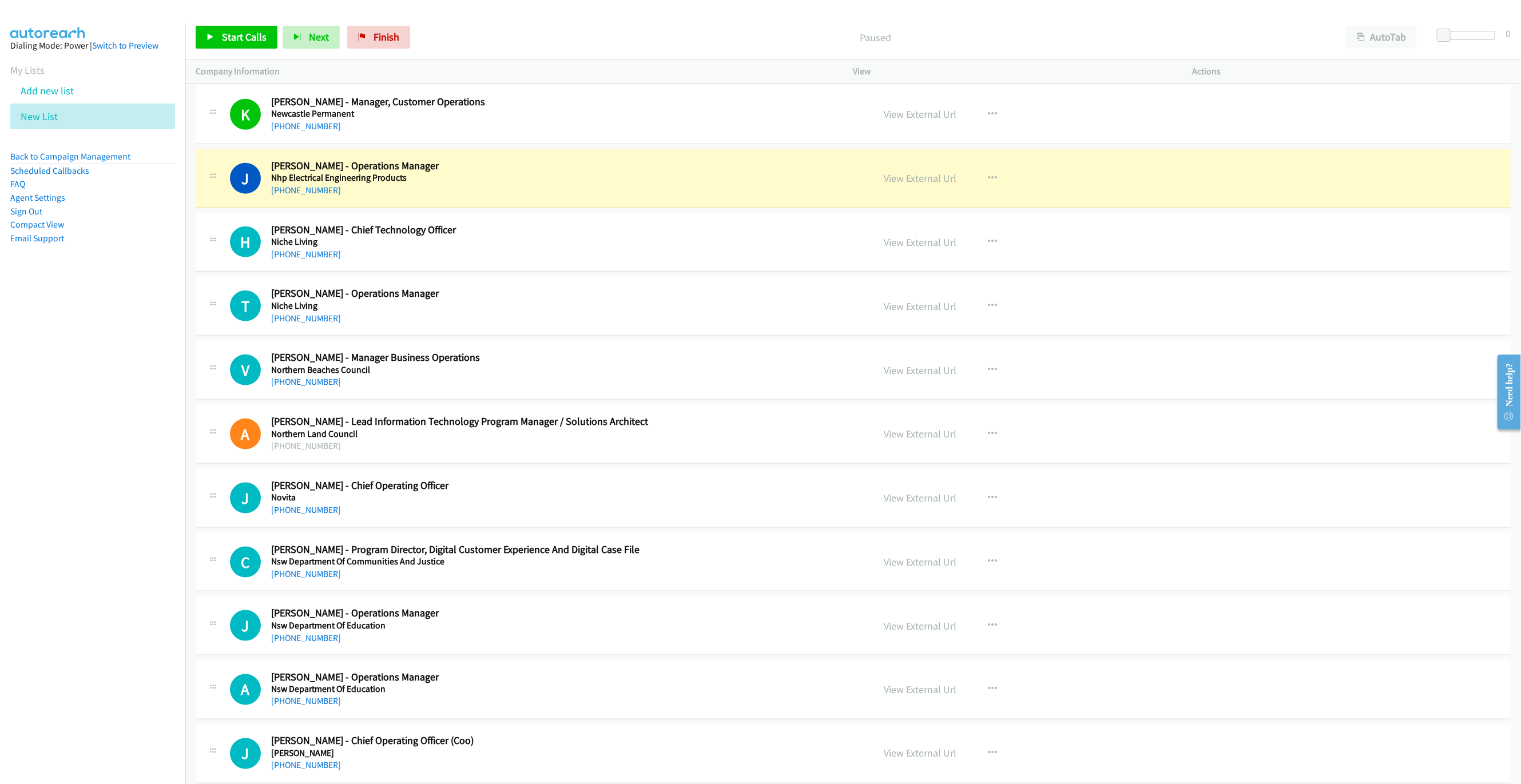
scroll to position [7017, 0]
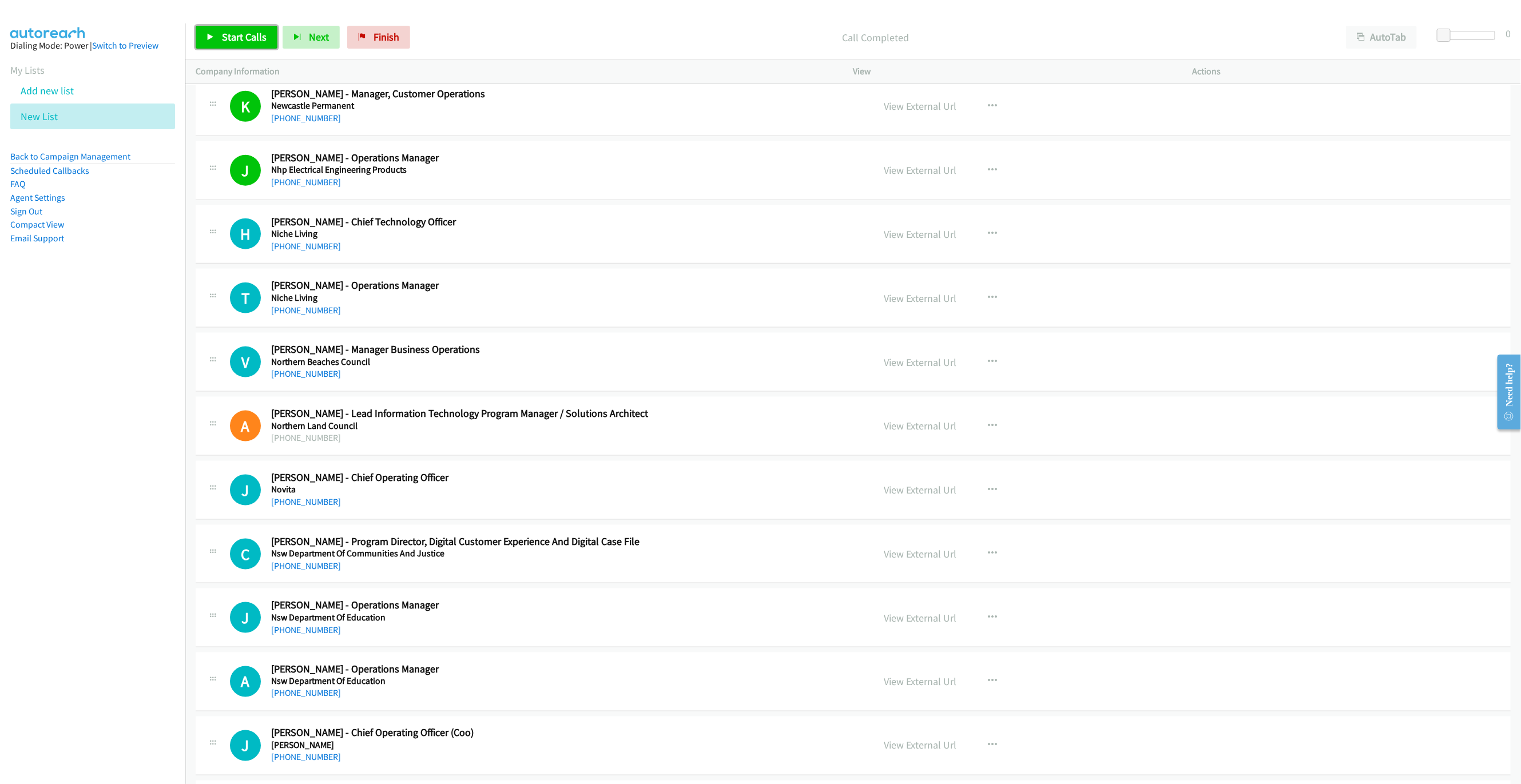
click at [233, 41] on span "Start Calls" at bounding box center [245, 36] width 45 height 13
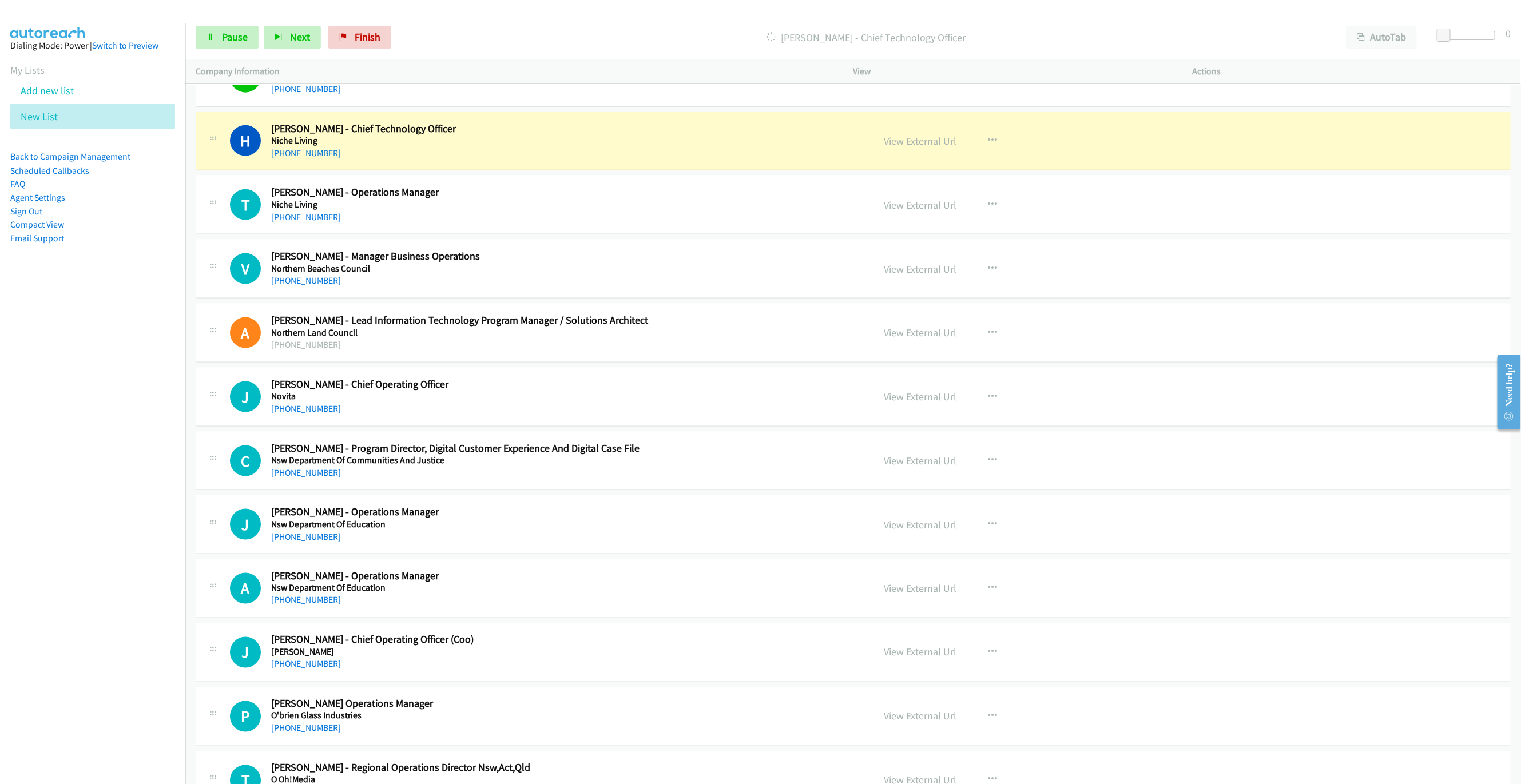
scroll to position [7102, 0]
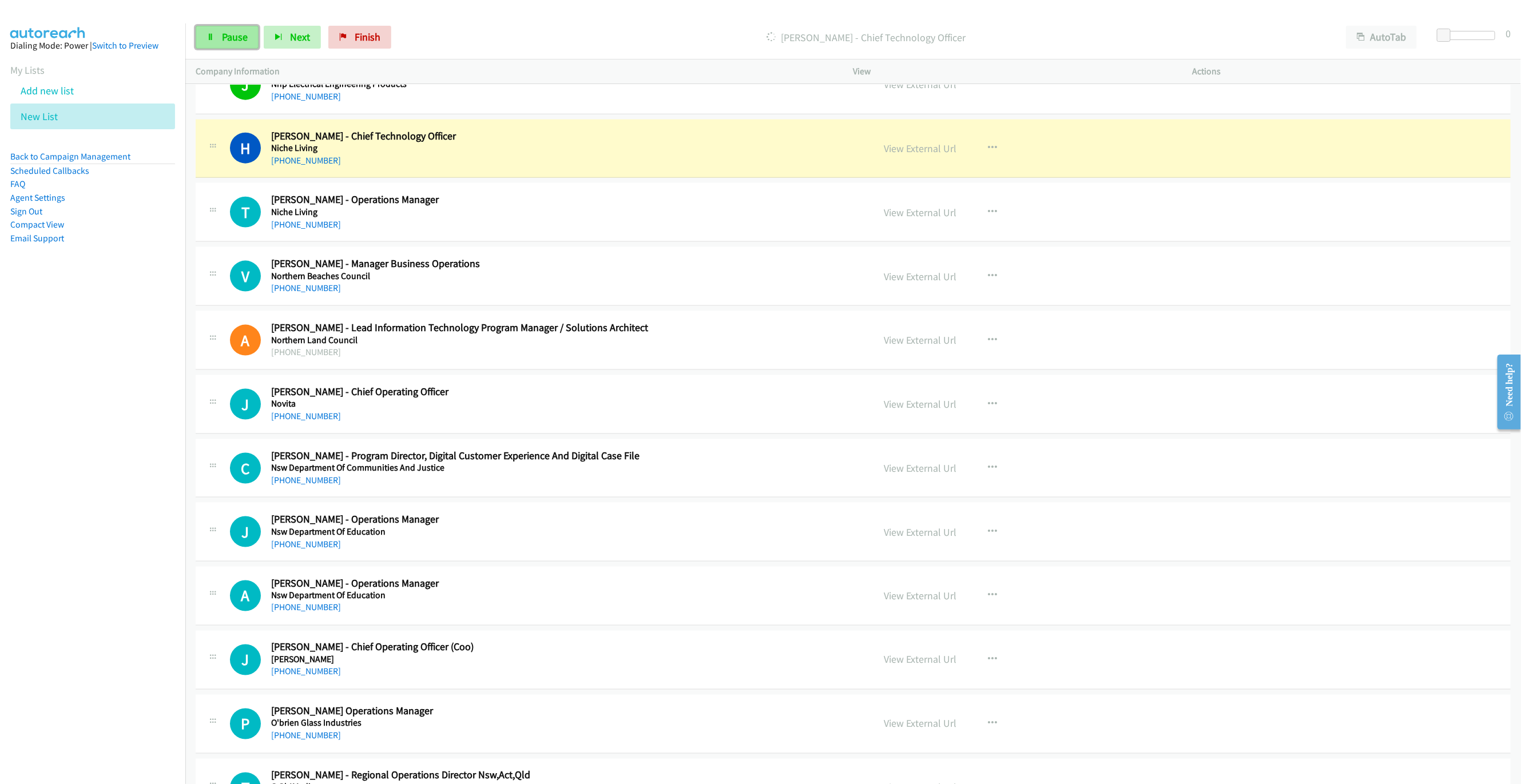
click at [242, 38] on span "Pause" at bounding box center [235, 36] width 26 height 13
drag, startPoint x: 702, startPoint y: 194, endPoint x: 918, endPoint y: 191, distance: 216.0
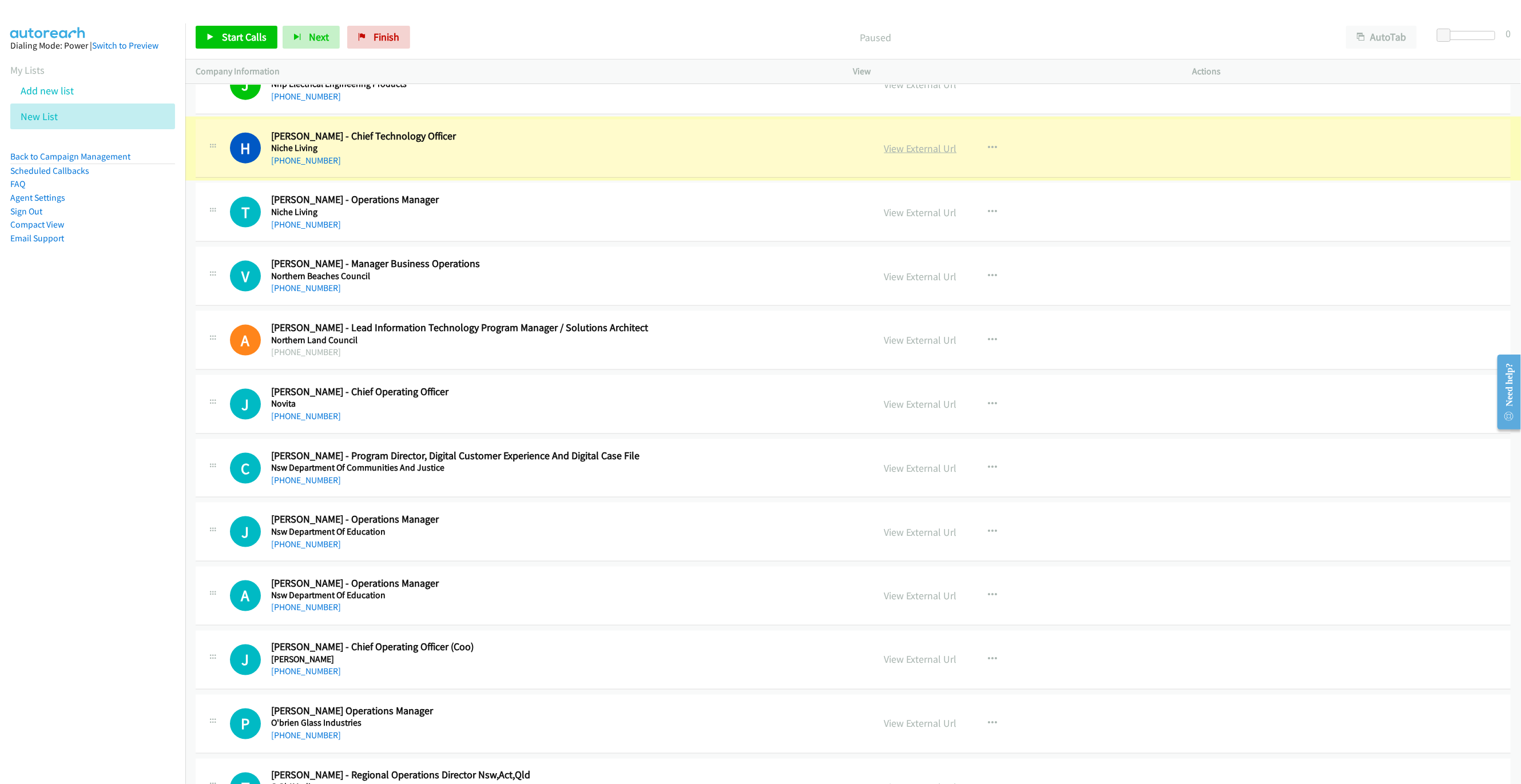
click at [918, 155] on link "View External Url" at bounding box center [920, 148] width 73 height 13
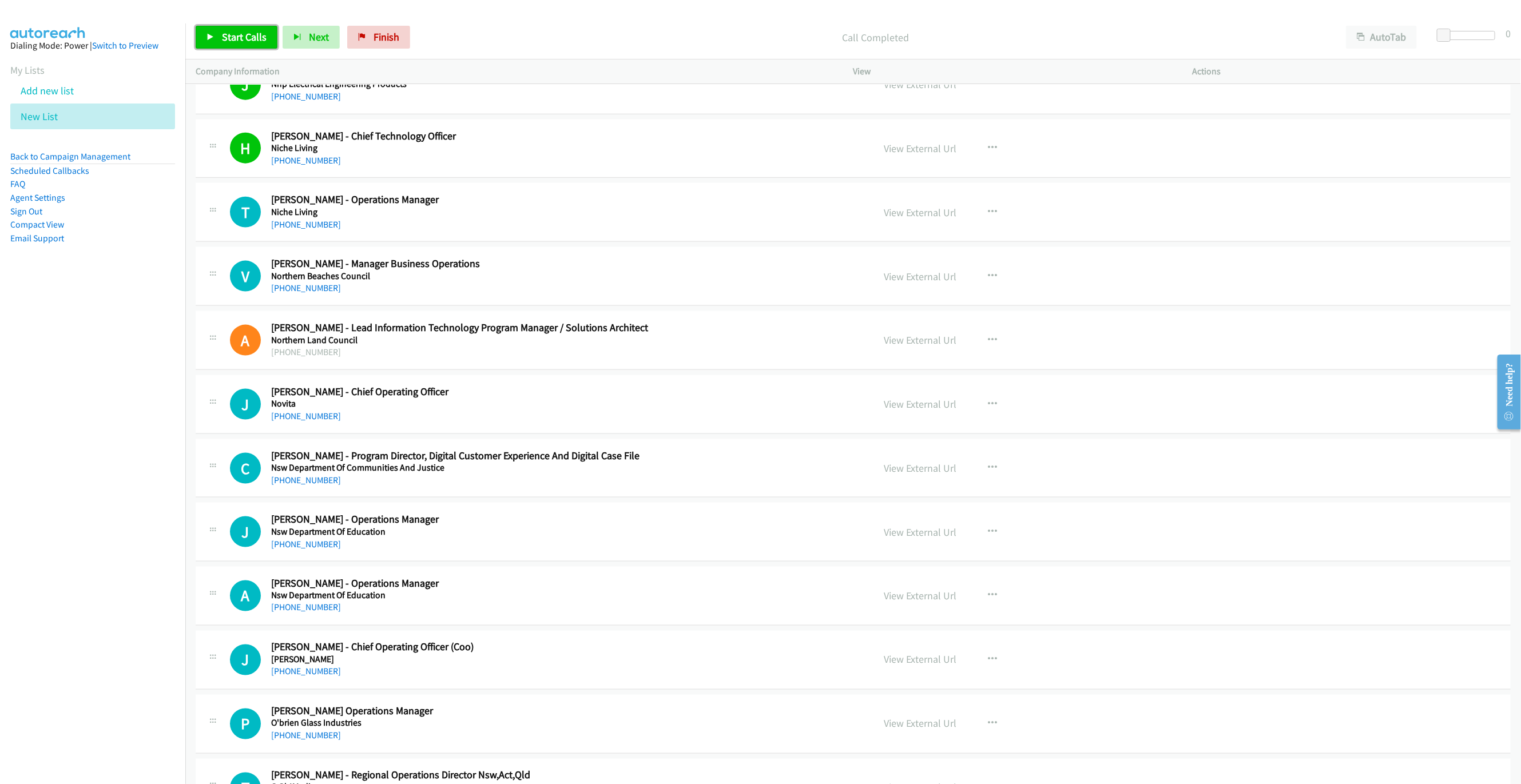
click at [249, 43] on span "Start Calls" at bounding box center [245, 36] width 45 height 13
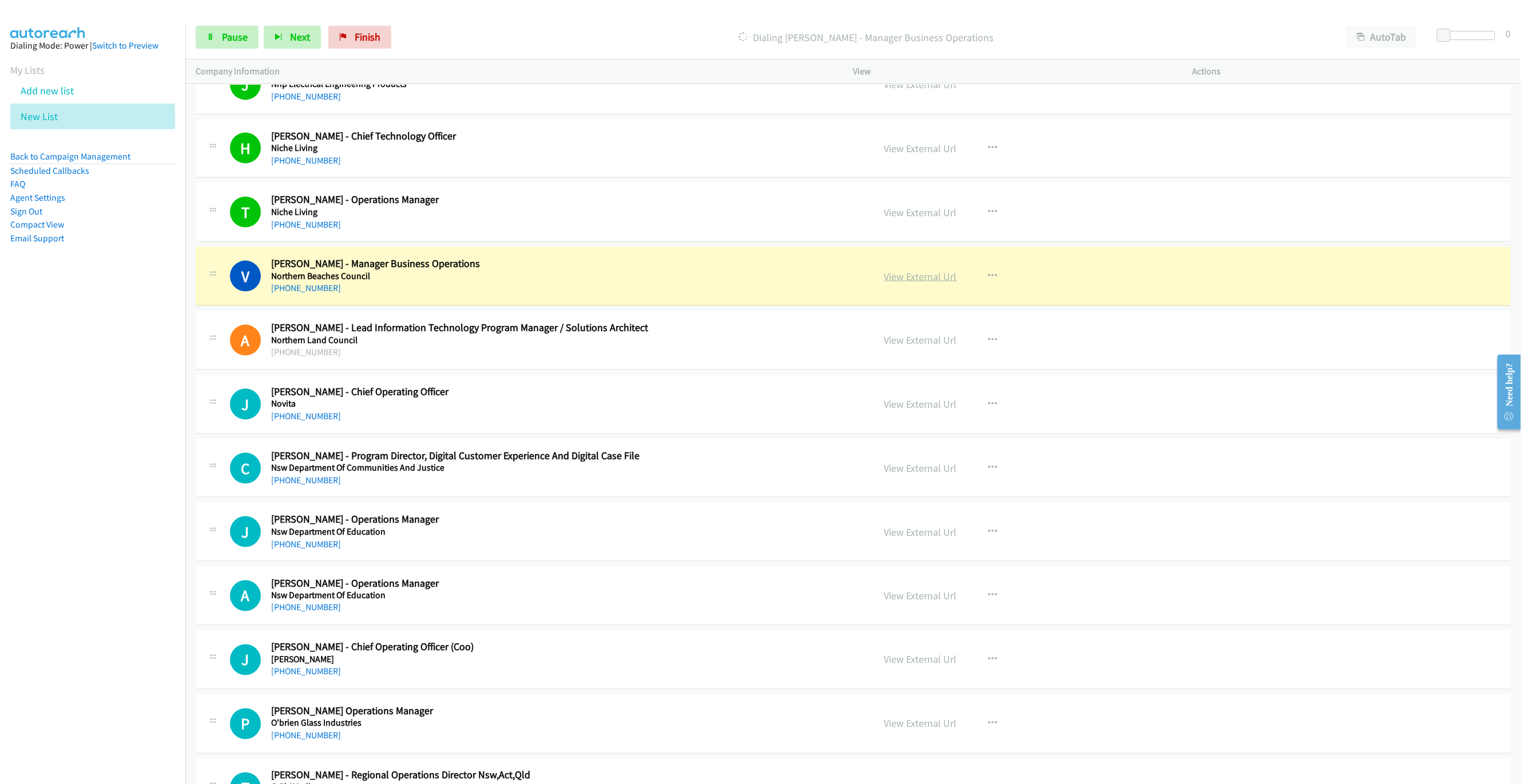
click at [947, 283] on link "View External Url" at bounding box center [920, 276] width 73 height 13
click at [222, 39] on span "Pause" at bounding box center [235, 36] width 26 height 13
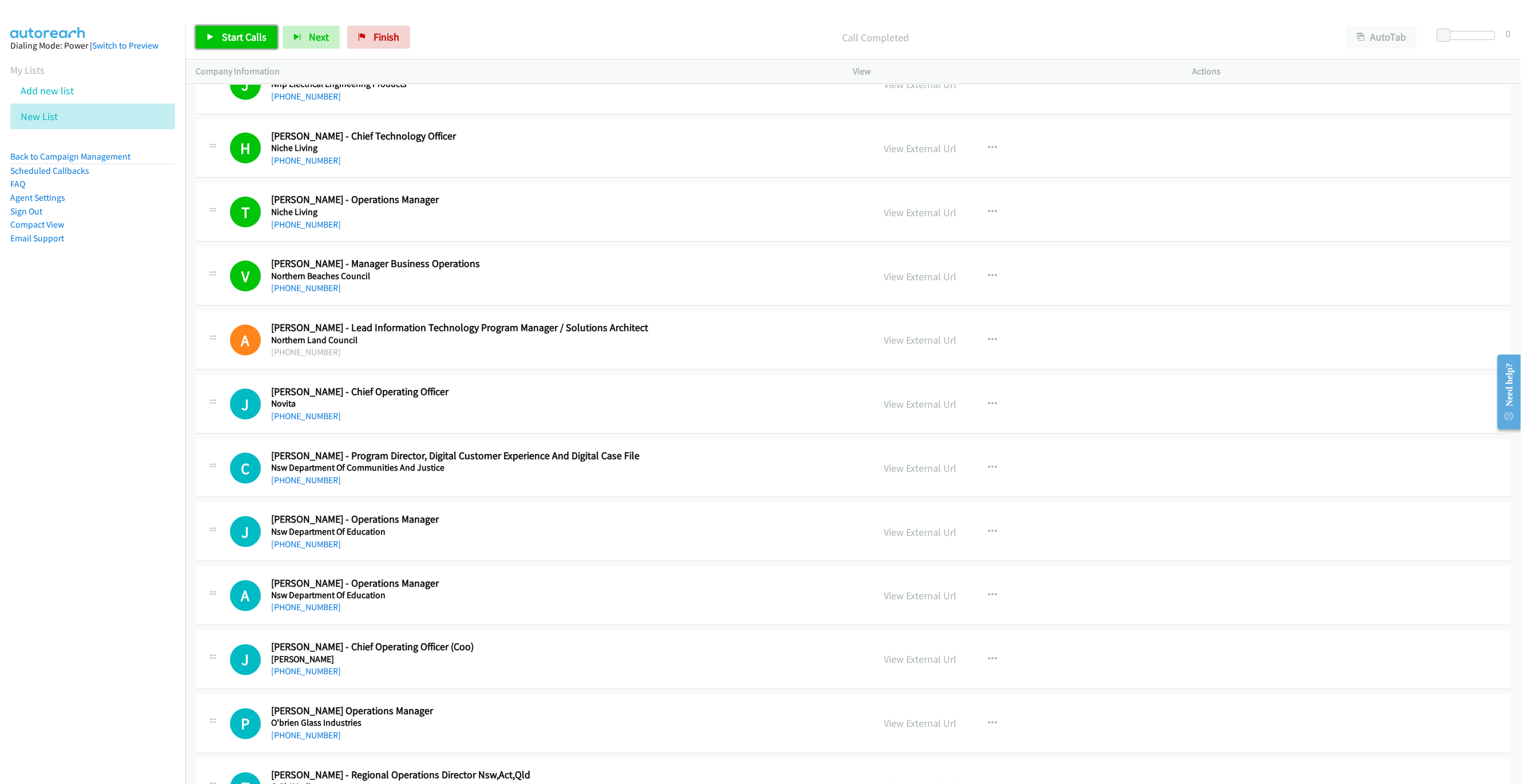
click at [217, 29] on link "Start Calls" at bounding box center [237, 37] width 82 height 23
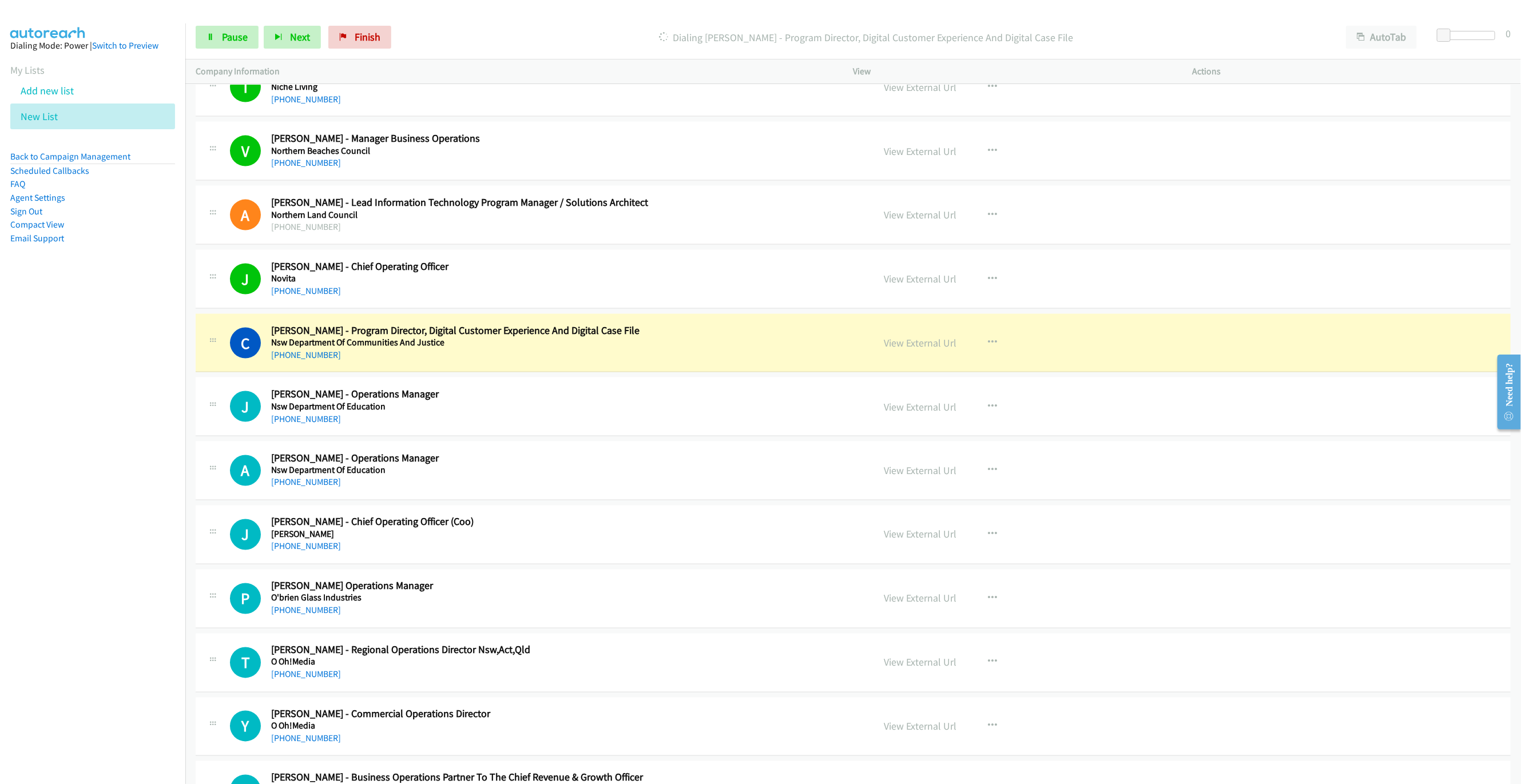
scroll to position [7360, 0]
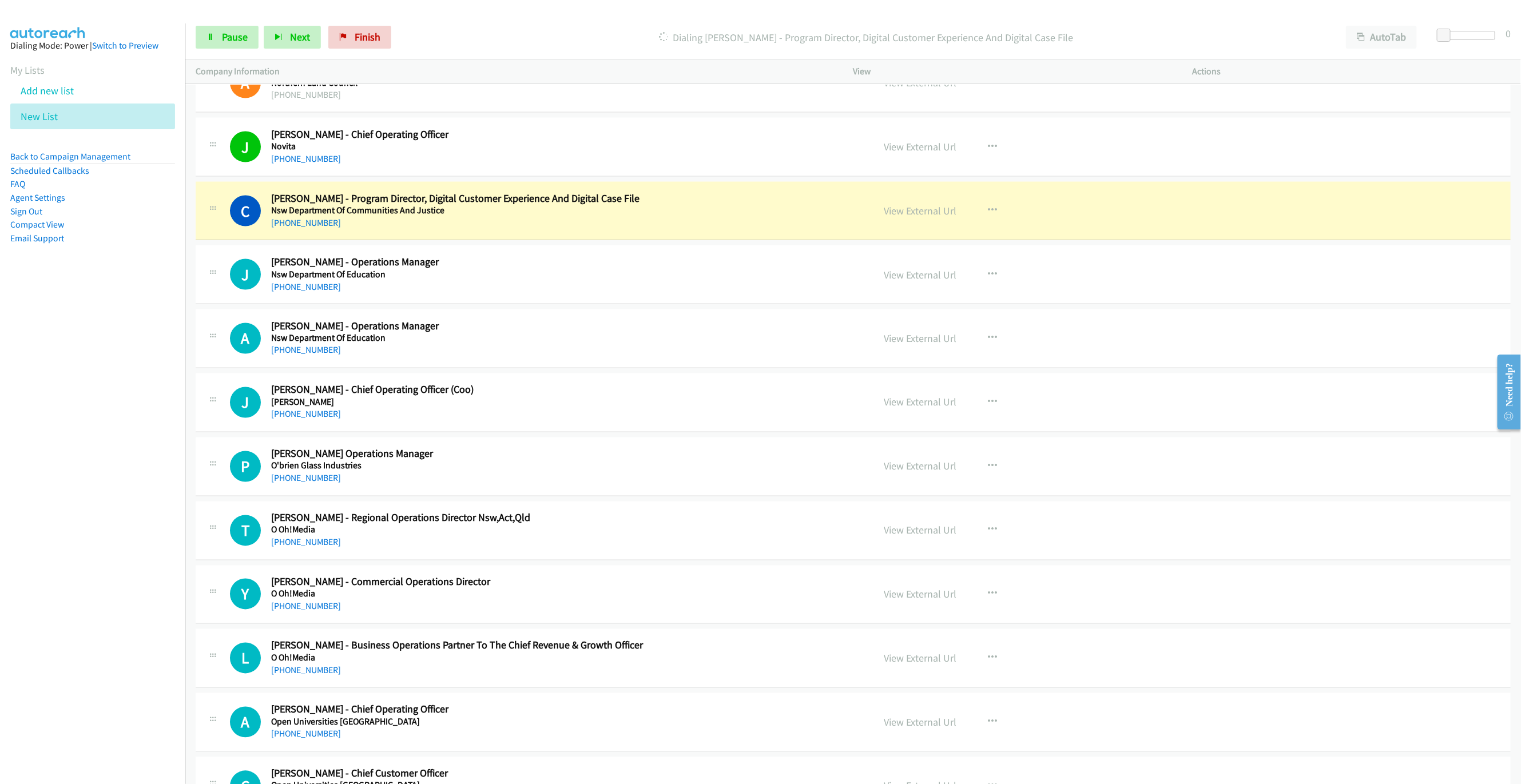
drag, startPoint x: 906, startPoint y: 240, endPoint x: 889, endPoint y: 190, distance: 52.8
click at [234, 43] on link "Pause" at bounding box center [227, 37] width 63 height 23
click at [903, 217] on link "View External Url" at bounding box center [920, 211] width 73 height 13
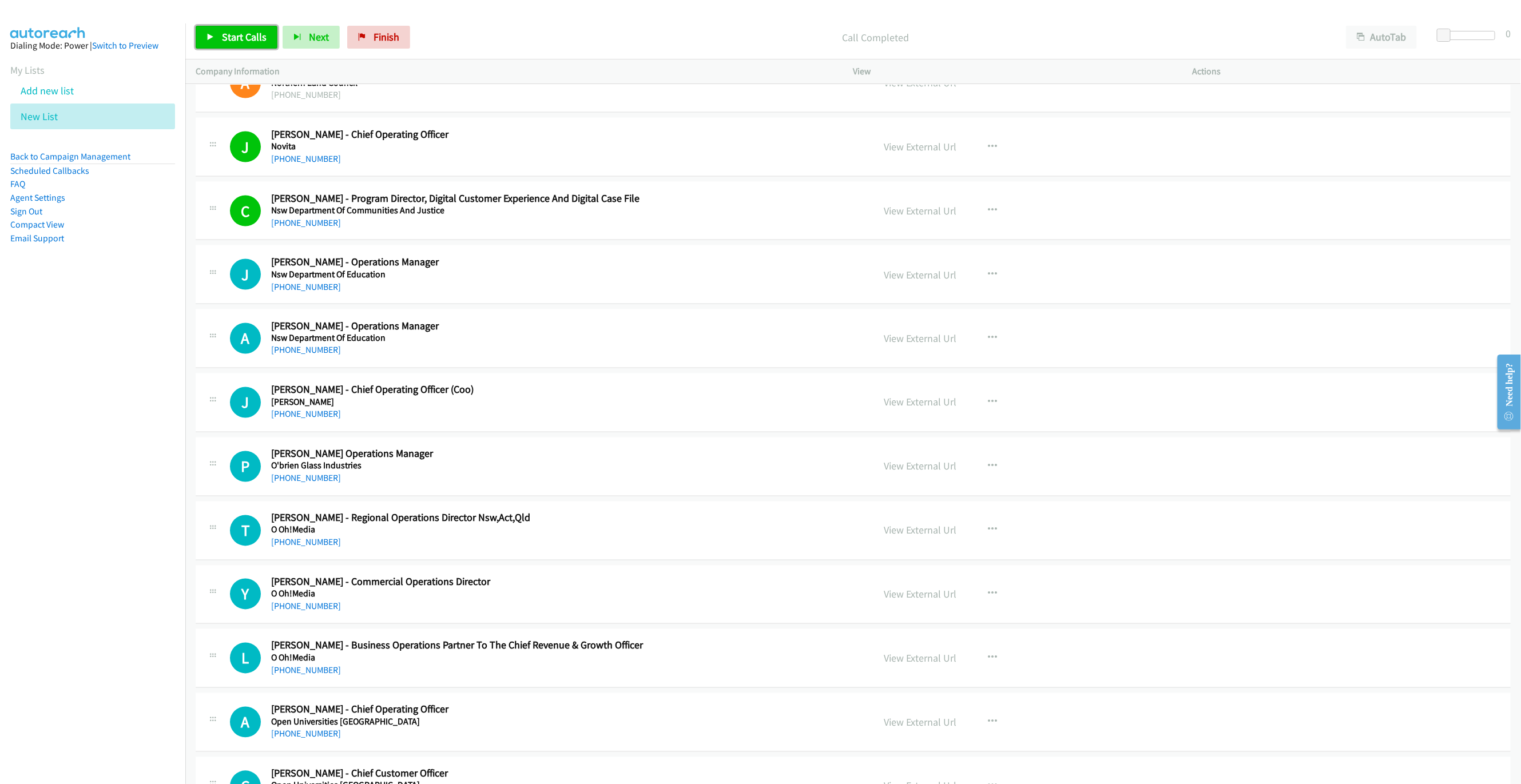
click at [234, 40] on span "Start Calls" at bounding box center [245, 36] width 45 height 13
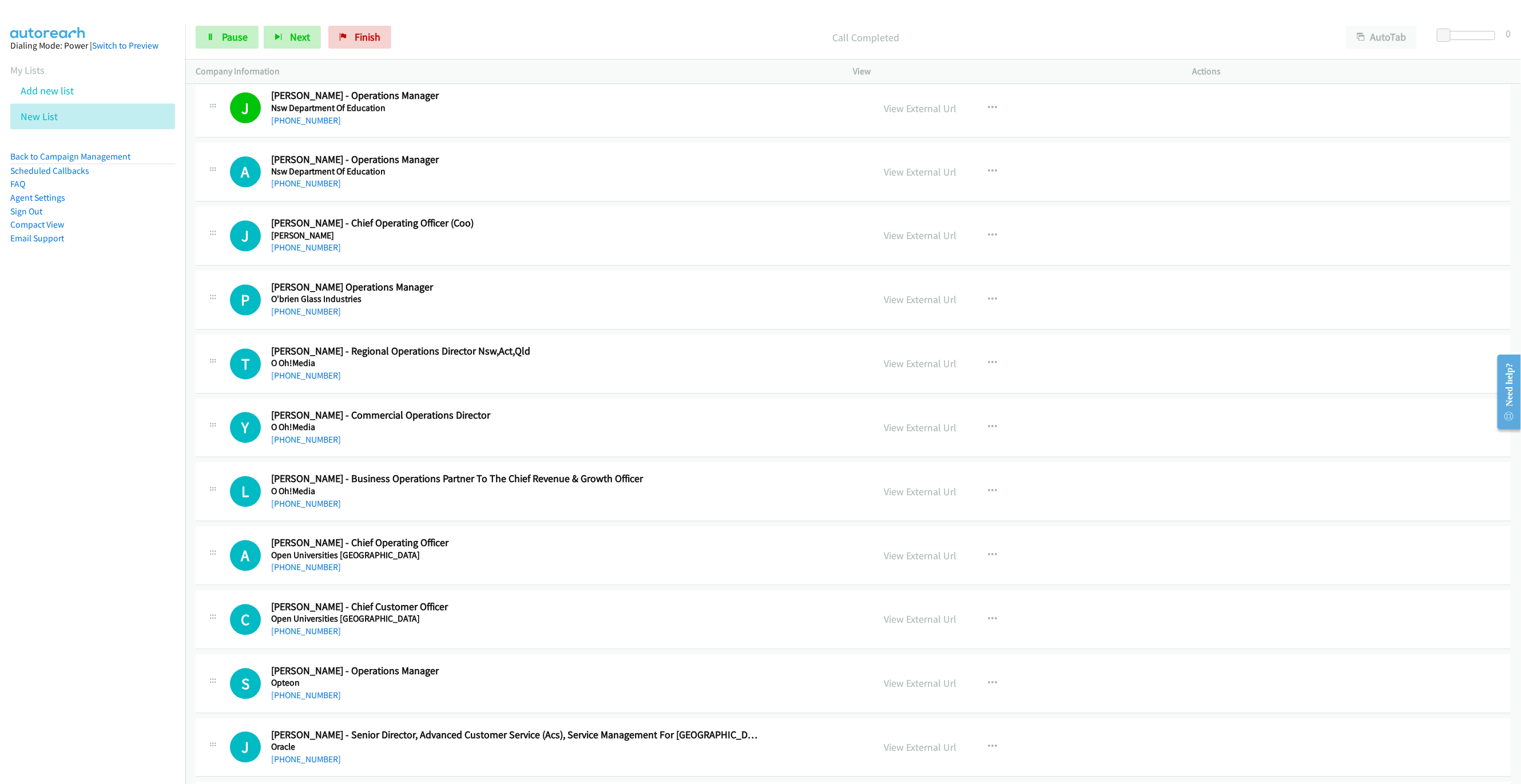
scroll to position [7532, 0]
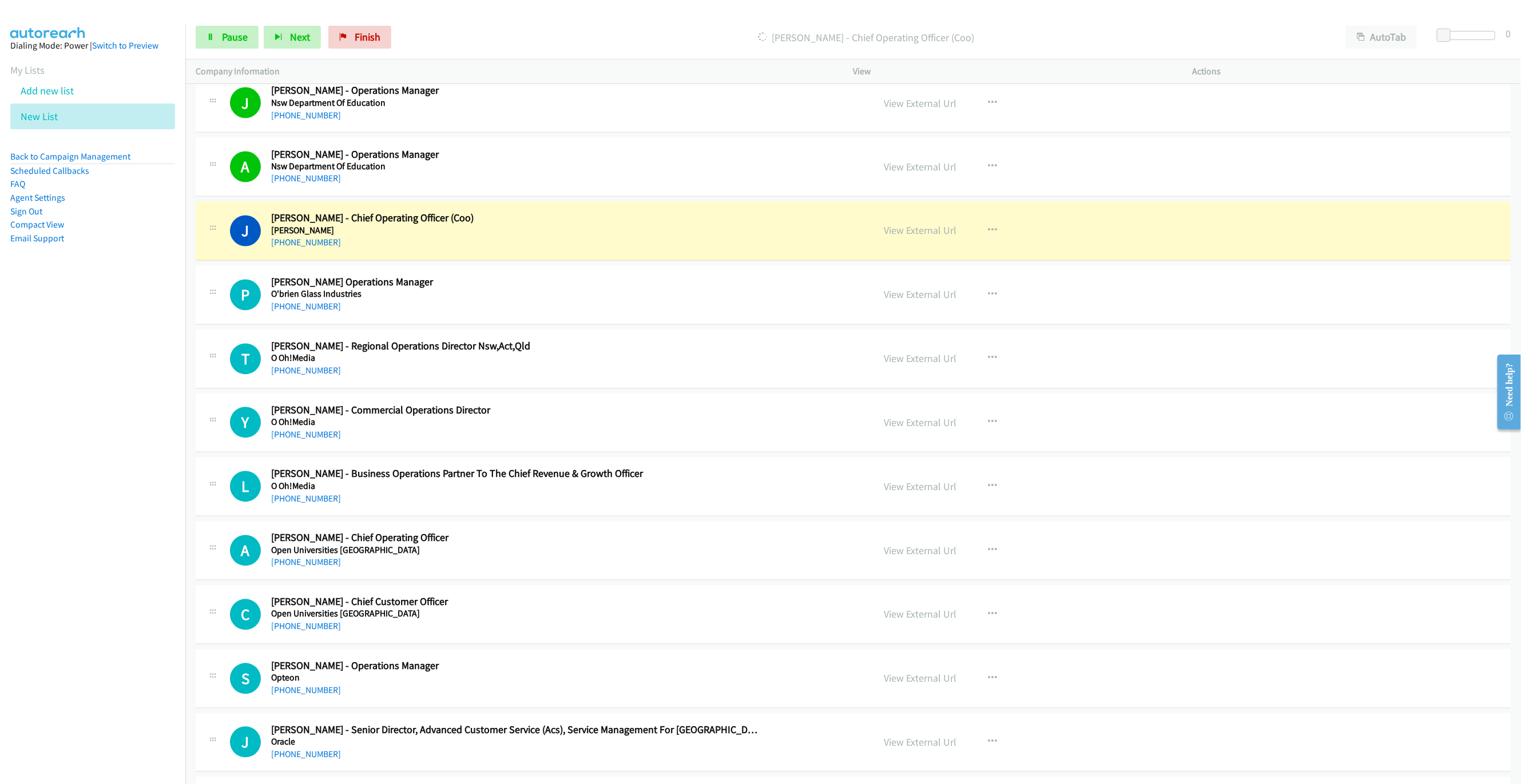
click at [776, 261] on div "J Callback Scheduled [PERSON_NAME] - Chief Operating Officer (Coo) [PERSON_NAME…" at bounding box center [853, 231] width 1315 height 59
click at [928, 238] on link "View External Url" at bounding box center [920, 231] width 73 height 13
click at [206, 41] on link "Pause" at bounding box center [227, 37] width 63 height 23
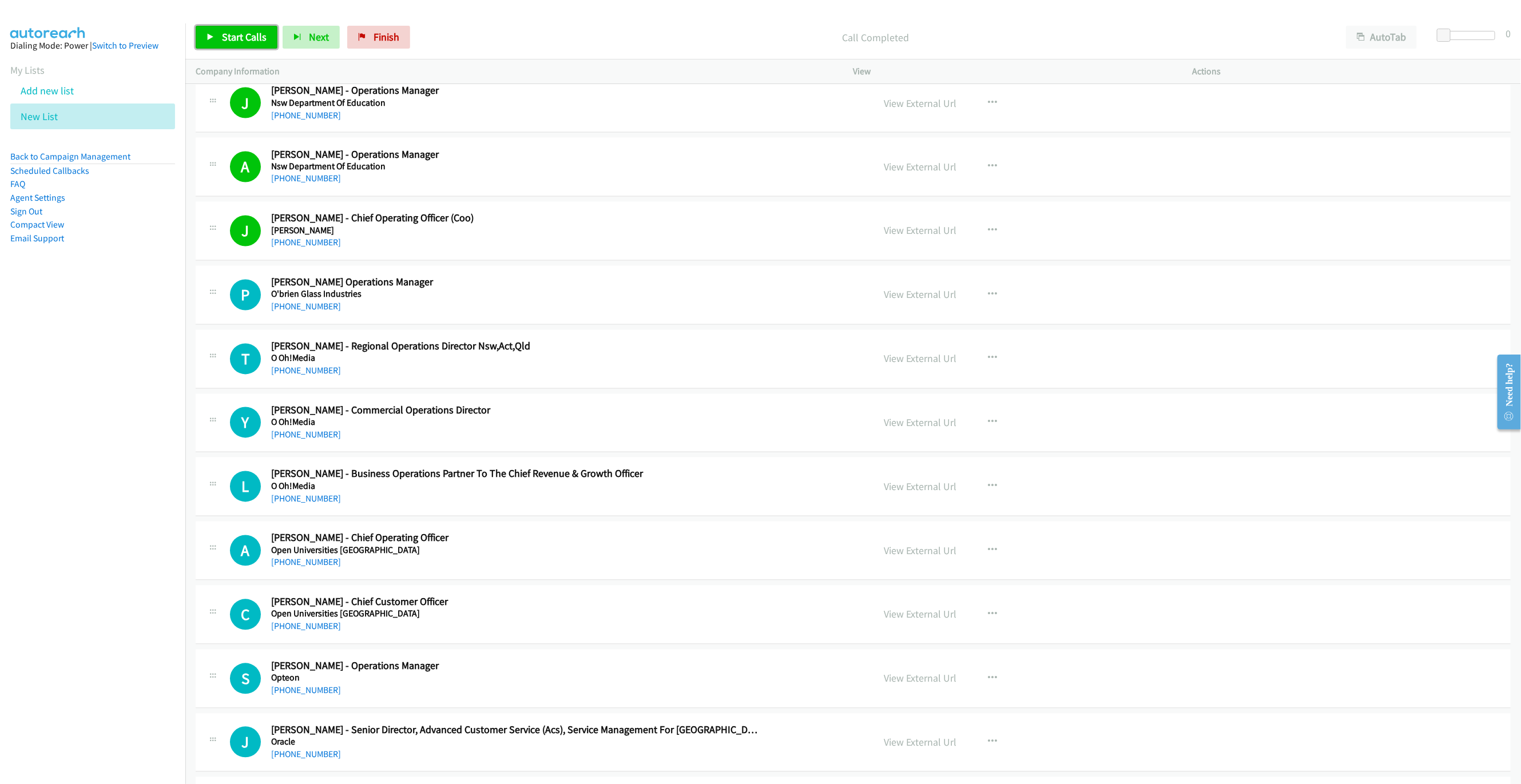
click at [237, 39] on span "Start Calls" at bounding box center [245, 36] width 45 height 13
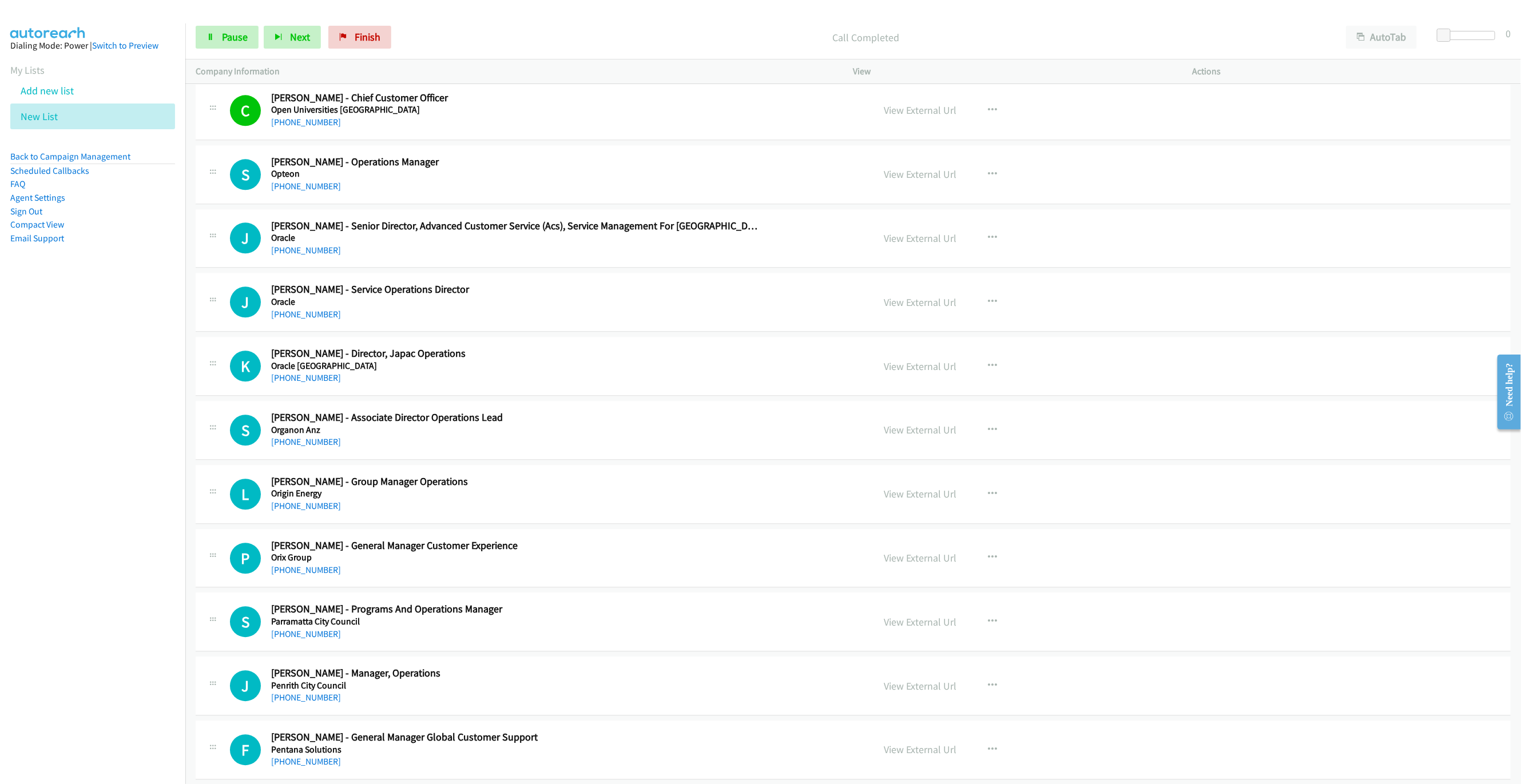
scroll to position [8047, 0]
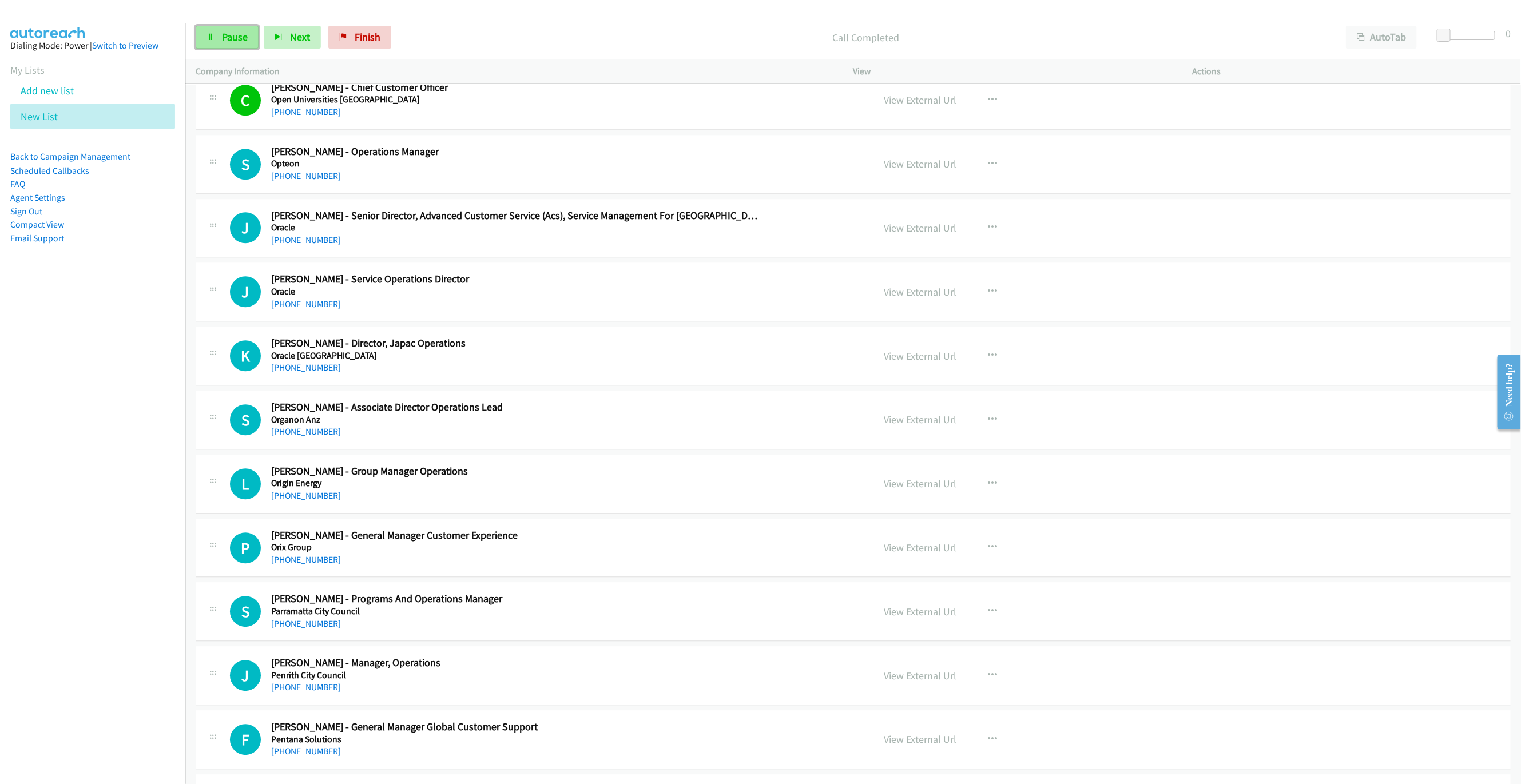
drag, startPoint x: 222, startPoint y: 45, endPoint x: 349, endPoint y: 84, distance: 132.9
click at [222, 45] on link "Pause" at bounding box center [227, 37] width 63 height 23
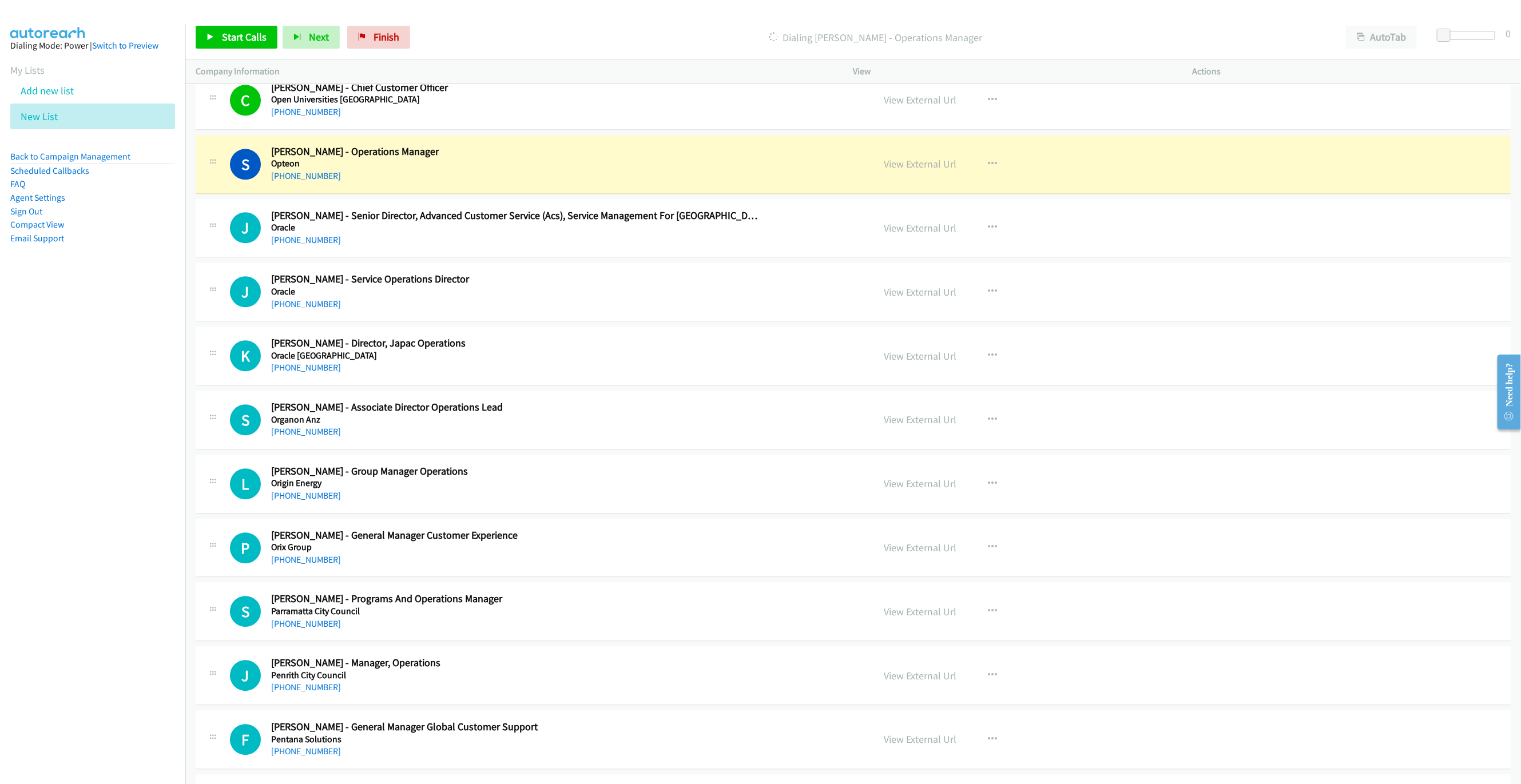
click at [621, 169] on h5 "Opteon" at bounding box center [516, 163] width 489 height 12
click at [930, 170] on link "View External Url" at bounding box center [920, 163] width 73 height 13
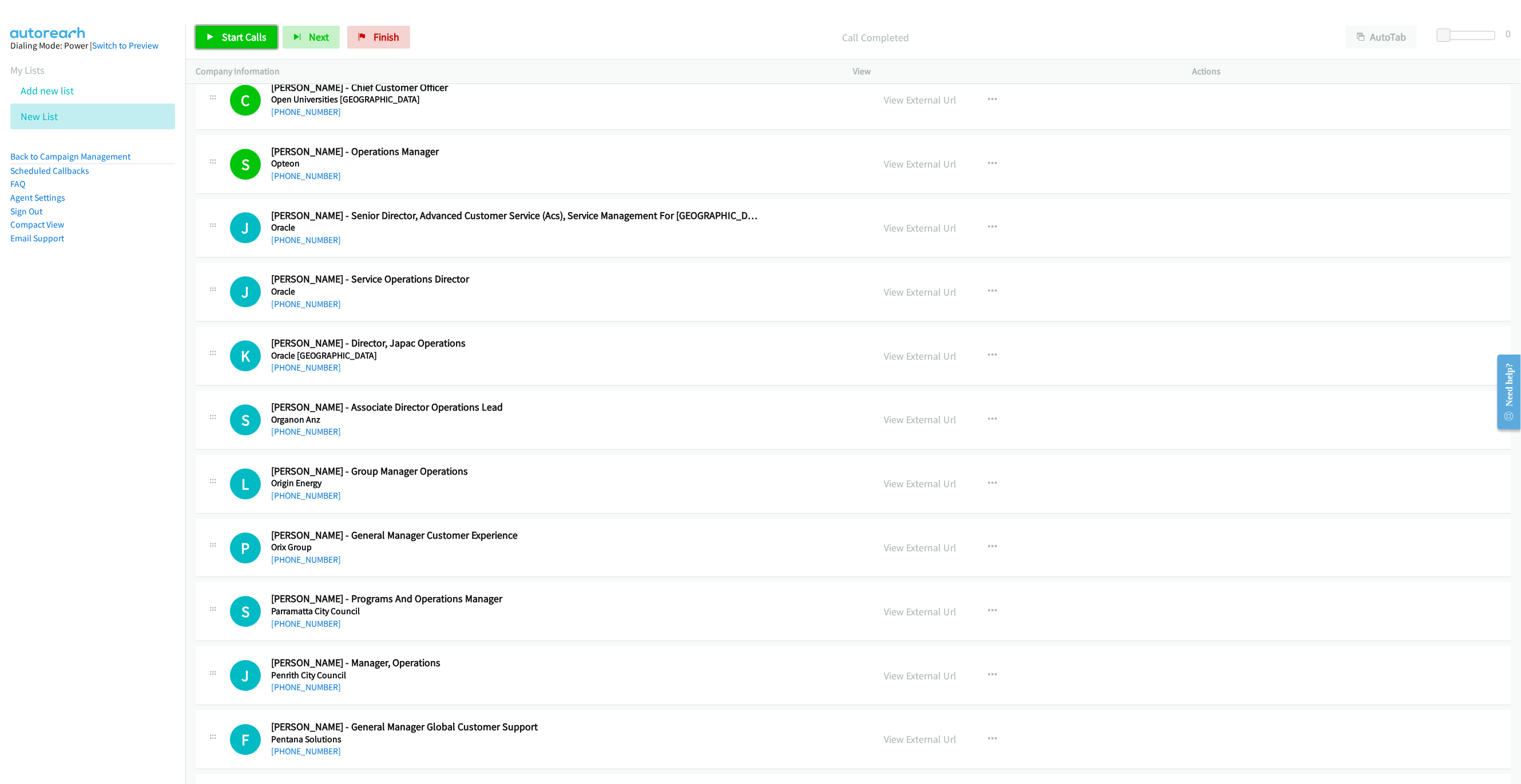
click at [204, 43] on link "Start Calls" at bounding box center [237, 37] width 82 height 23
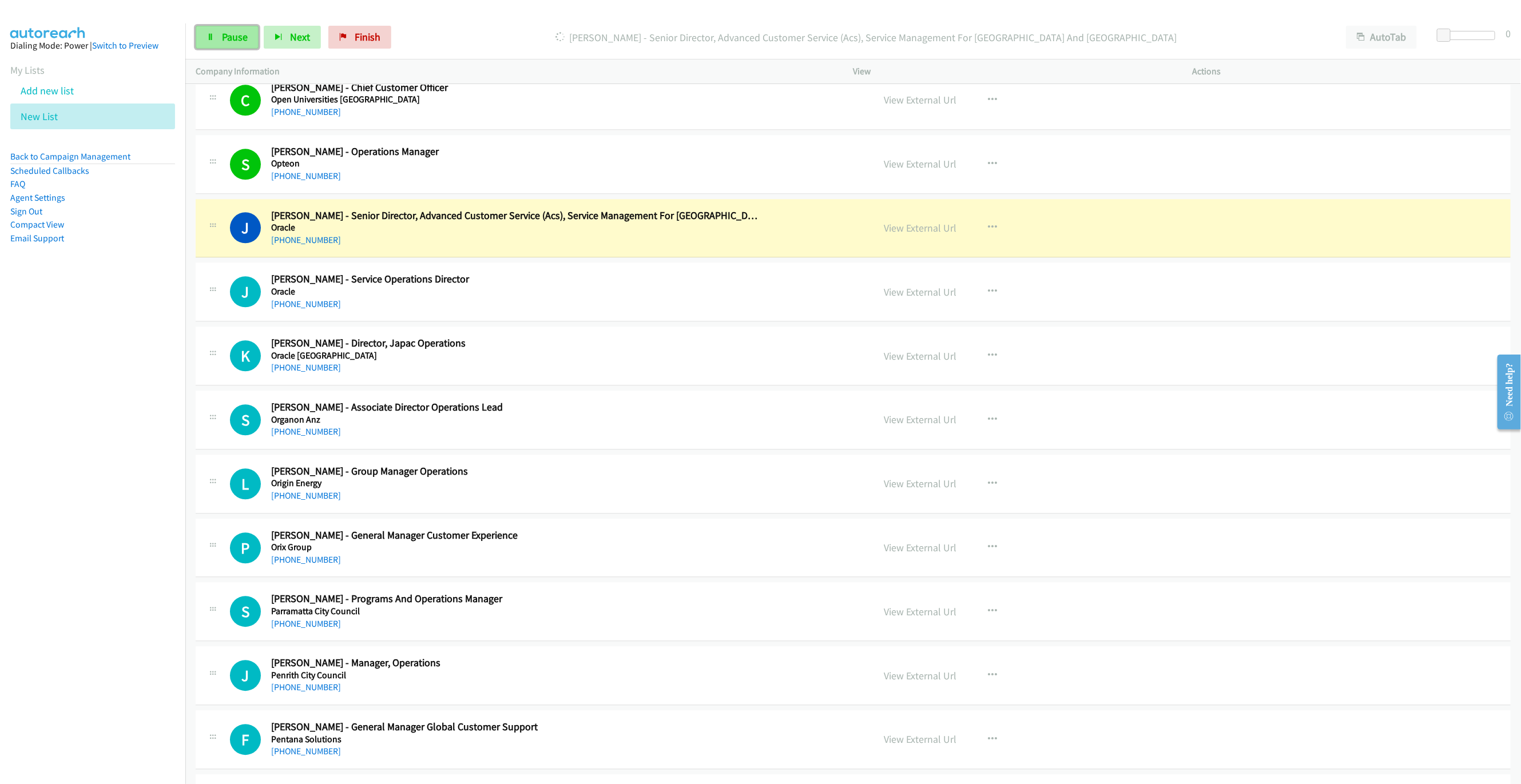
click at [218, 39] on link "Pause" at bounding box center [227, 37] width 63 height 23
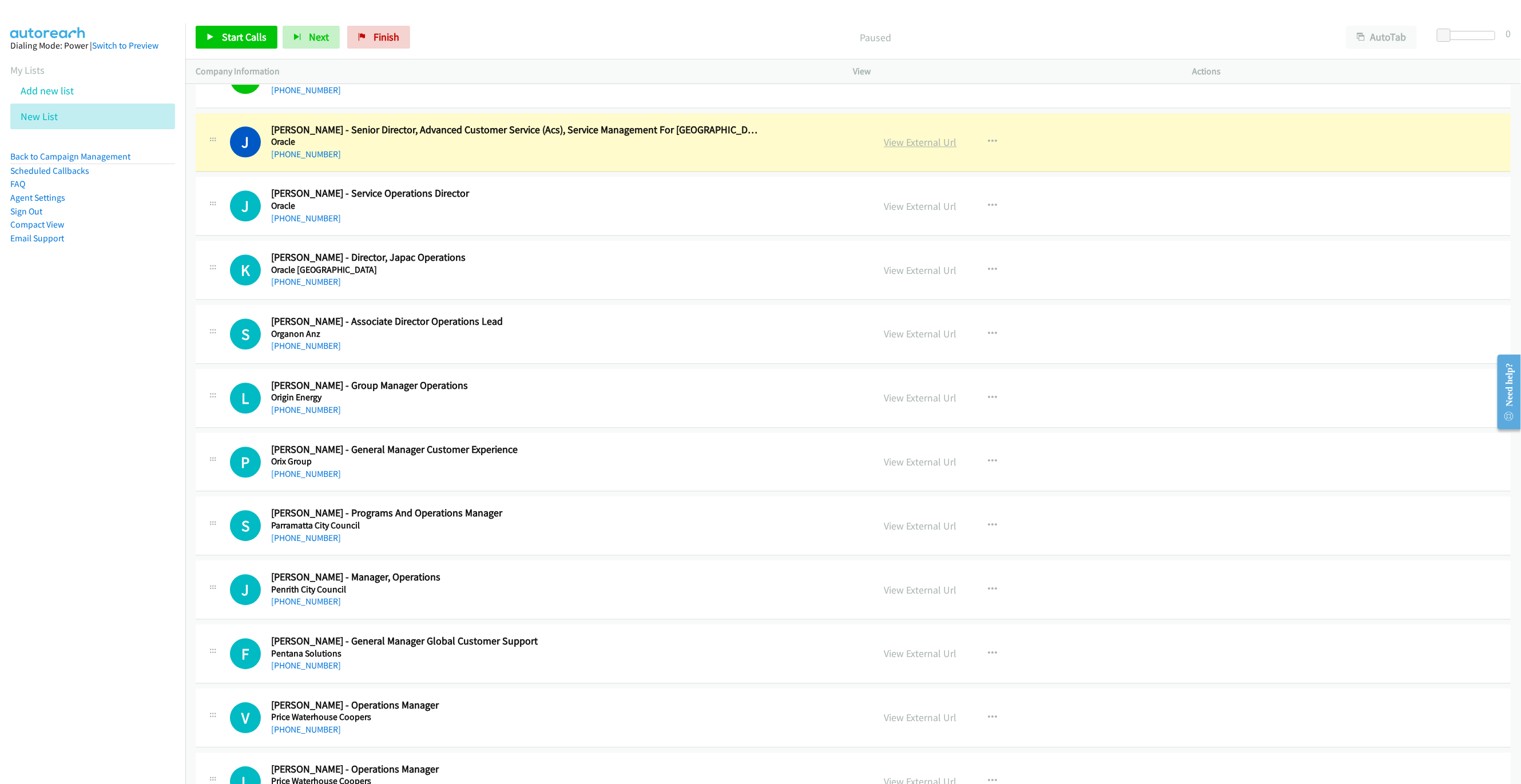
click at [923, 149] on link "View External Url" at bounding box center [920, 142] width 73 height 13
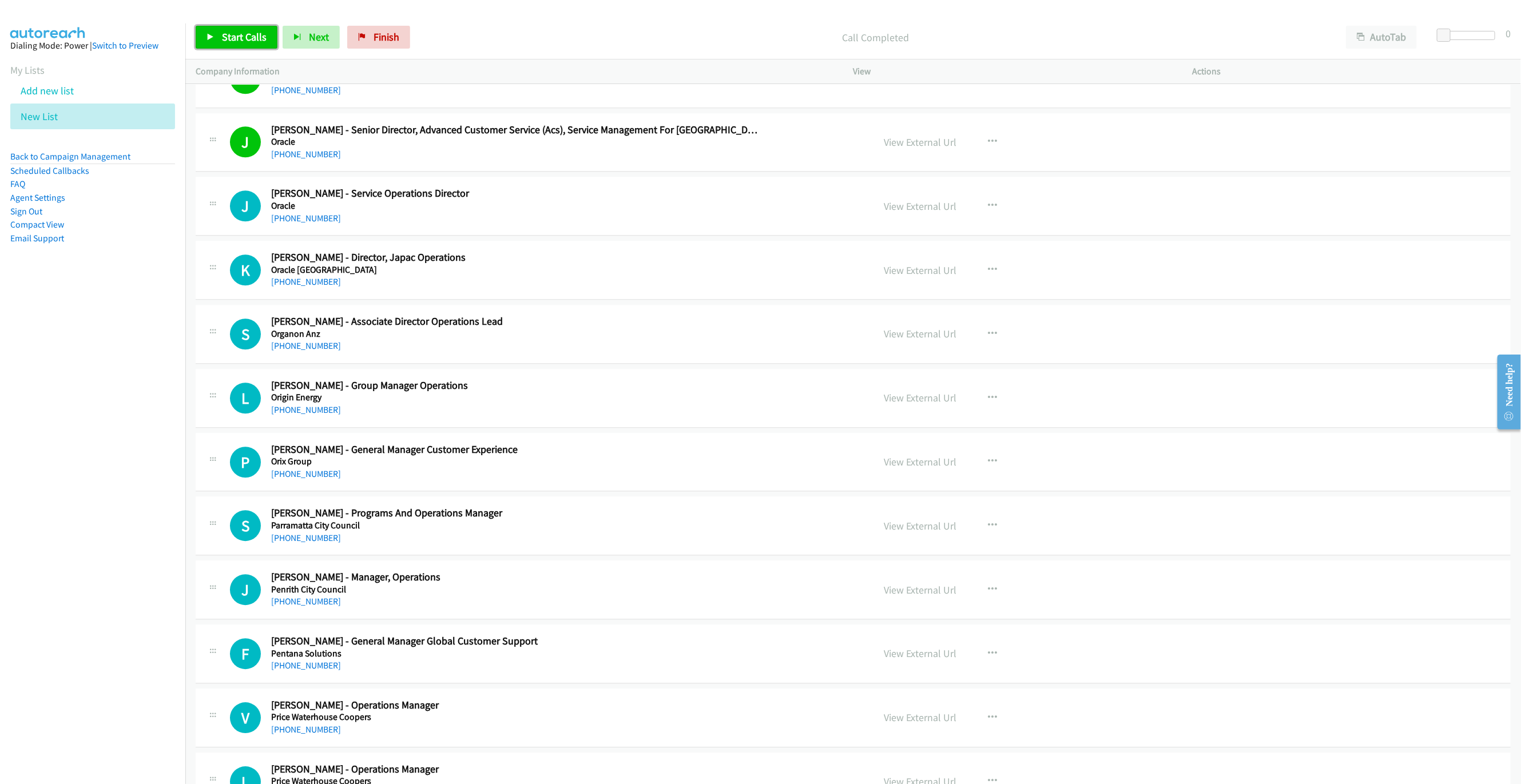
click at [255, 42] on span "Start Calls" at bounding box center [245, 36] width 45 height 13
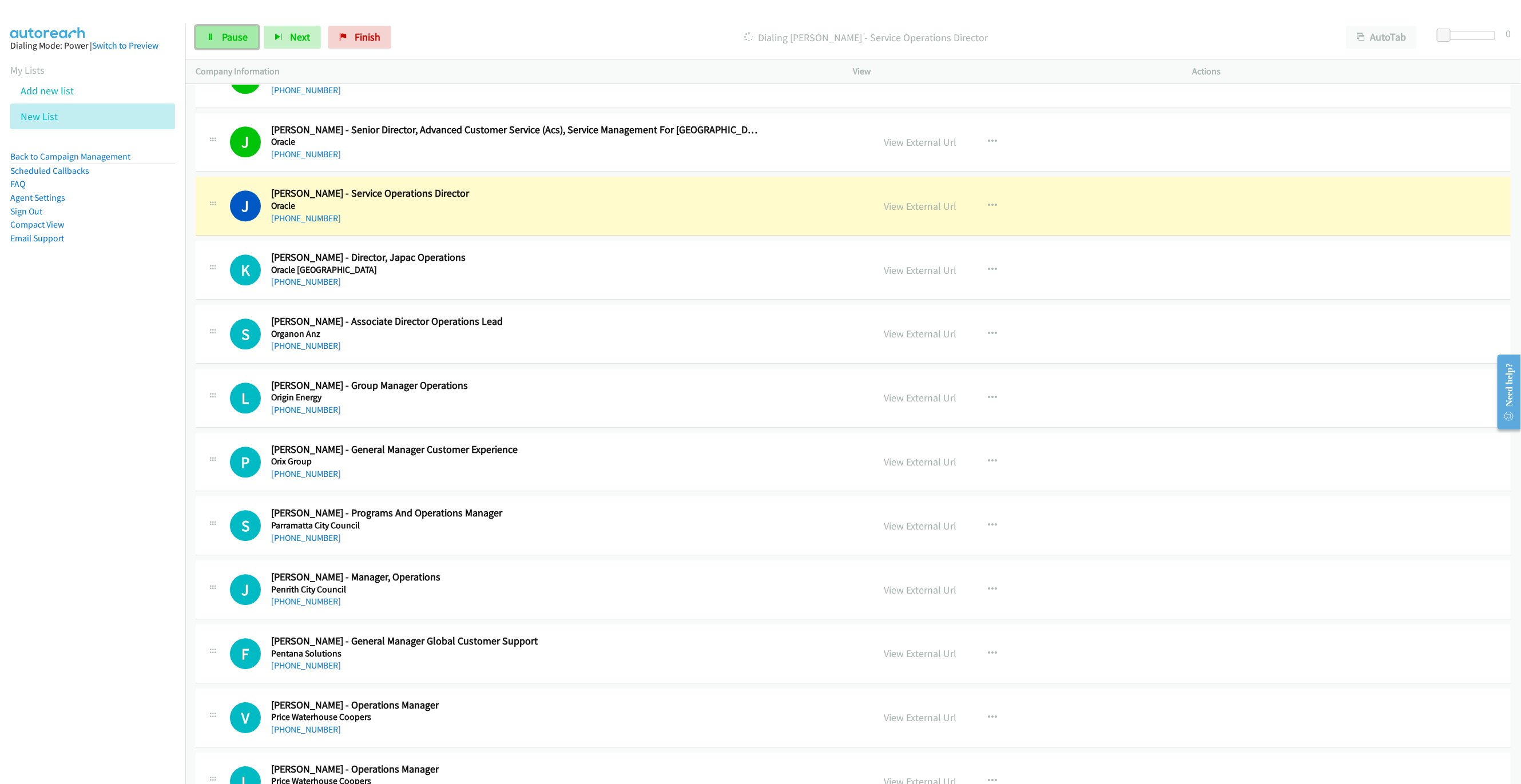
click at [233, 43] on link "Pause" at bounding box center [227, 37] width 63 height 23
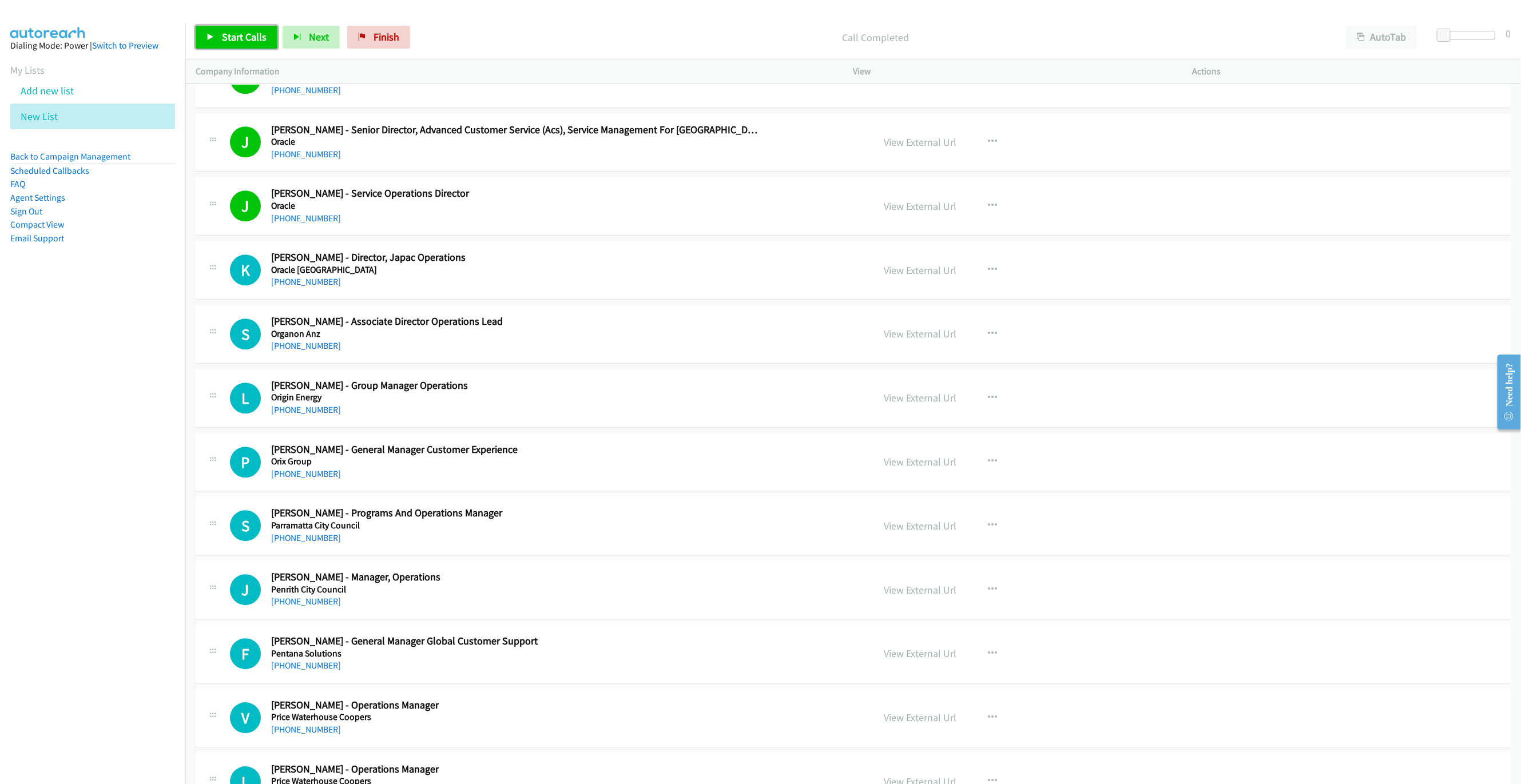
click at [248, 27] on link "Start Calls" at bounding box center [237, 37] width 82 height 23
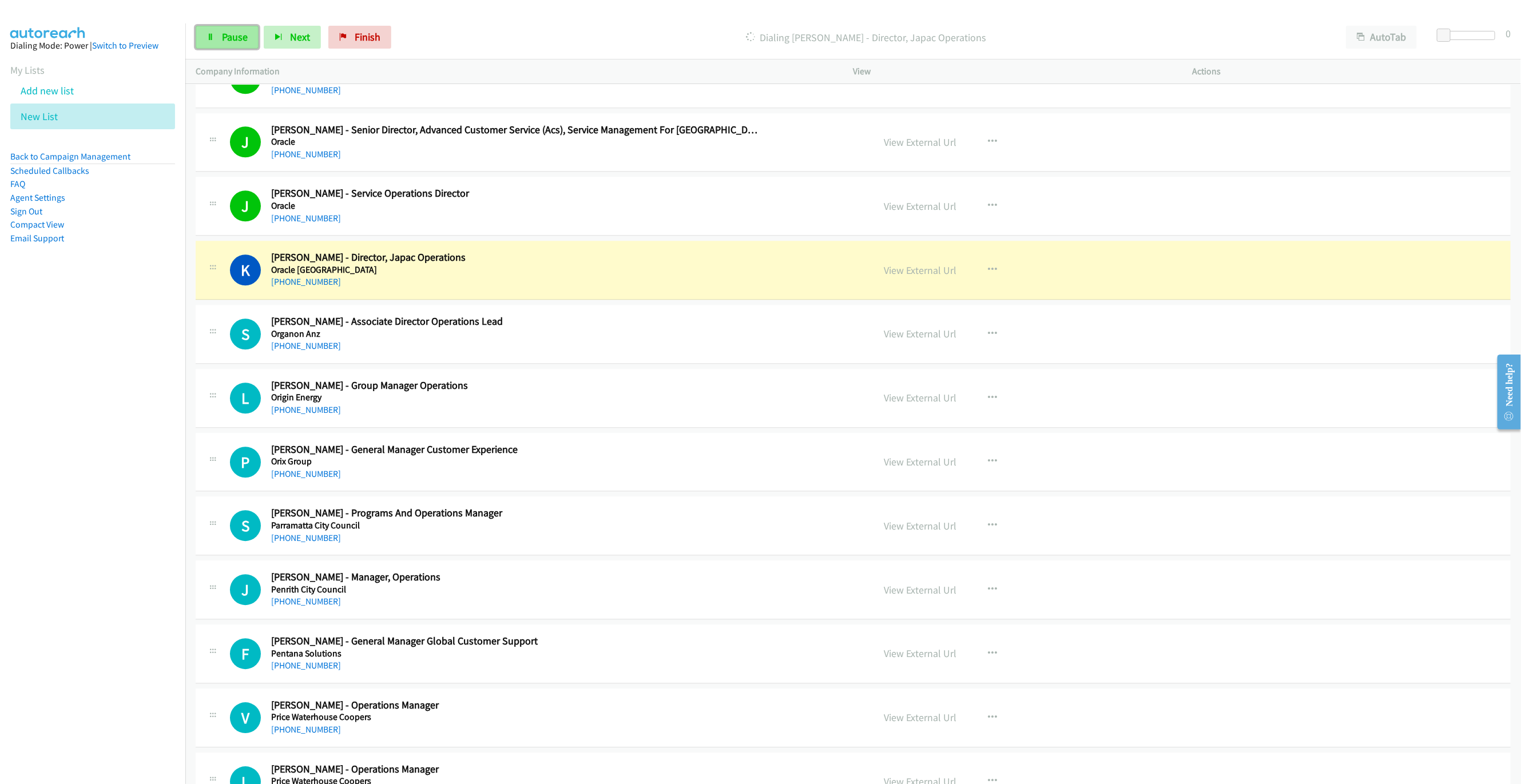
click at [222, 43] on span "Pause" at bounding box center [235, 36] width 26 height 13
drag, startPoint x: 757, startPoint y: 318, endPoint x: 796, endPoint y: 312, distance: 39.5
click at [757, 289] on div "[PHONE_NUMBER]" at bounding box center [516, 282] width 489 height 14
drag, startPoint x: 752, startPoint y: 312, endPoint x: 838, endPoint y: 316, distance: 86.1
click at [752, 289] on div "[PHONE_NUMBER]" at bounding box center [516, 282] width 489 height 14
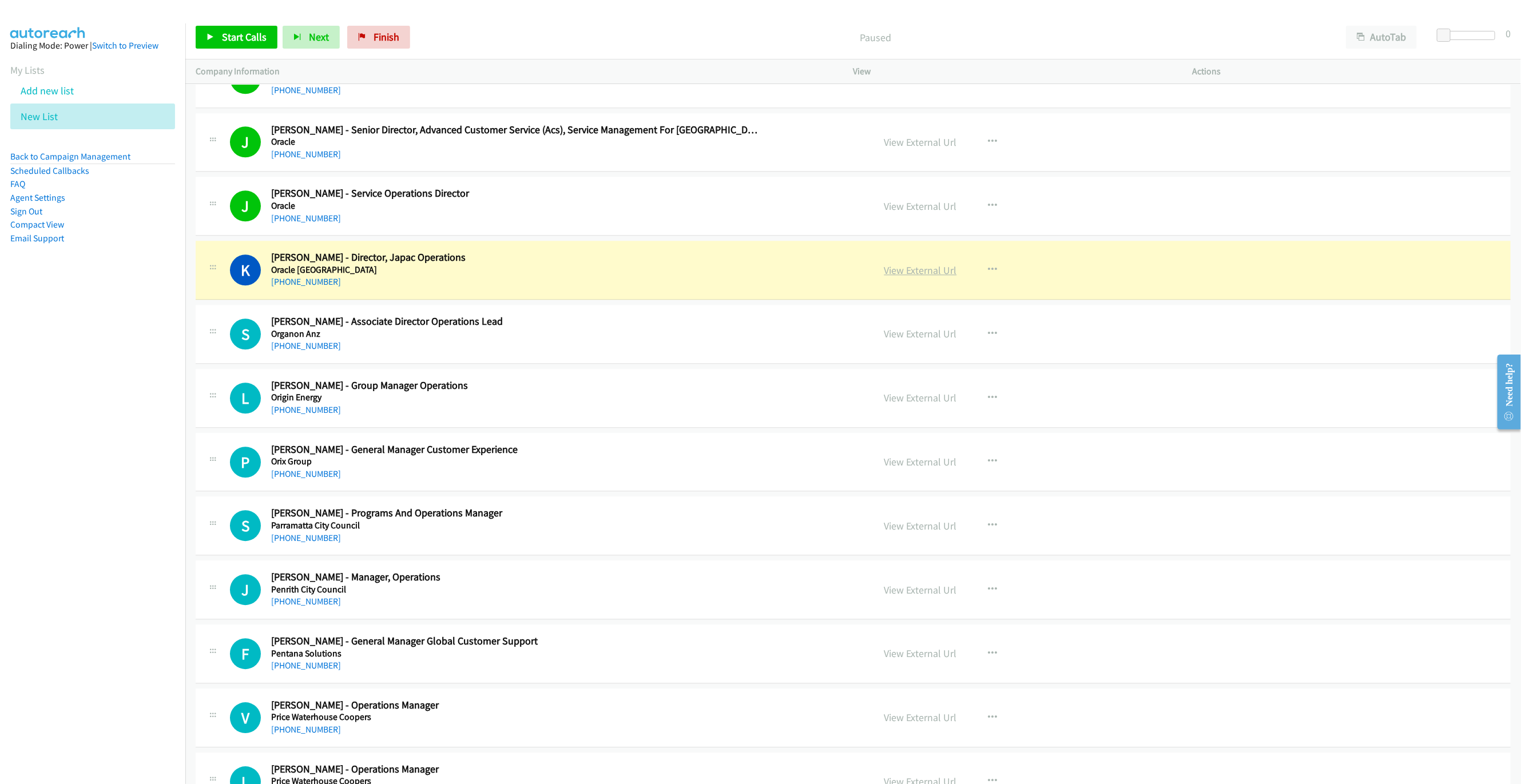
click at [911, 277] on link "View External Url" at bounding box center [920, 270] width 73 height 13
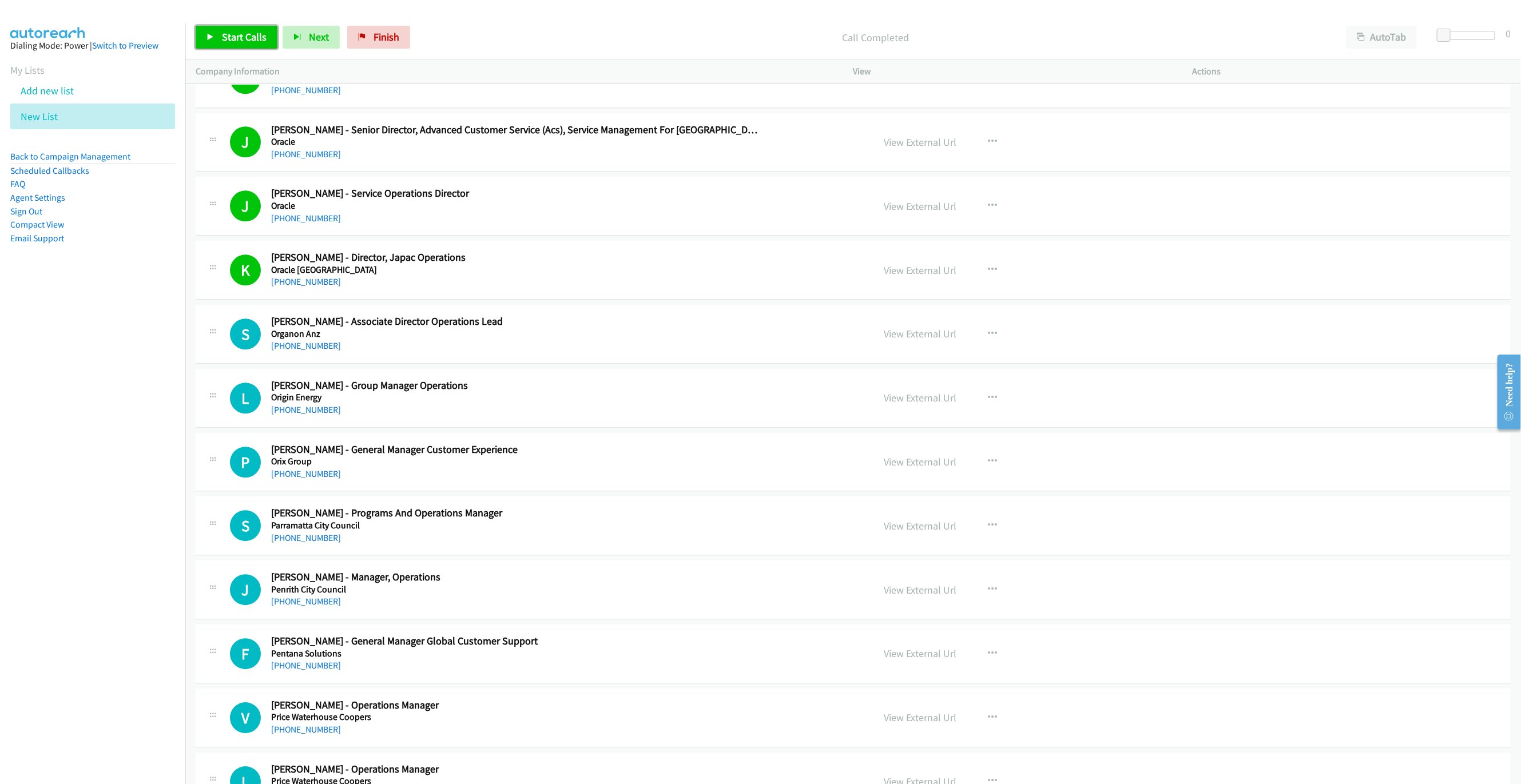
click at [258, 47] on link "Start Calls" at bounding box center [237, 37] width 82 height 23
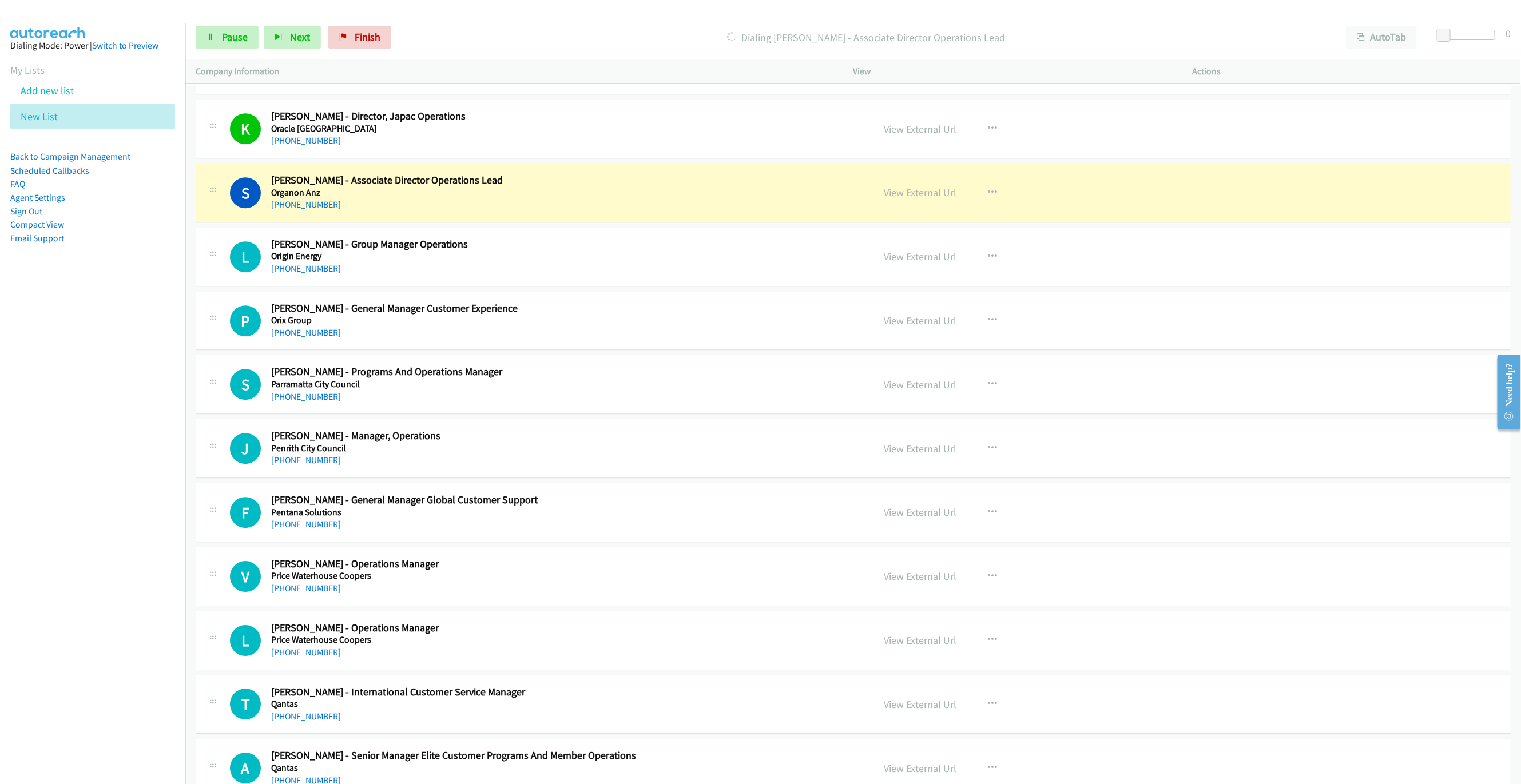
scroll to position [8304, 0]
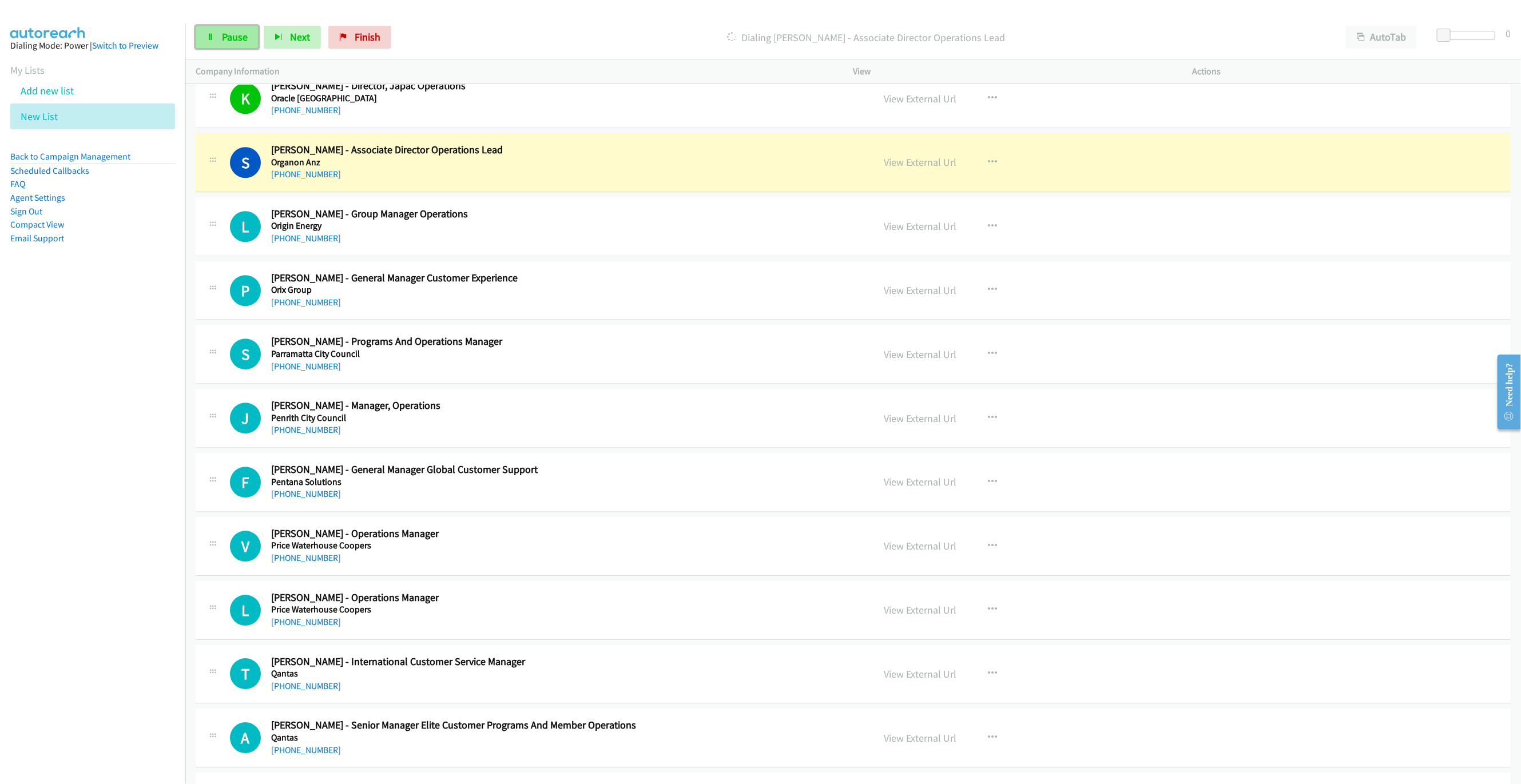
click at [240, 34] on span "Pause" at bounding box center [235, 36] width 26 height 13
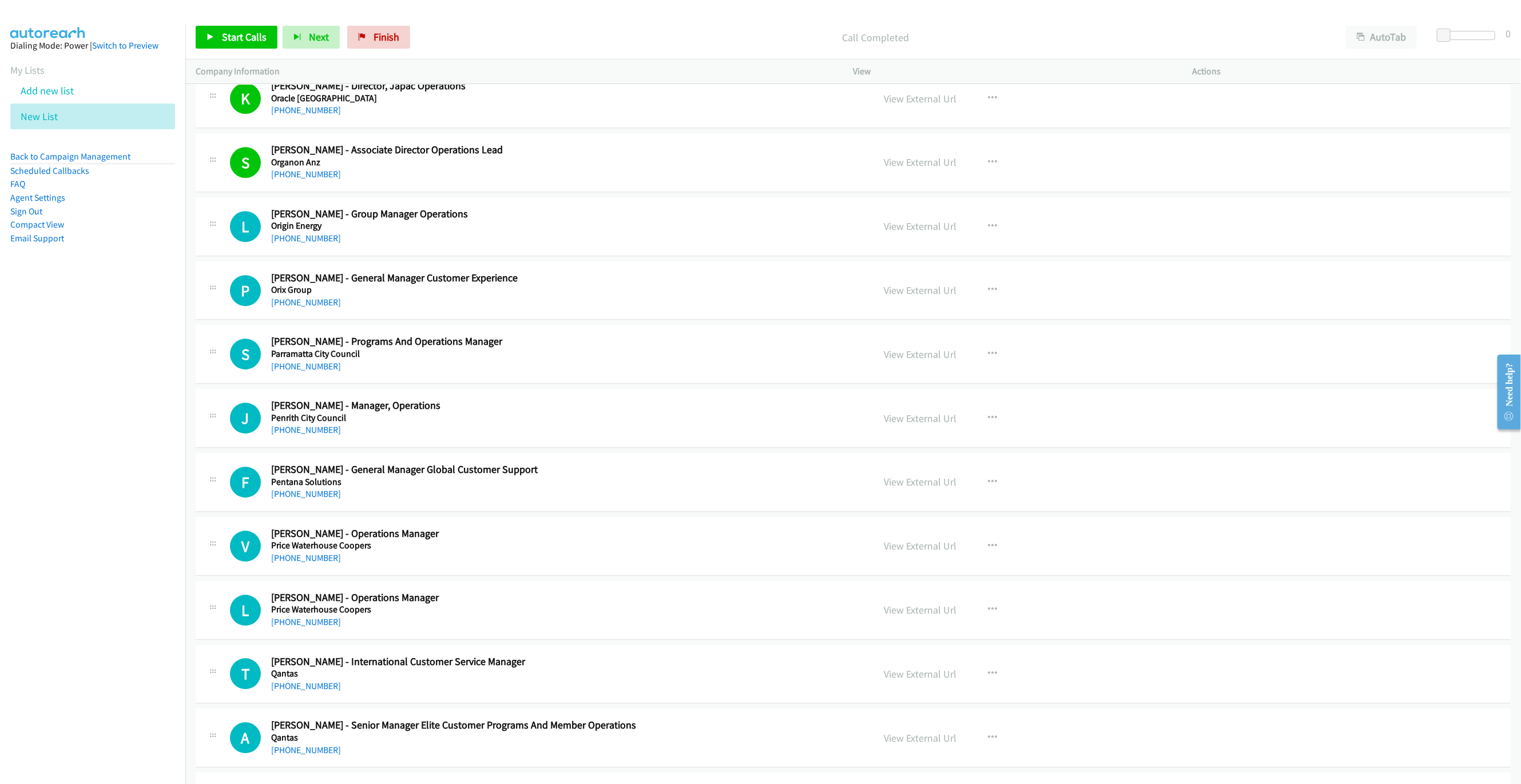
click at [251, 50] on div "Start Calls Pause Next Finish Call Completed AutoTab AutoTab 0" at bounding box center [852, 37] width 1335 height 44
click at [248, 33] on span "Start Calls" at bounding box center [245, 36] width 45 height 13
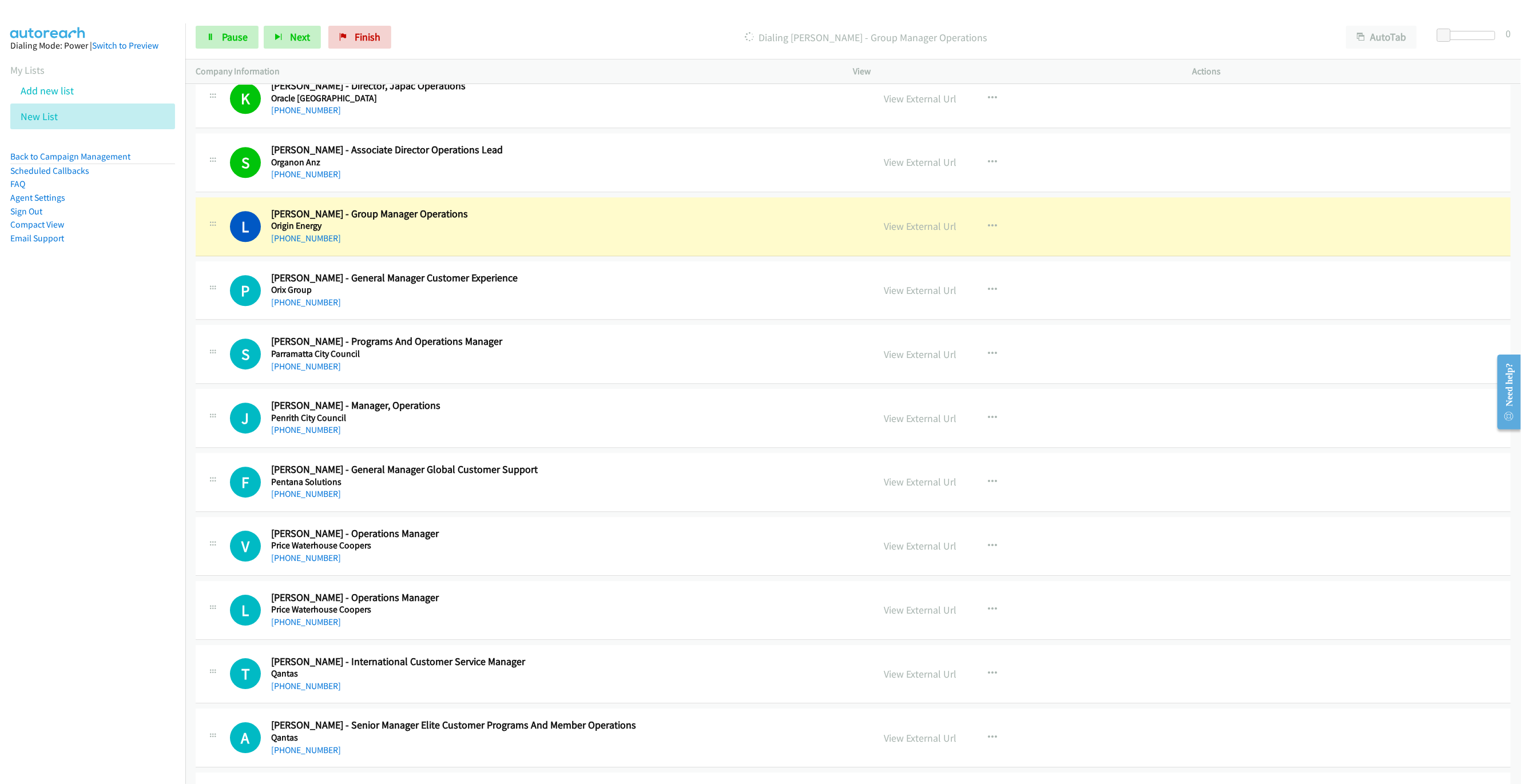
click at [777, 245] on div "L Callback Scheduled [PERSON_NAME] - Group Manager Operations Origin Energy [GE…" at bounding box center [546, 226] width 634 height 38
click at [904, 233] on link "View External Url" at bounding box center [920, 226] width 73 height 13
click at [231, 40] on span "Pause" at bounding box center [235, 36] width 26 height 13
